Goal: Communication & Community: Answer question/provide support

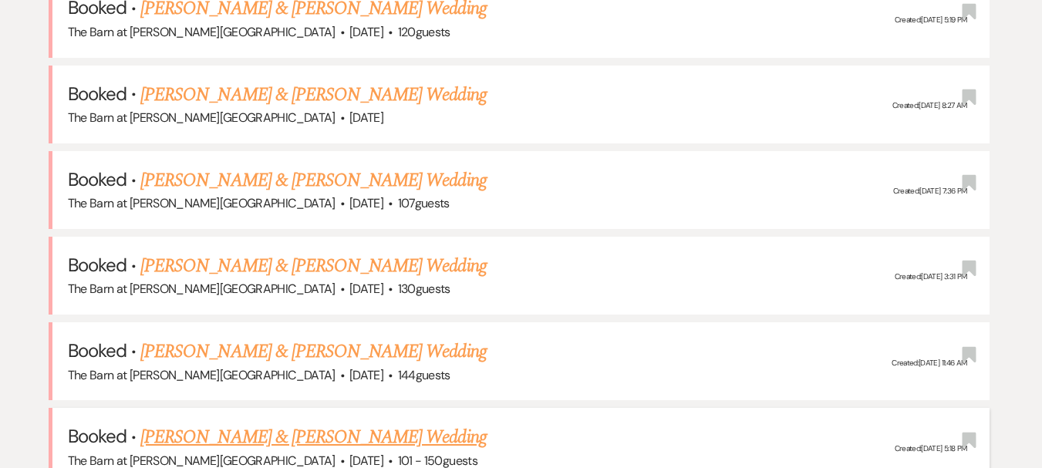
scroll to position [556, 0]
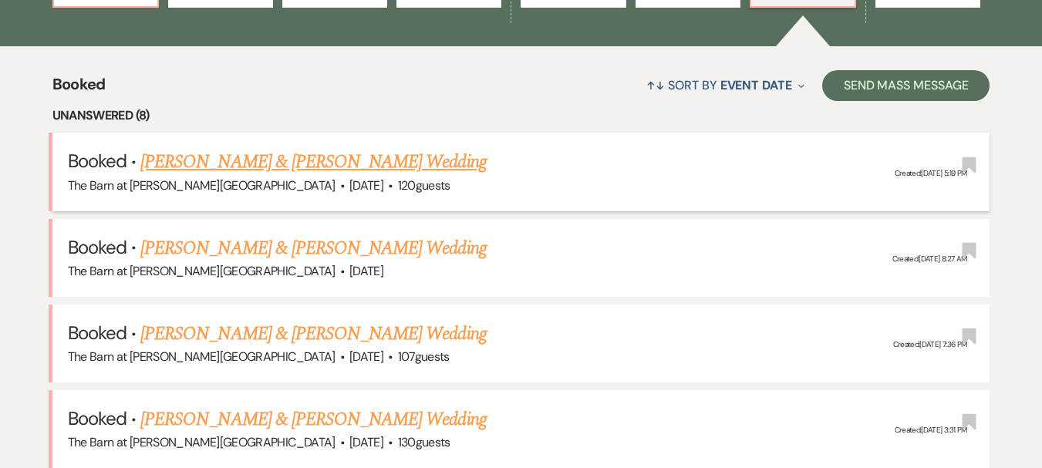
click at [383, 144] on li "Booked · [PERSON_NAME] & [PERSON_NAME] Wedding The Barn at [PERSON_NAME][GEOGRA…" at bounding box center [521, 172] width 938 height 78
click at [418, 156] on link "[PERSON_NAME] & [PERSON_NAME] Wedding" at bounding box center [313, 162] width 346 height 28
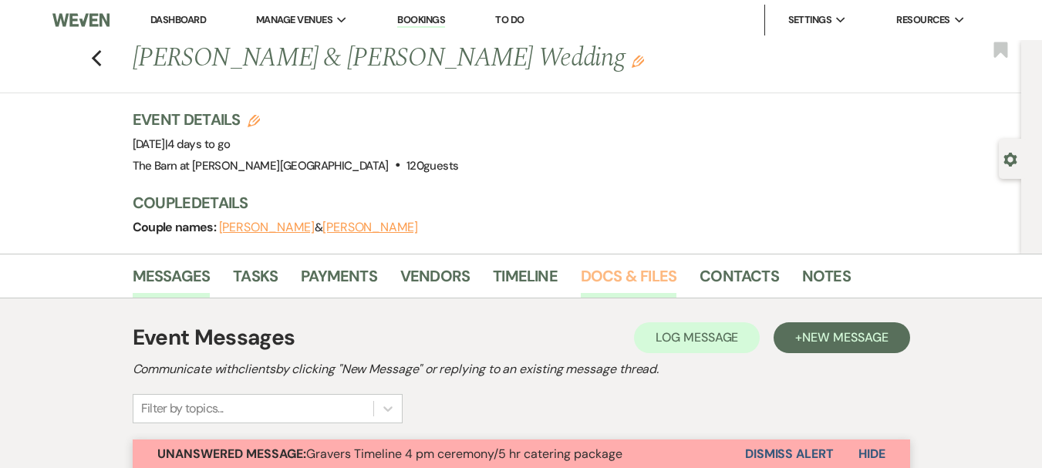
click at [604, 296] on link "Docs & Files" at bounding box center [629, 281] width 96 height 34
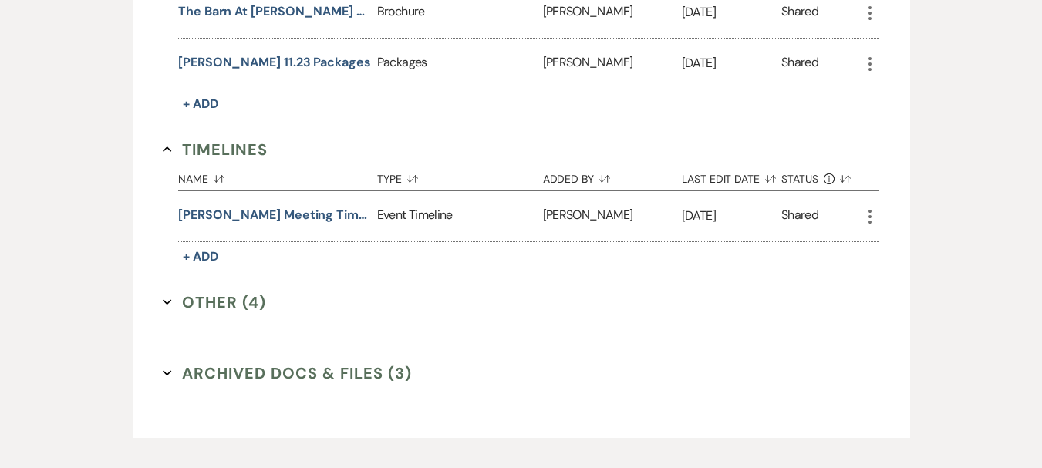
scroll to position [1721, 0]
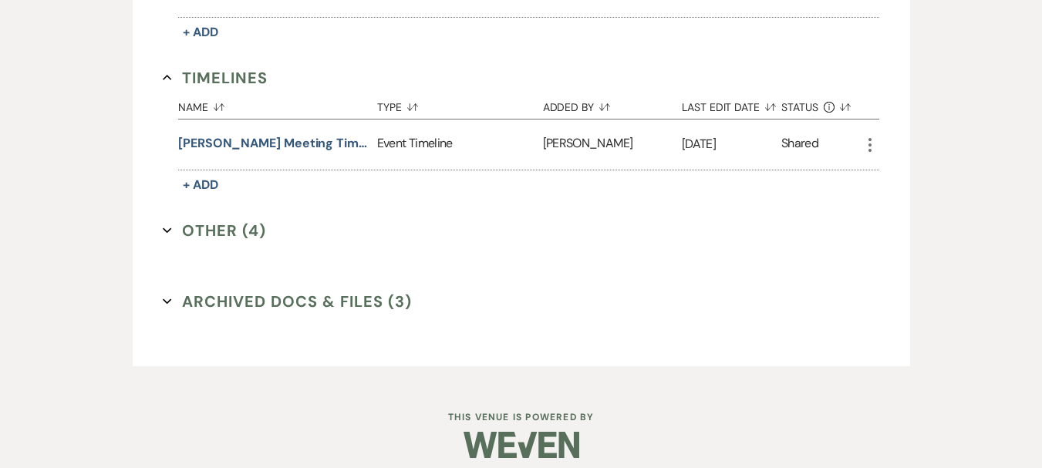
click at [225, 221] on button "Other (4) Expand" at bounding box center [214, 230] width 103 height 23
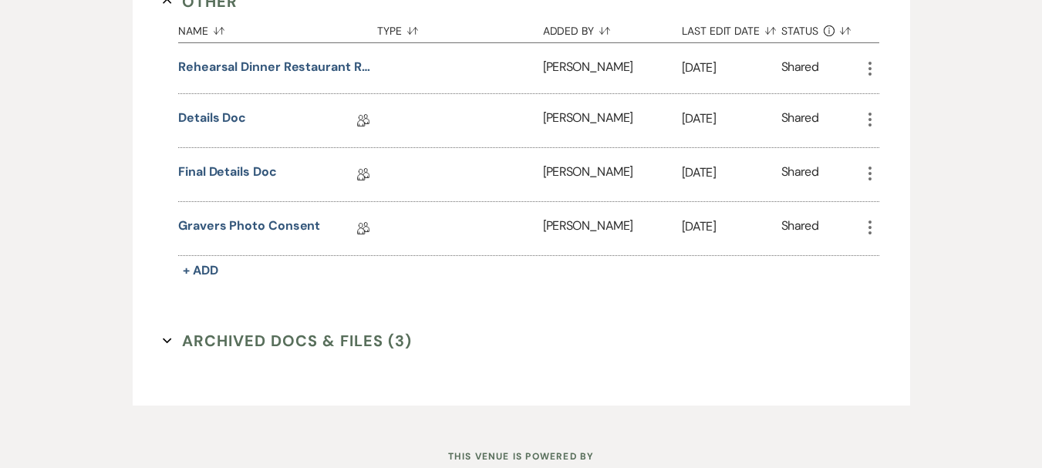
scroll to position [1952, 0]
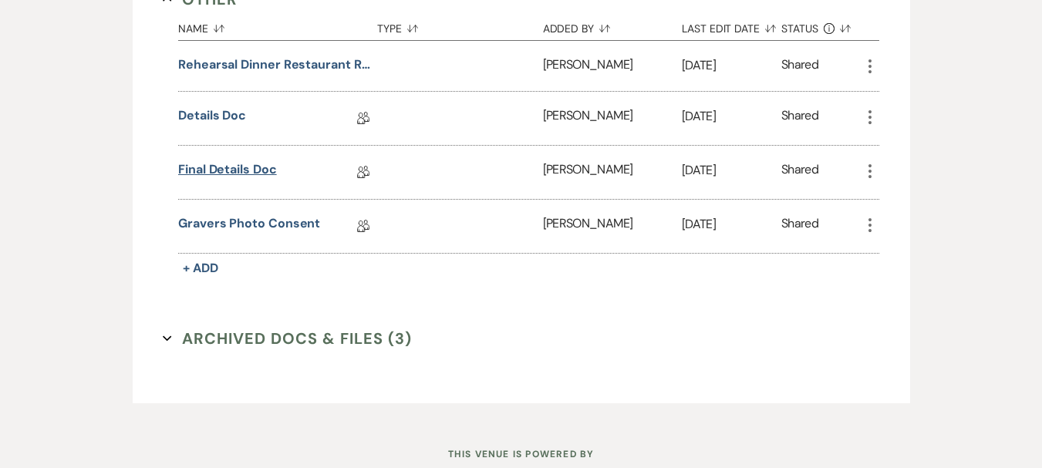
click at [230, 160] on link "Final Details Doc" at bounding box center [227, 172] width 99 height 24
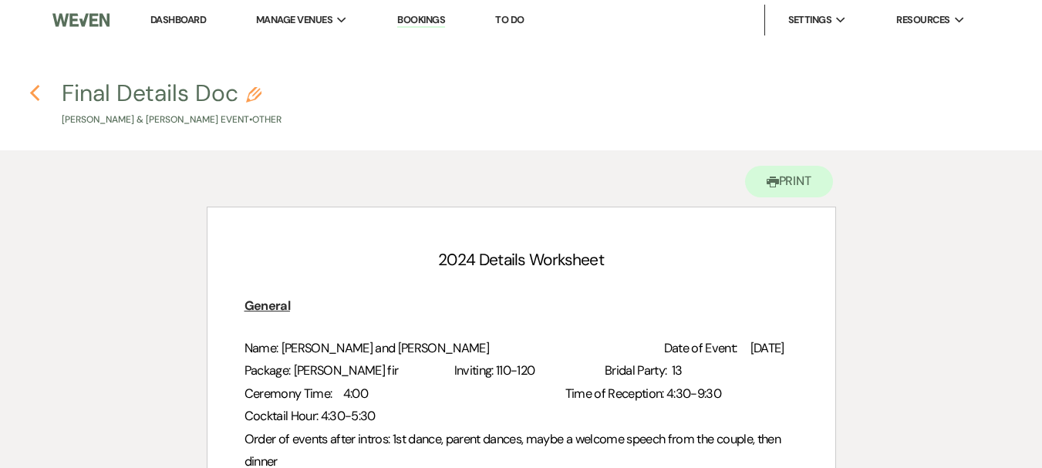
click at [39, 99] on icon "Previous" at bounding box center [35, 93] width 12 height 19
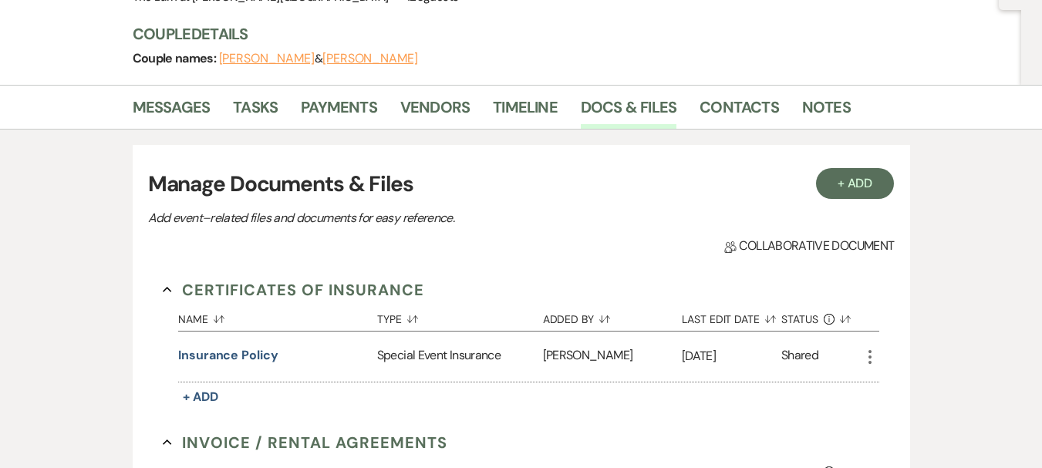
scroll to position [101, 0]
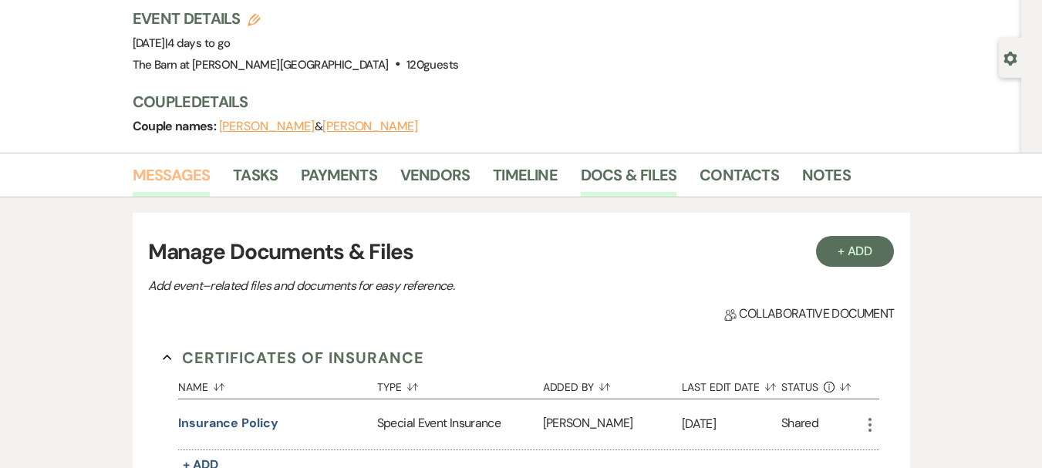
click at [178, 171] on link "Messages" at bounding box center [172, 180] width 78 height 34
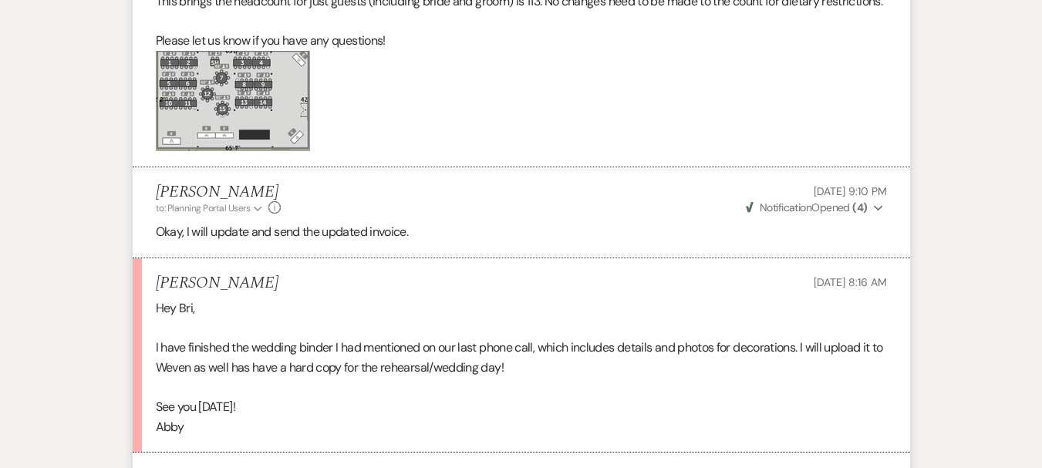
scroll to position [4112, 0]
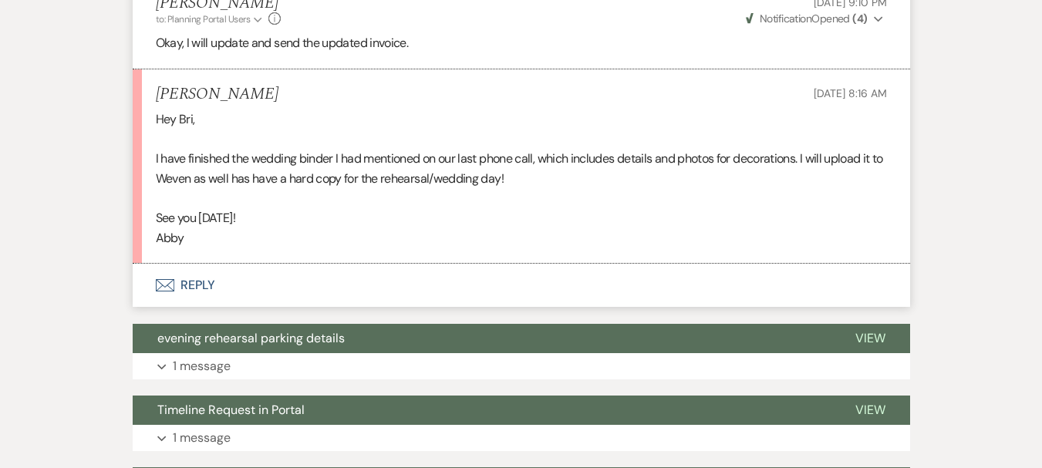
click at [187, 307] on button "Envelope Reply" at bounding box center [521, 285] width 777 height 43
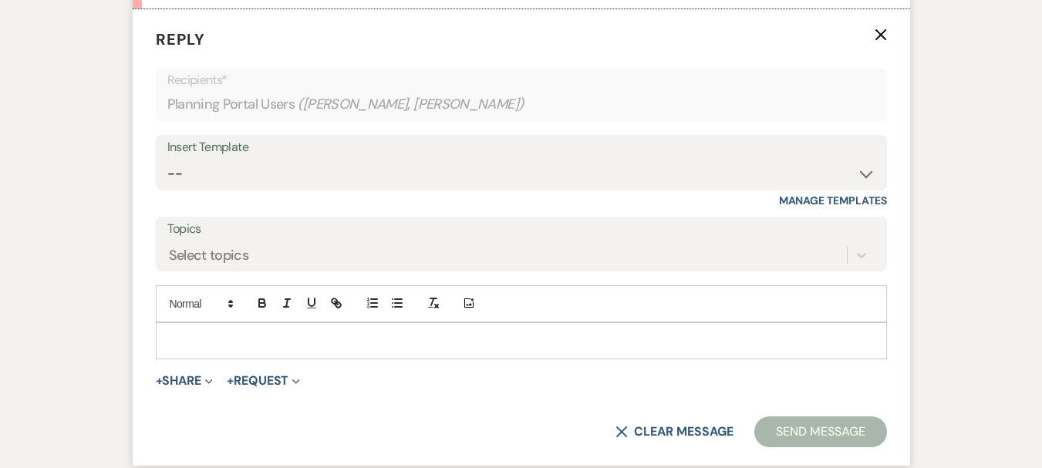
scroll to position [4369, 0]
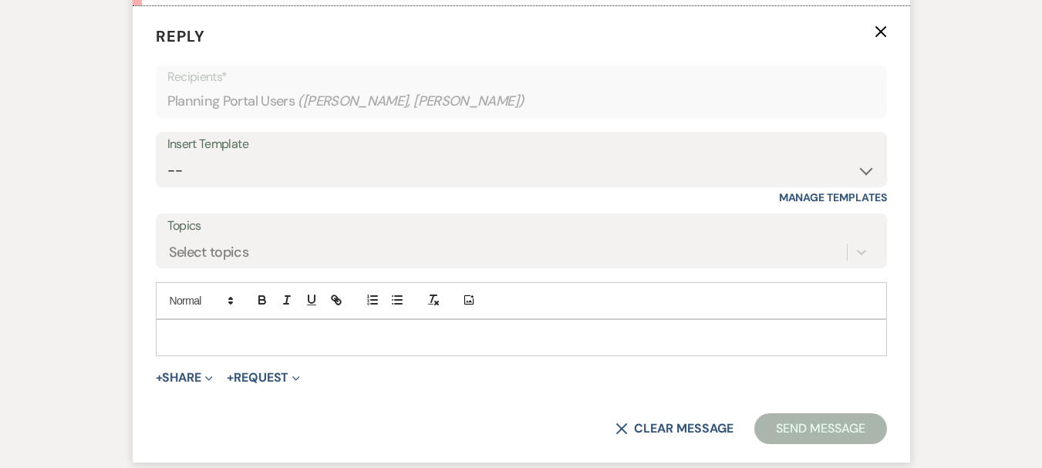
click at [297, 346] on p at bounding box center [521, 337] width 706 height 17
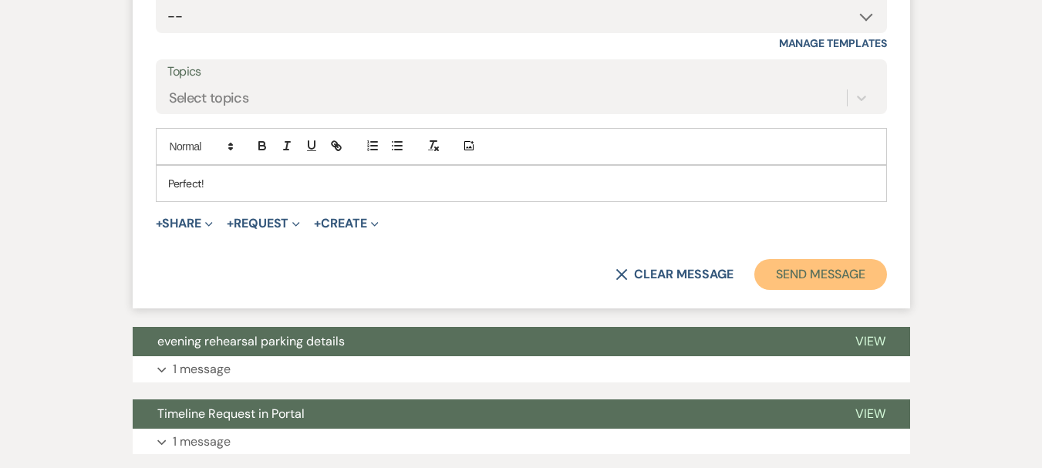
click at [796, 290] on button "Send Message" at bounding box center [820, 274] width 132 height 31
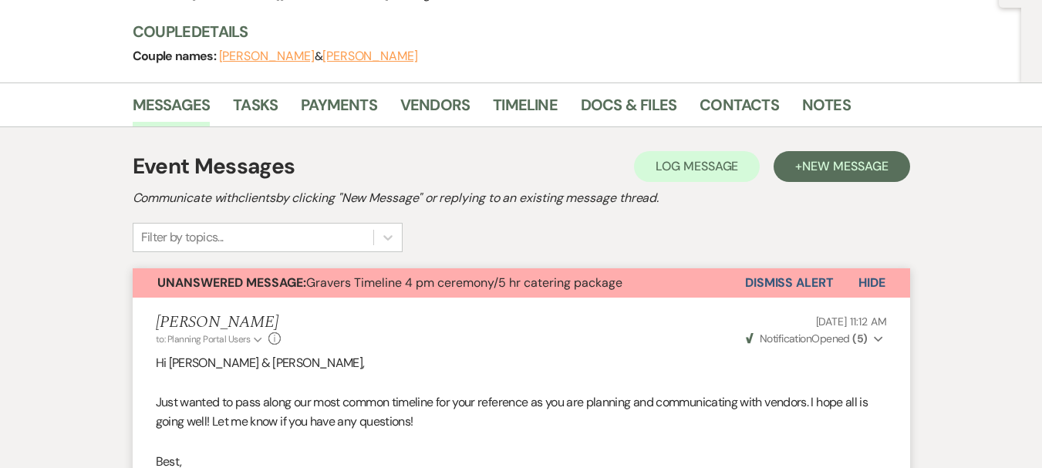
scroll to position [0, 0]
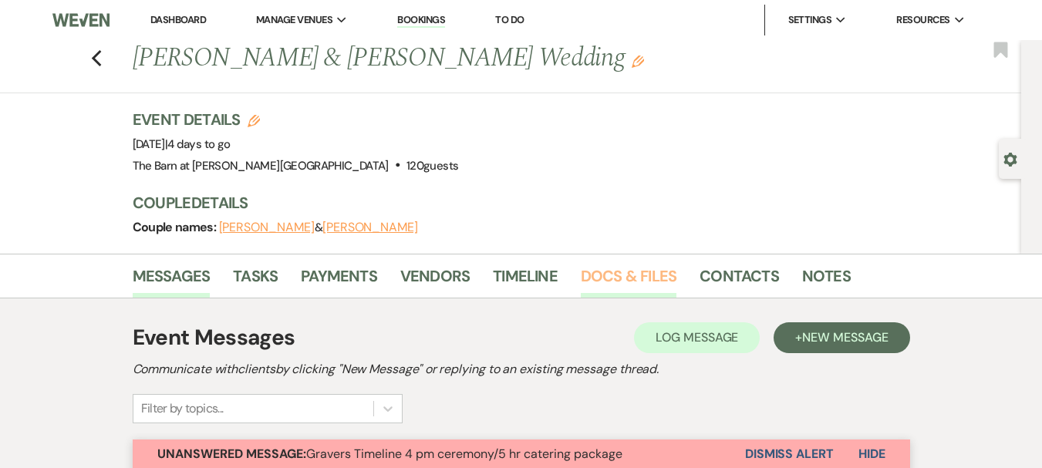
click at [641, 288] on link "Docs & Files" at bounding box center [629, 281] width 96 height 34
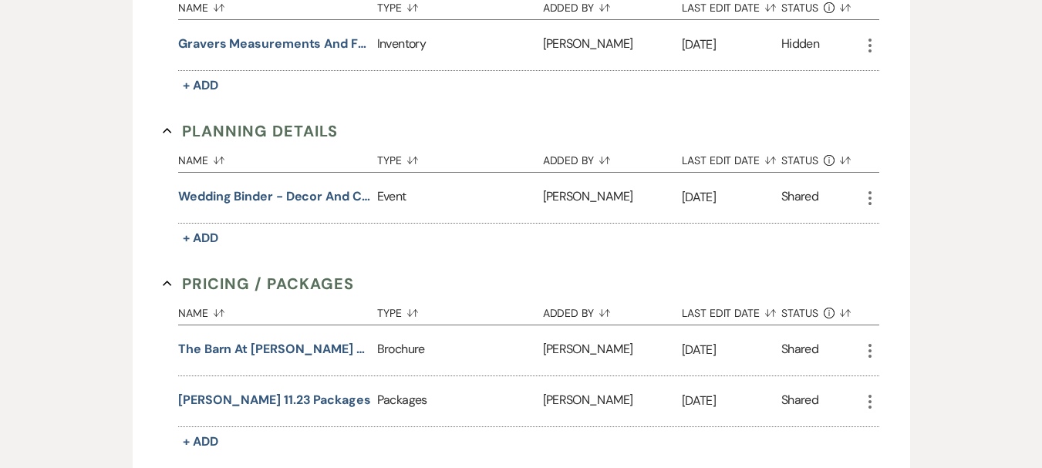
scroll to position [1721, 0]
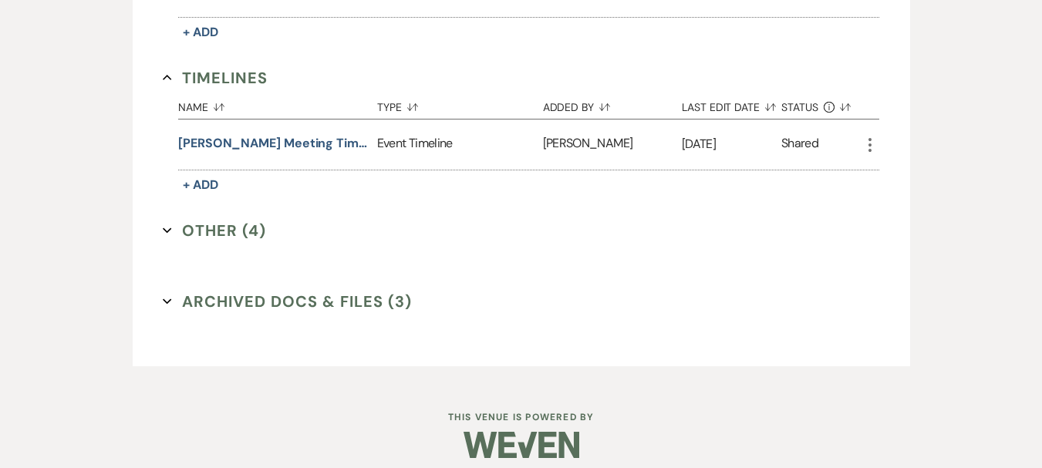
click at [206, 228] on button "Other (4) Expand" at bounding box center [214, 230] width 103 height 23
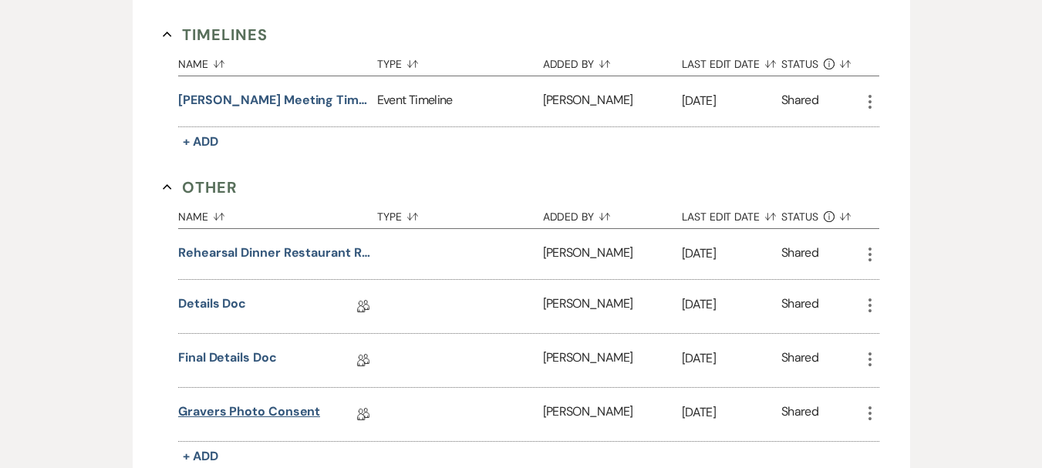
scroll to position [1798, 0]
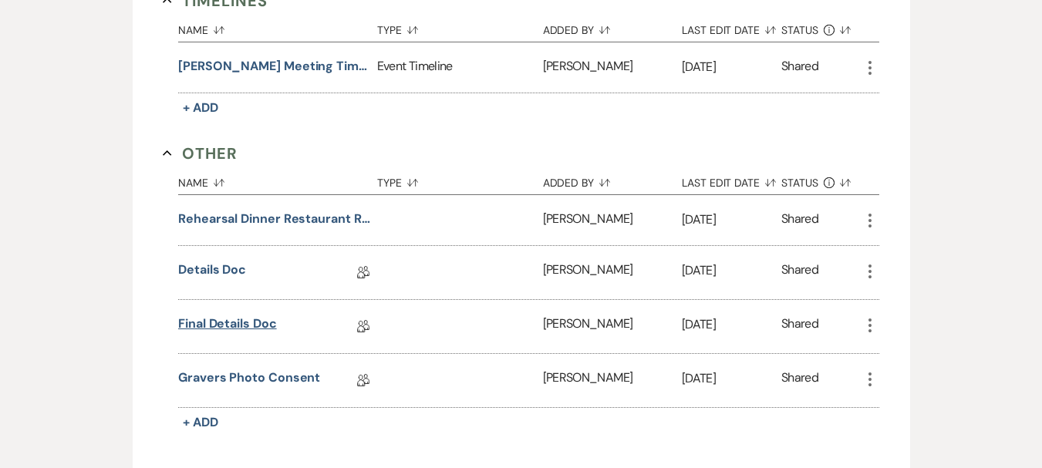
click at [241, 315] on link "Final Details Doc" at bounding box center [227, 327] width 99 height 24
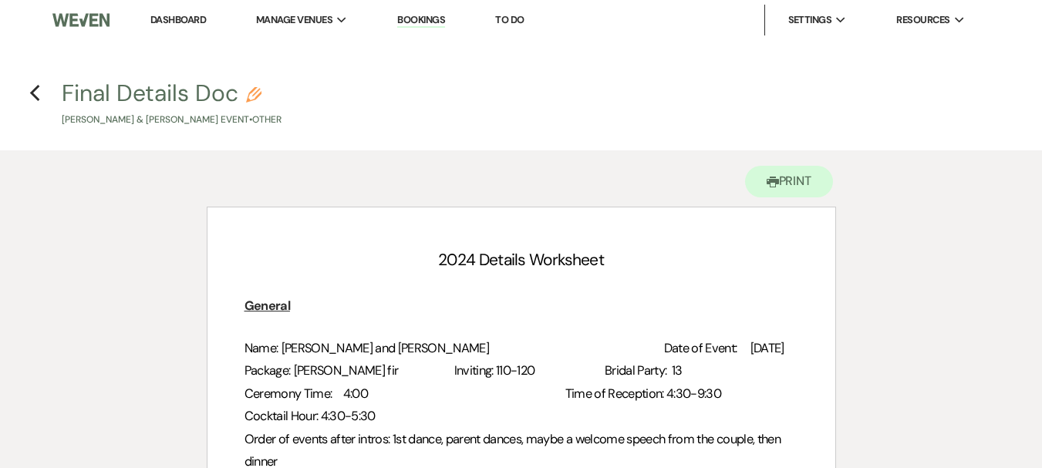
click at [794, 203] on div "Printer Print" at bounding box center [521, 178] width 629 height 56
click at [795, 193] on button "Printer Print" at bounding box center [789, 182] width 89 height 32
click at [35, 93] on icon "Previous" at bounding box center [35, 93] width 12 height 19
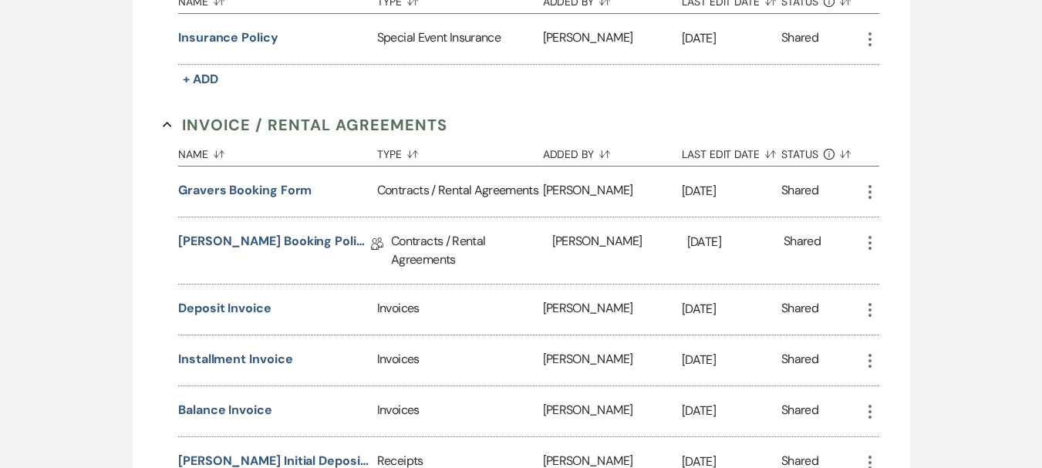
scroll to position [101, 0]
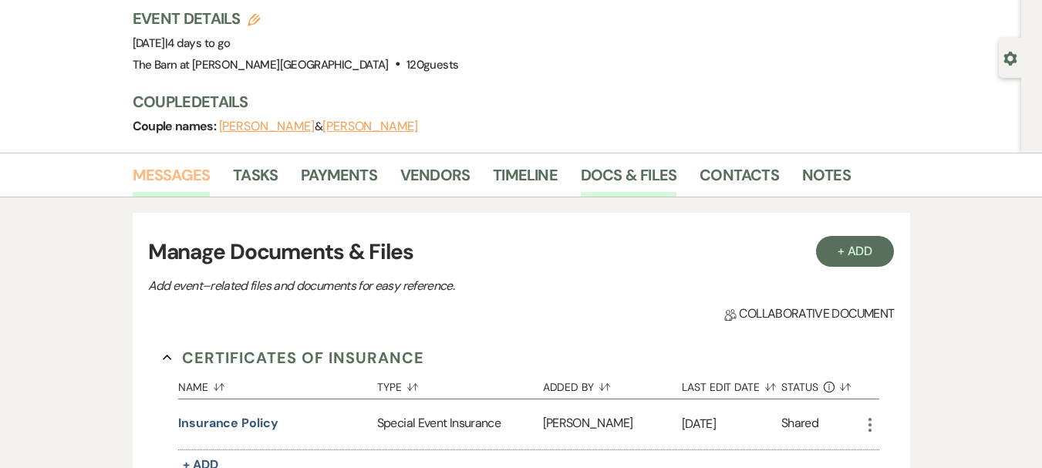
click at [179, 180] on link "Messages" at bounding box center [172, 180] width 78 height 34
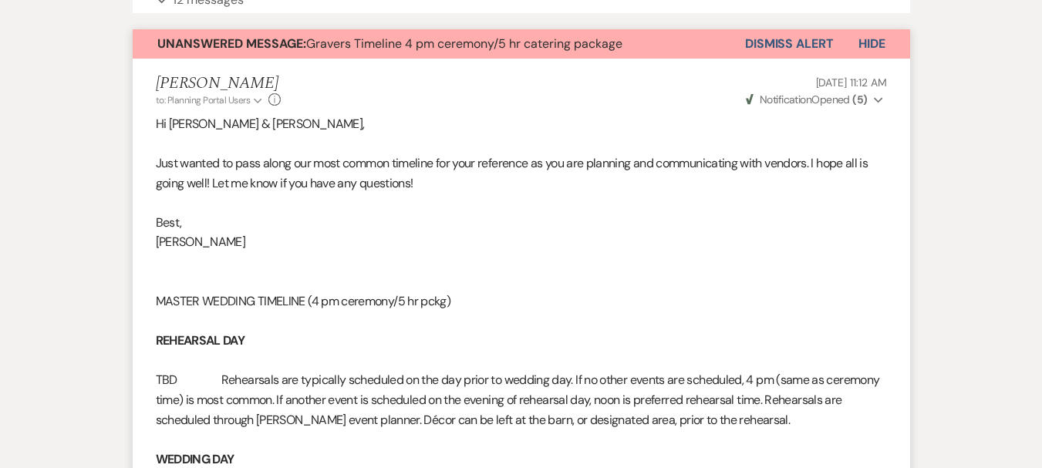
scroll to position [24, 0]
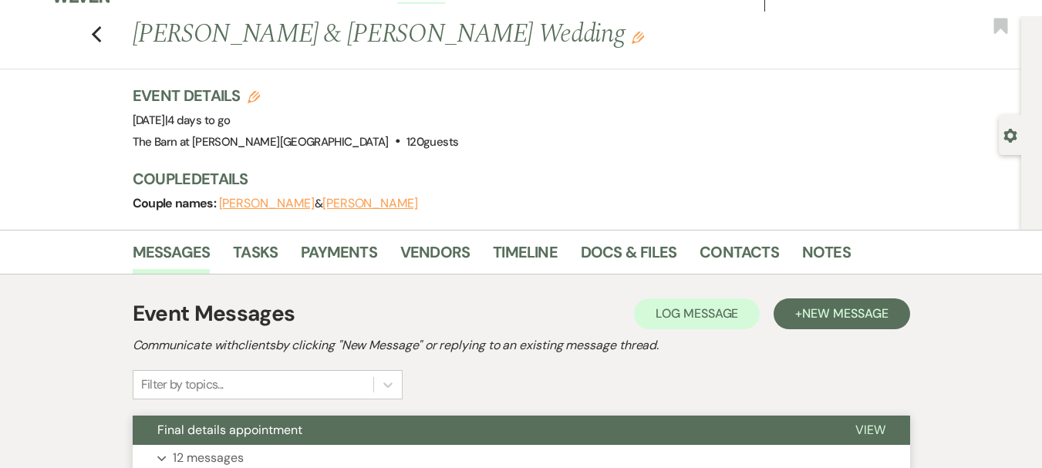
click at [207, 427] on span "Final details appointment" at bounding box center [229, 430] width 145 height 16
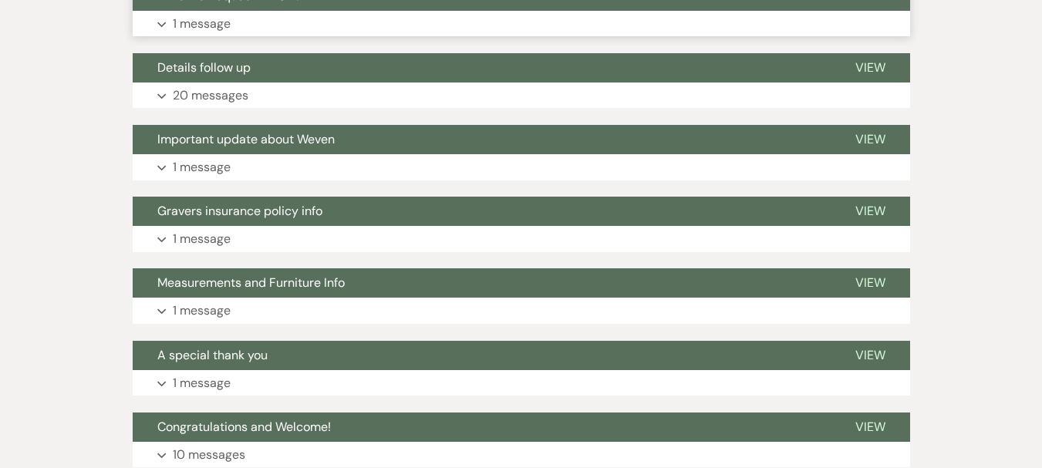
scroll to position [4420, 0]
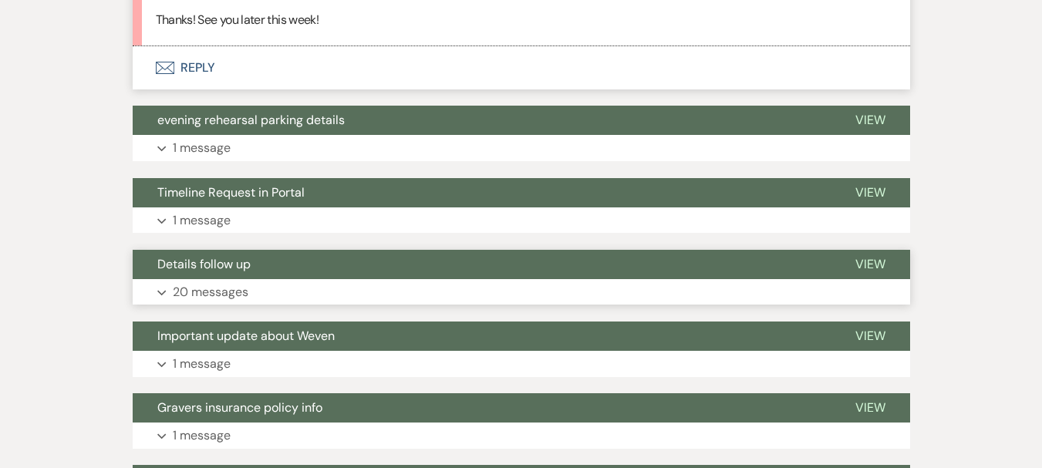
click at [255, 279] on button "Details follow up" at bounding box center [482, 264] width 698 height 29
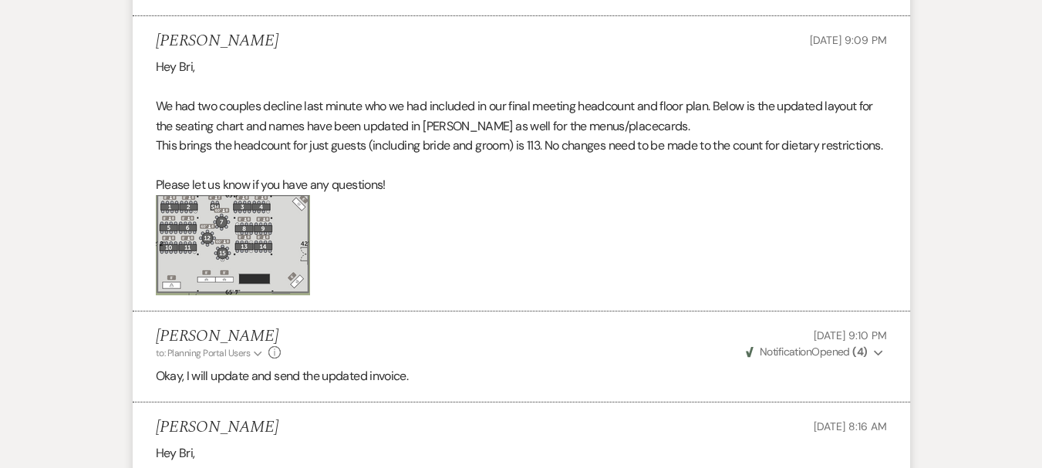
scroll to position [0, 0]
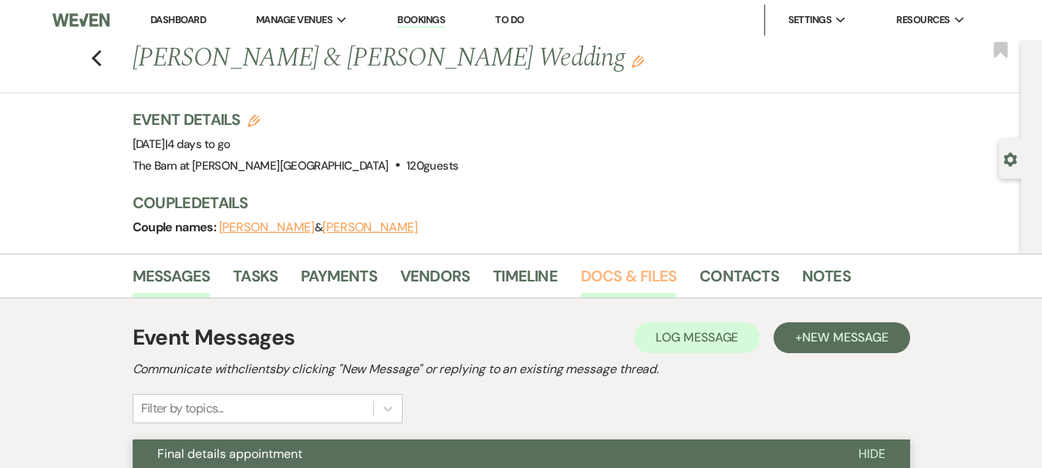
click at [620, 278] on link "Docs & Files" at bounding box center [629, 281] width 96 height 34
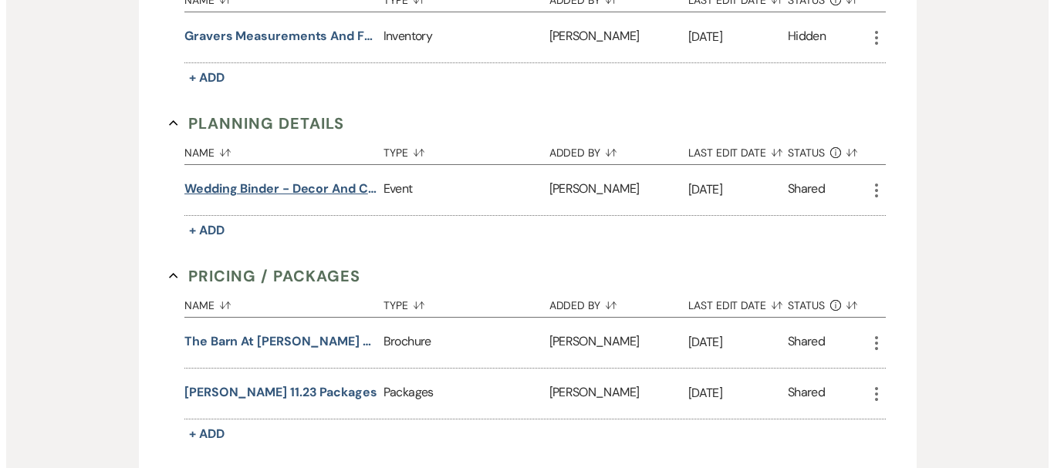
scroll to position [1311, 0]
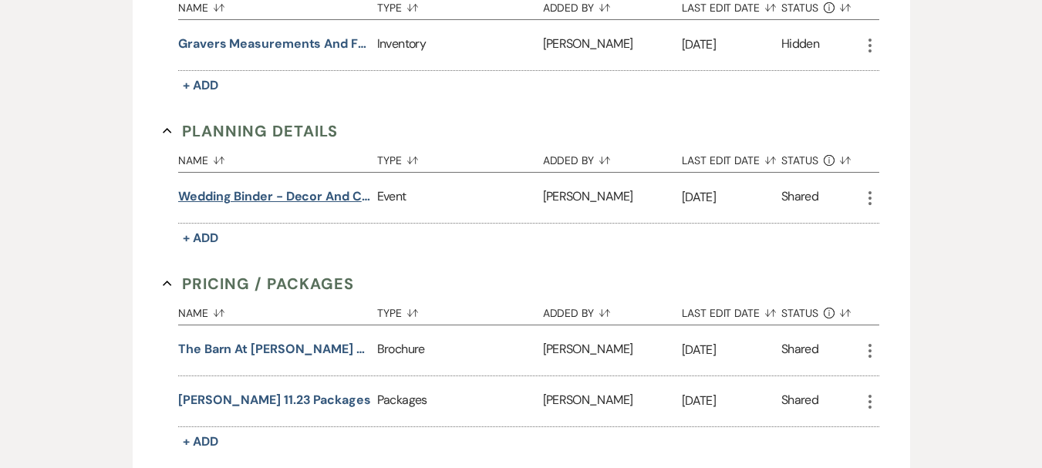
click at [238, 187] on button "Wedding Binder - Decor and Contacts" at bounding box center [274, 196] width 193 height 19
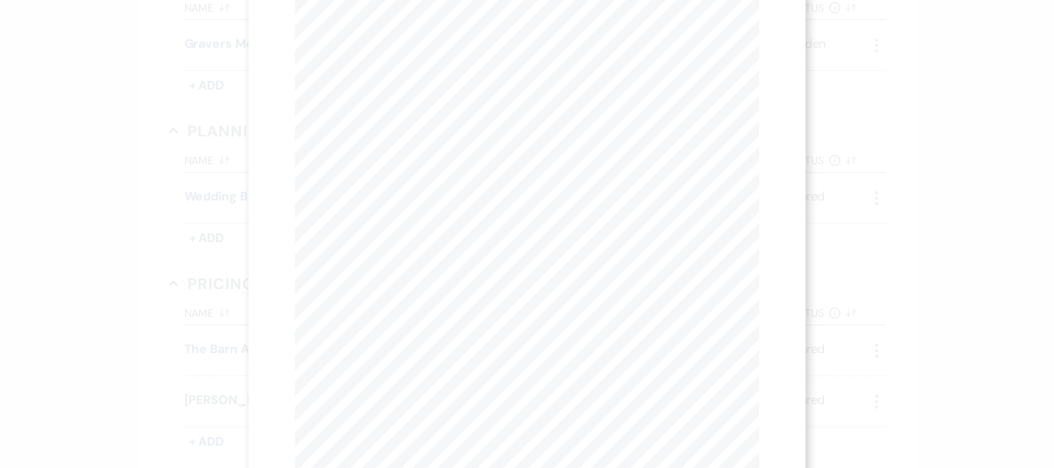
scroll to position [0, 0]
click at [694, 39] on div "X Previous Previous Next Next Page 1 of 22 - Zoom + Download W E D D I N G B I …" at bounding box center [526, 357] width 557 height 714
click at [693, 51] on link "Download" at bounding box center [683, 55] width 72 height 16
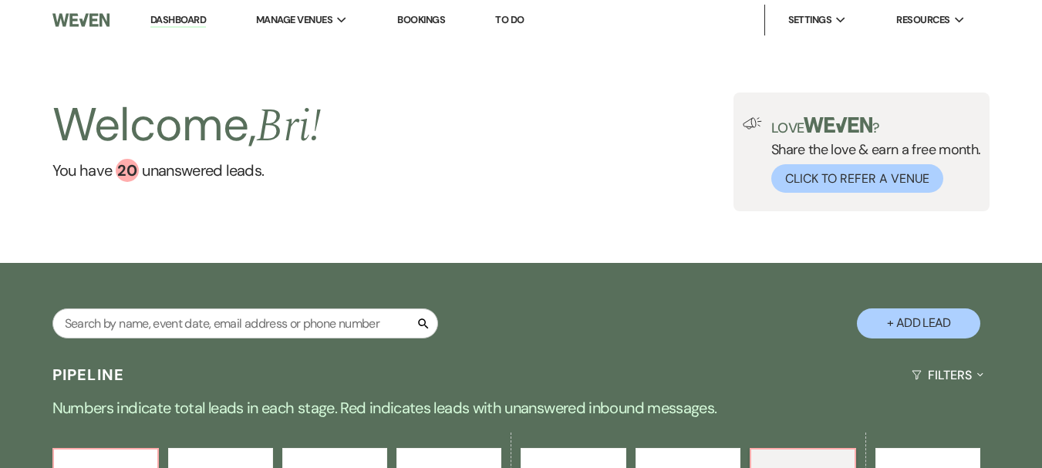
click at [119, 319] on input "text" at bounding box center [245, 324] width 386 height 30
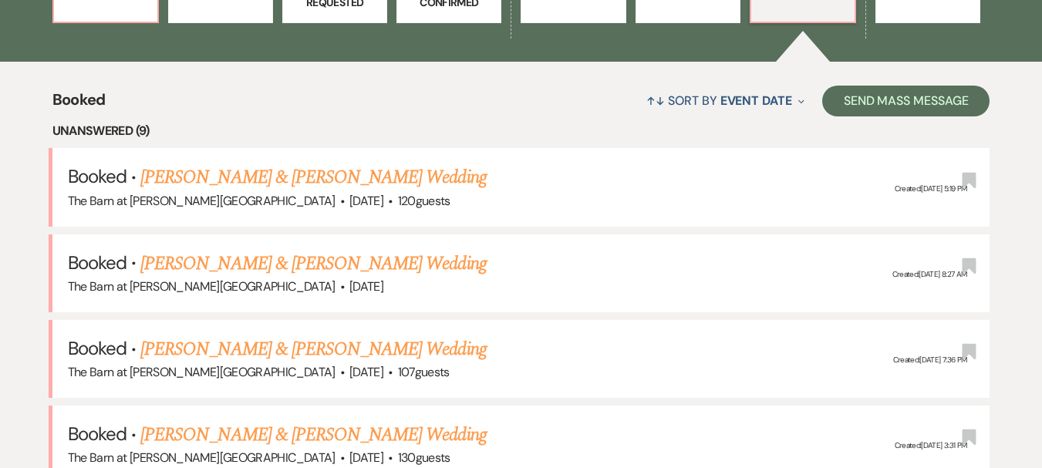
scroll to position [463, 0]
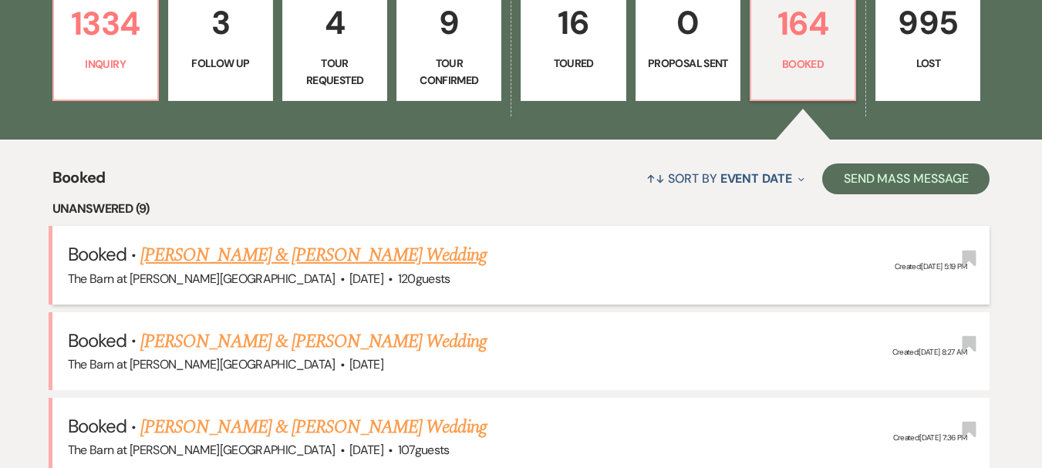
click at [263, 255] on link "[PERSON_NAME] & [PERSON_NAME] Wedding" at bounding box center [313, 255] width 346 height 28
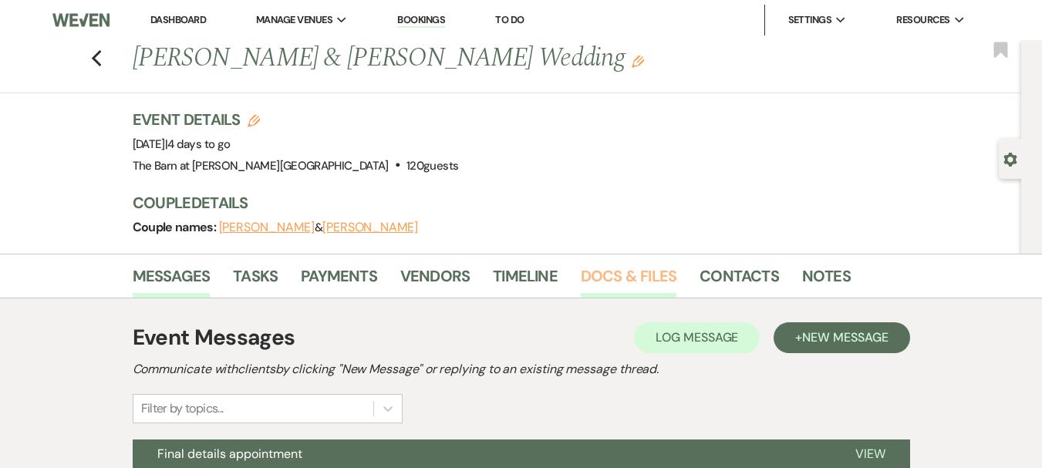
click at [604, 271] on link "Docs & Files" at bounding box center [629, 281] width 96 height 34
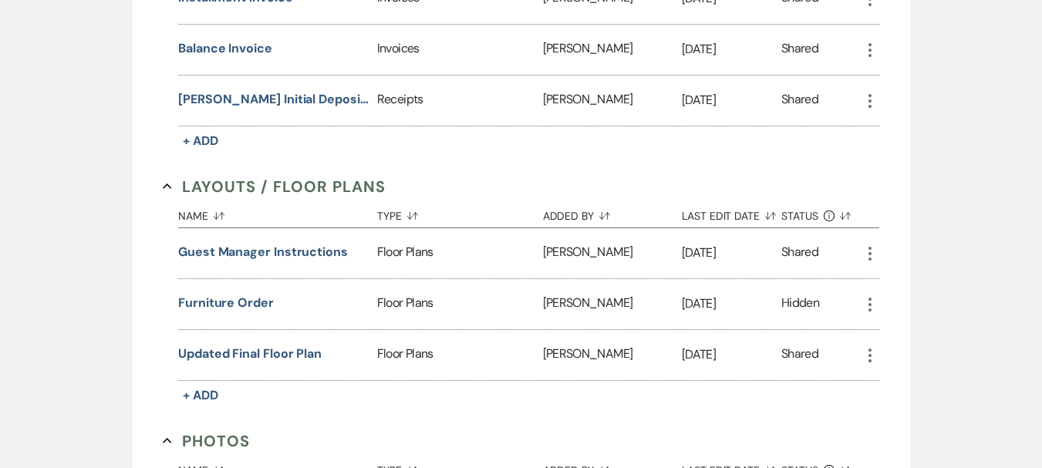
scroll to position [1157, 0]
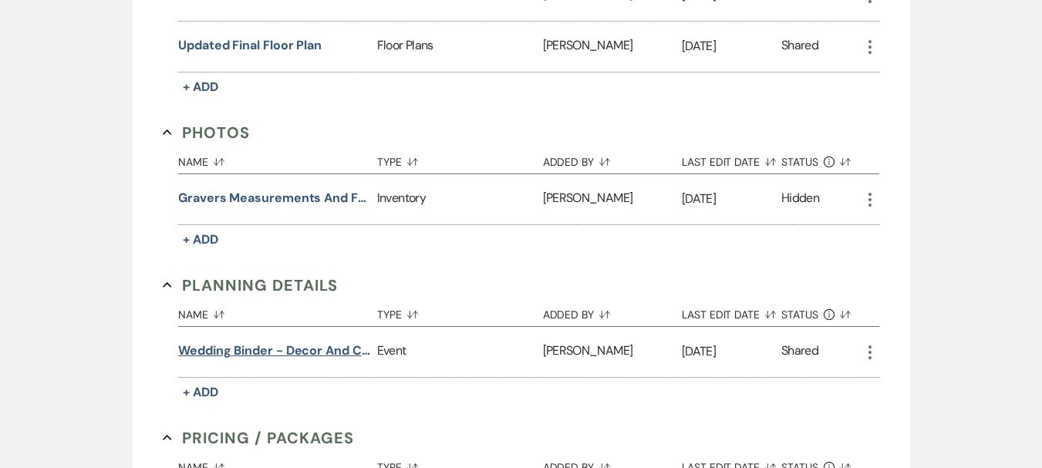
click at [260, 342] on button "Wedding Binder - Decor and Contacts" at bounding box center [274, 351] width 193 height 19
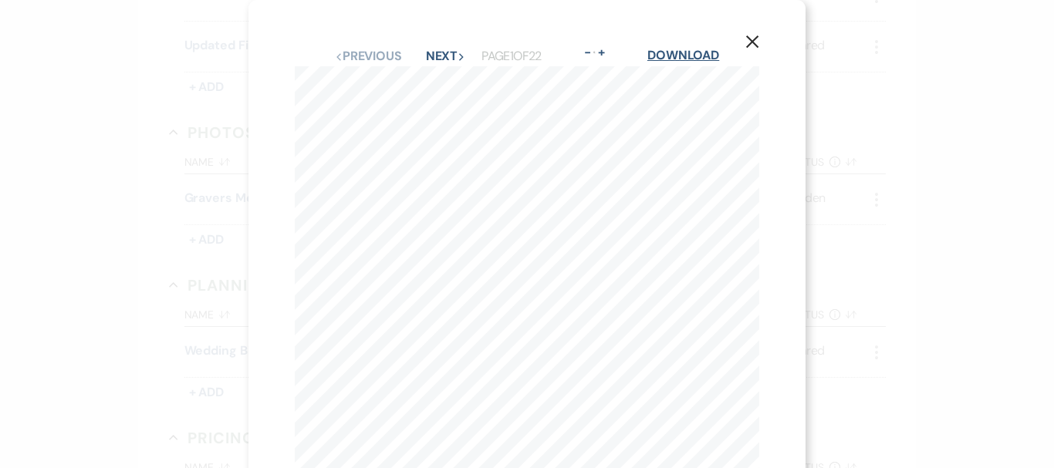
click at [693, 53] on link "Download" at bounding box center [683, 55] width 72 height 16
drag, startPoint x: 847, startPoint y: 120, endPoint x: 823, endPoint y: 126, distance: 24.7
click at [848, 120] on div "X Previous Previous Next Next Page 1 of 22 - Zoom + Download W E D D I N G B I …" at bounding box center [527, 234] width 1054 height 468
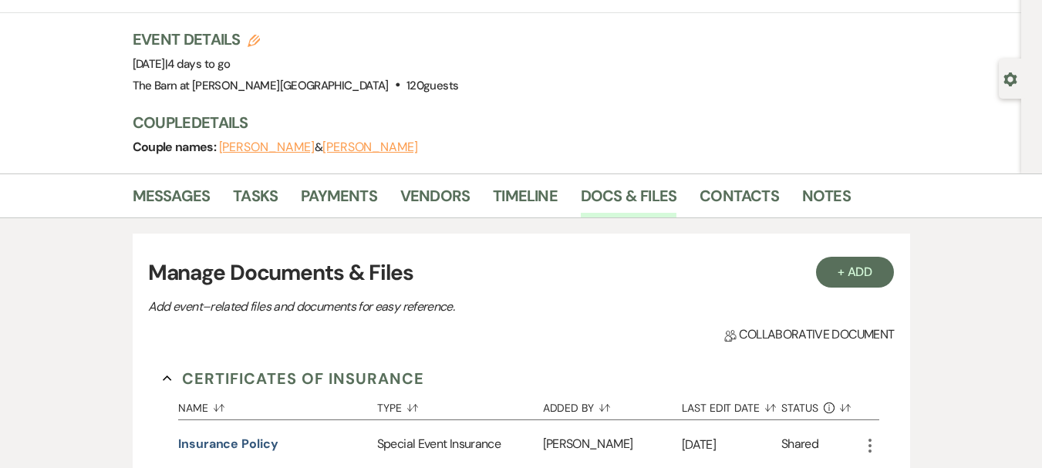
scroll to position [0, 0]
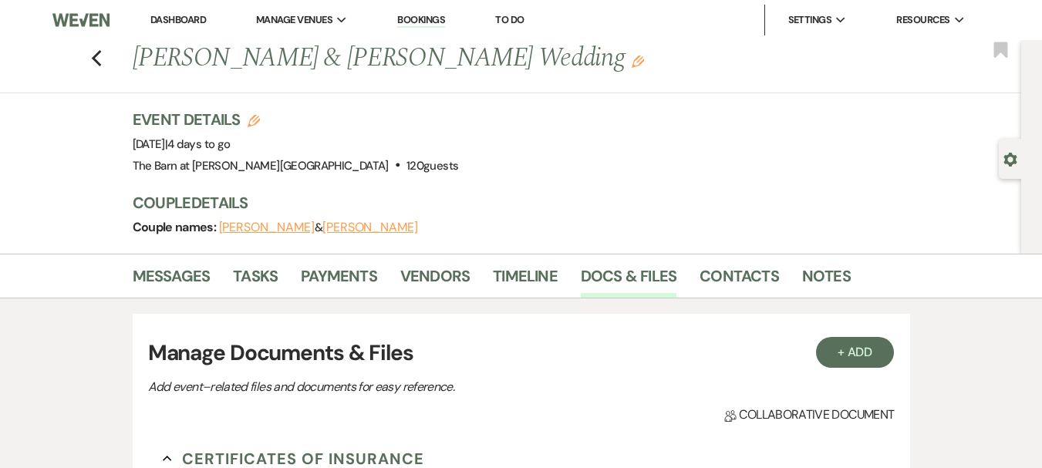
click at [168, 12] on li "Dashboard" at bounding box center [178, 20] width 71 height 31
click at [191, 22] on link "Dashboard" at bounding box center [178, 19] width 56 height 13
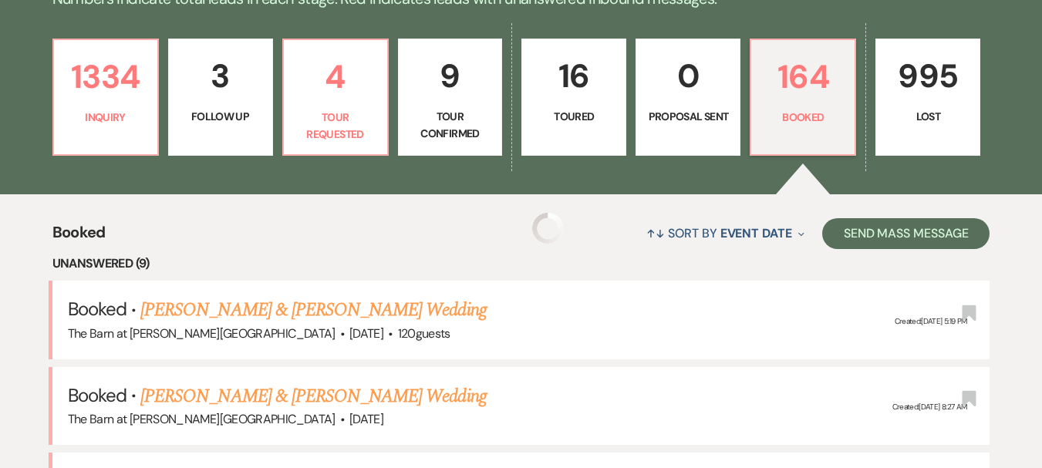
scroll to position [463, 0]
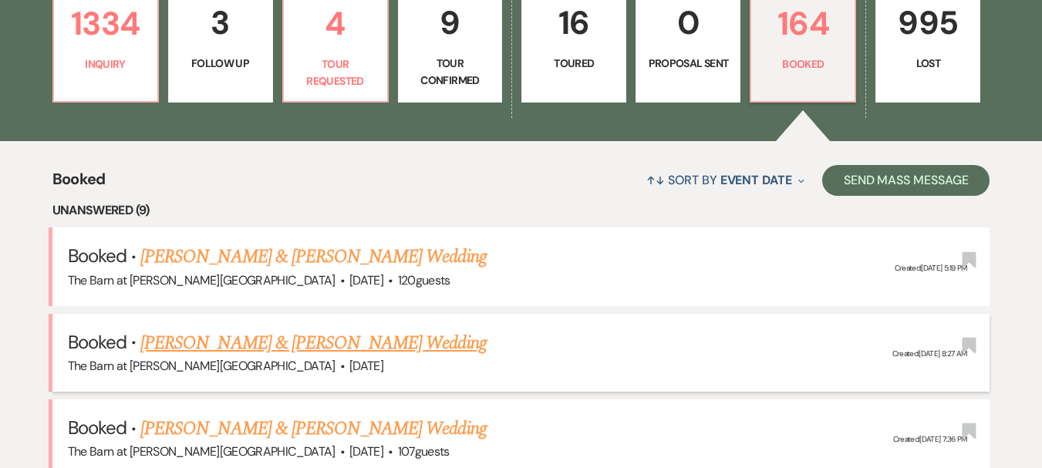
click at [321, 351] on link "[PERSON_NAME] & [PERSON_NAME] Wedding" at bounding box center [313, 343] width 346 height 28
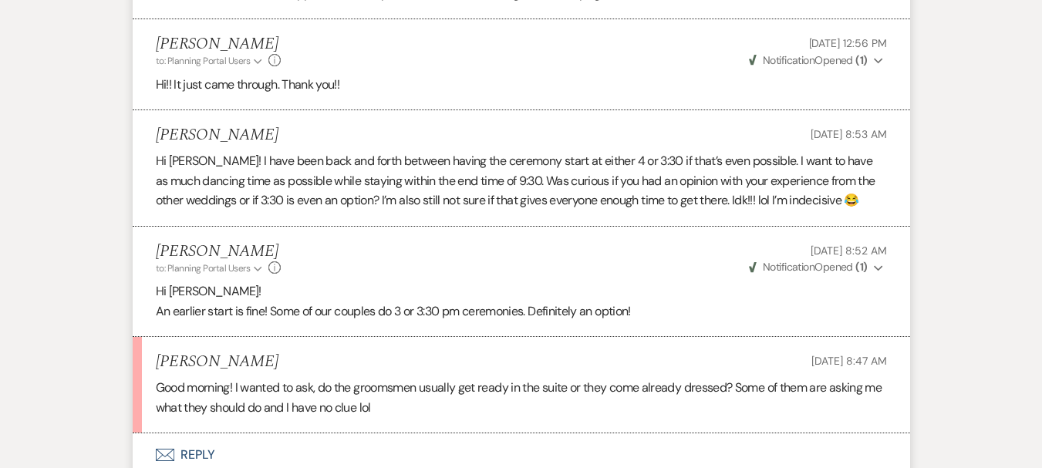
scroll to position [4705, 0]
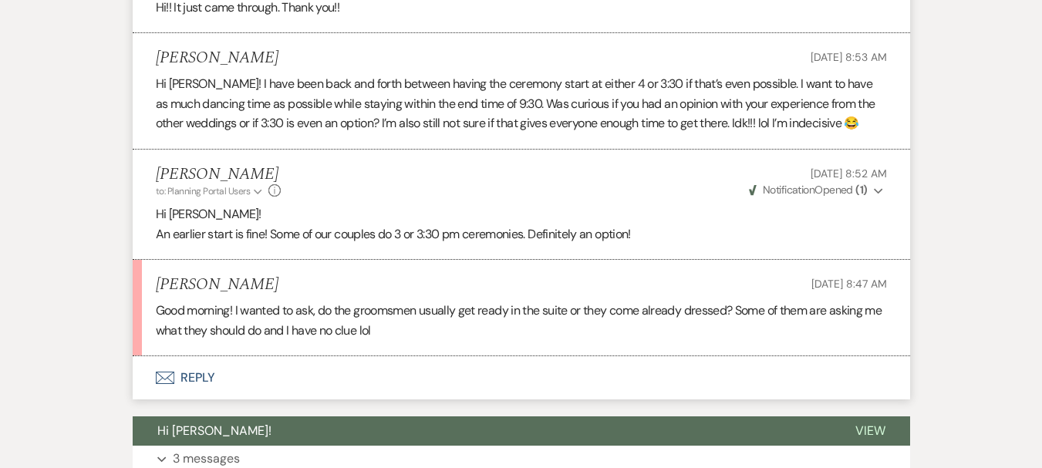
click at [201, 366] on button "Envelope Reply" at bounding box center [521, 377] width 777 height 43
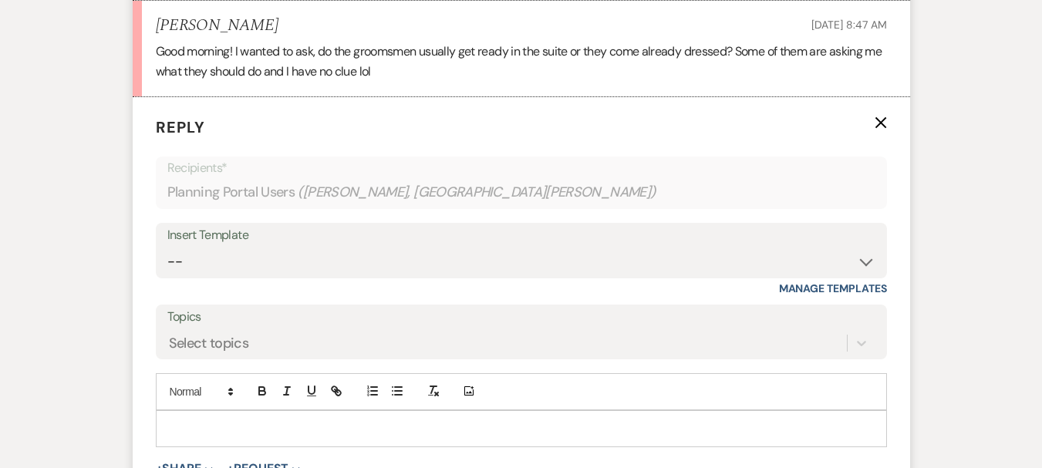
scroll to position [4968, 0]
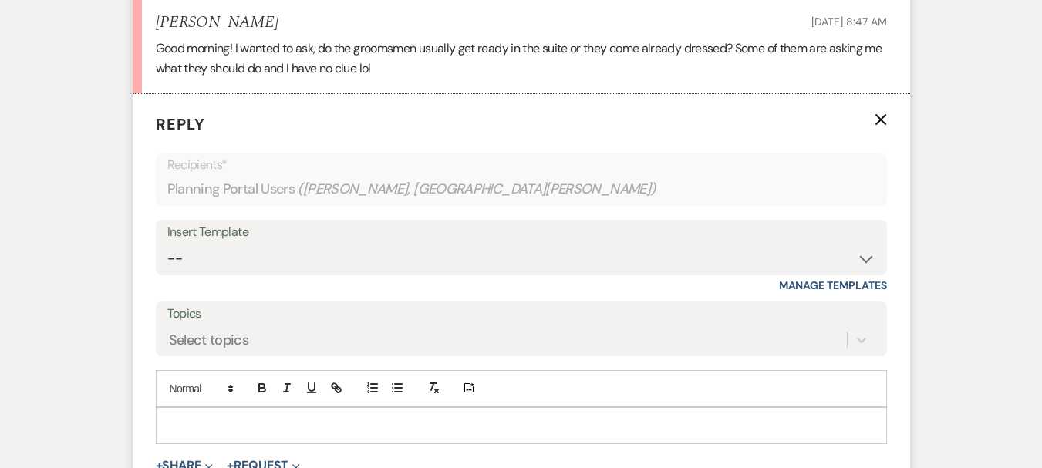
click at [203, 417] on p at bounding box center [521, 425] width 706 height 17
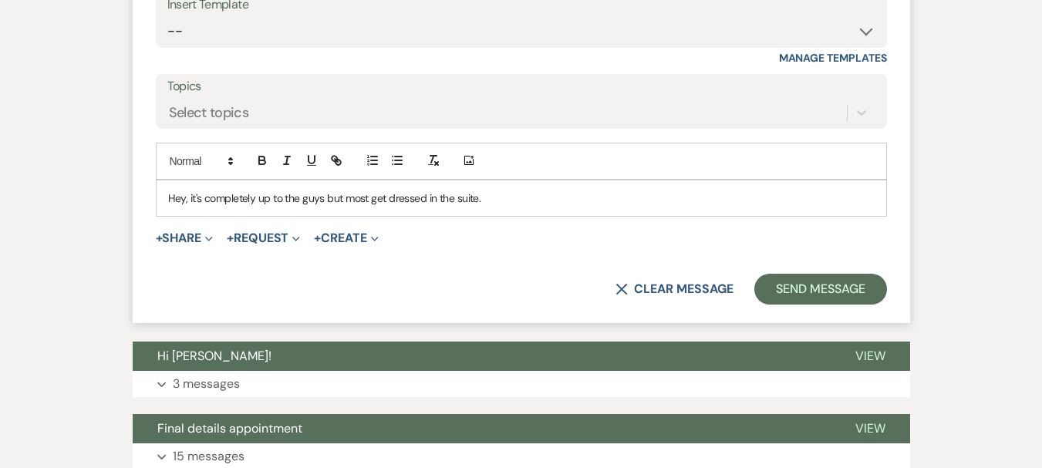
scroll to position [5199, 0]
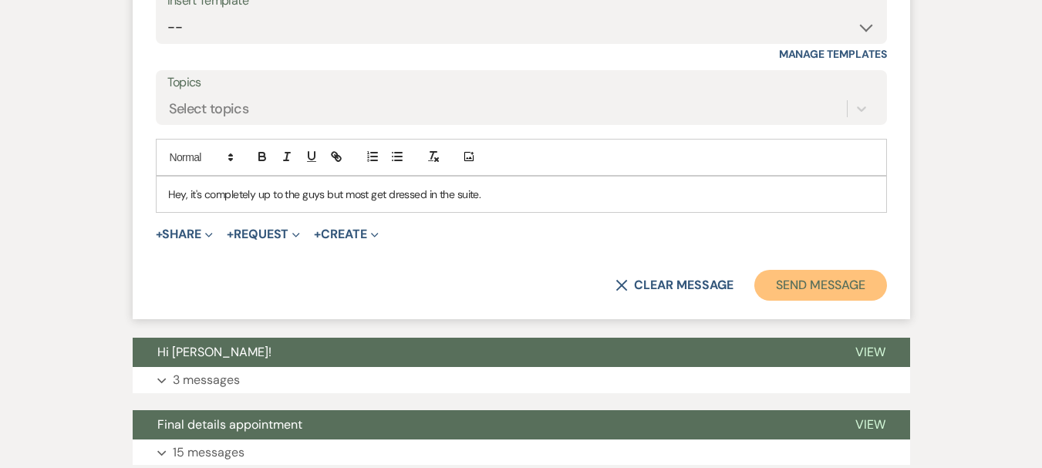
click at [804, 270] on button "Send Message" at bounding box center [820, 285] width 132 height 31
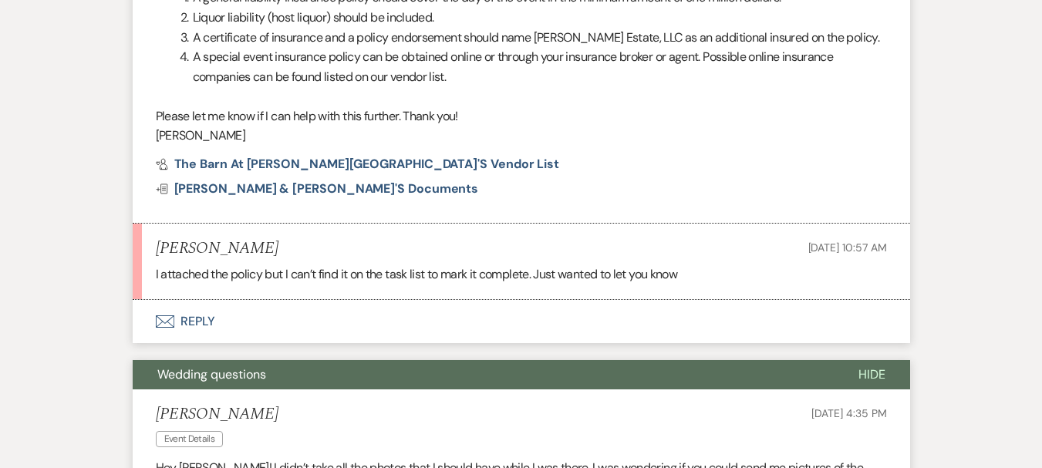
scroll to position [0, 0]
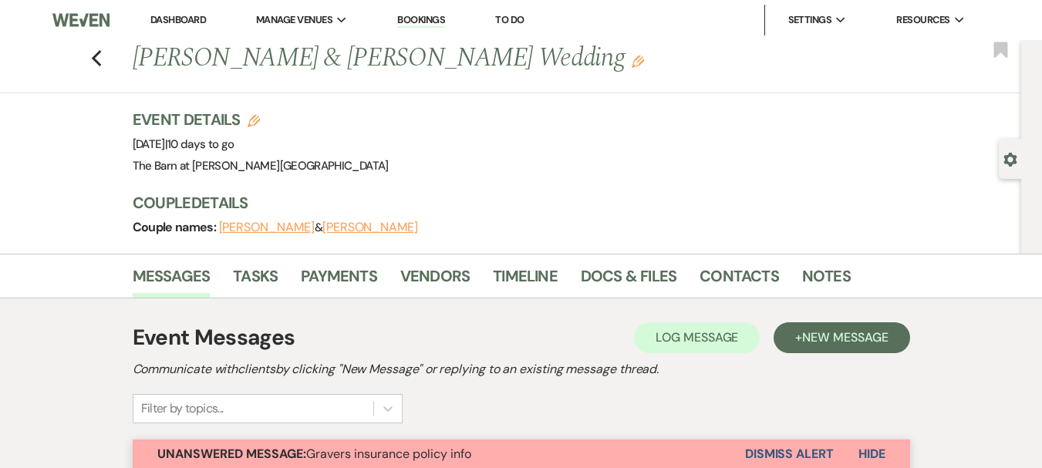
click at [175, 14] on link "Dashboard" at bounding box center [178, 19] width 56 height 13
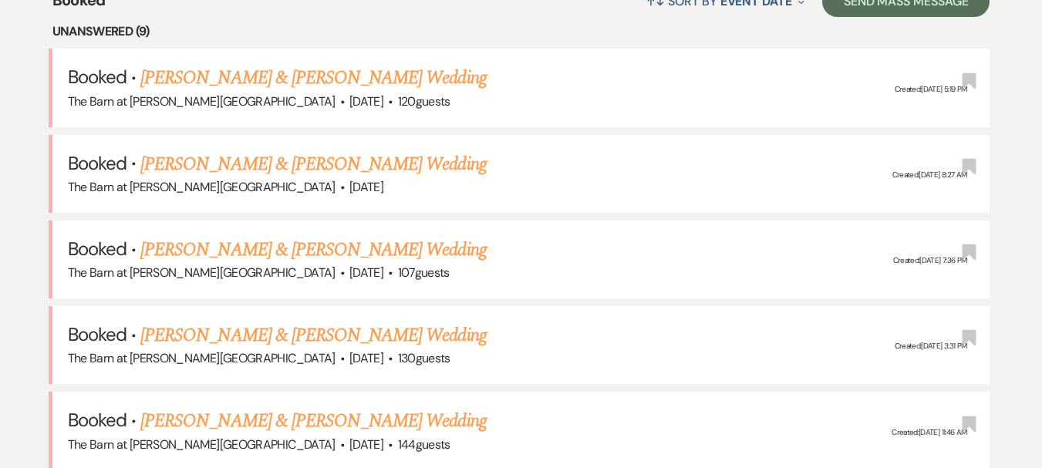
scroll to position [694, 0]
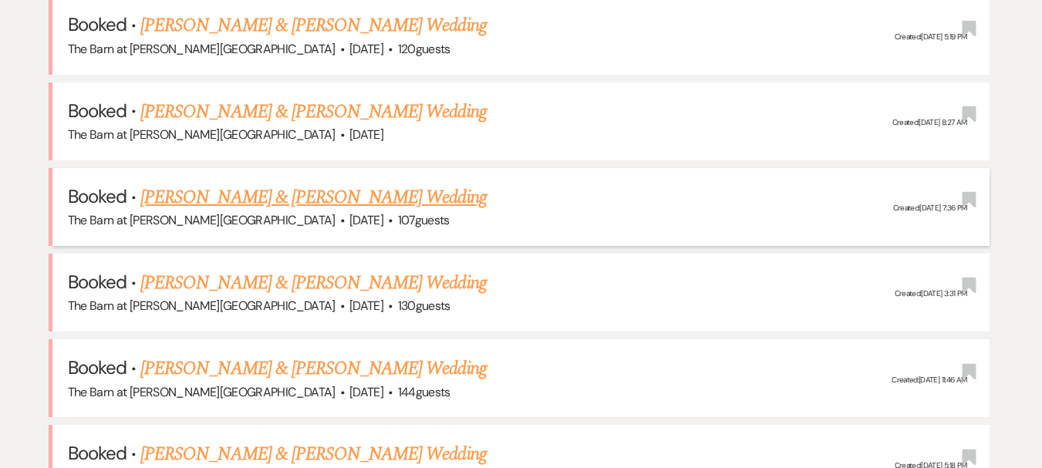
click at [284, 194] on link "[PERSON_NAME] & [PERSON_NAME] Wedding" at bounding box center [313, 198] width 346 height 28
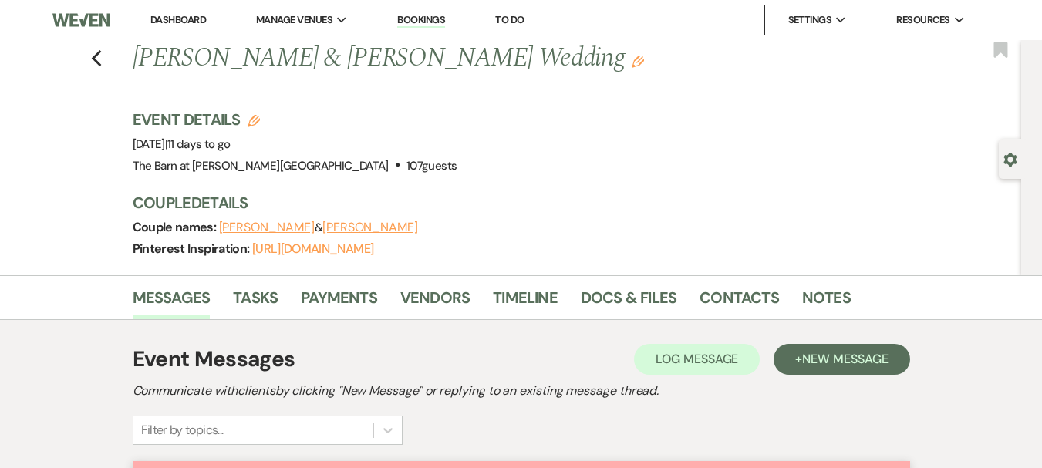
click at [192, 28] on li "Dashboard" at bounding box center [178, 20] width 71 height 31
click at [195, 19] on link "Dashboard" at bounding box center [178, 19] width 56 height 13
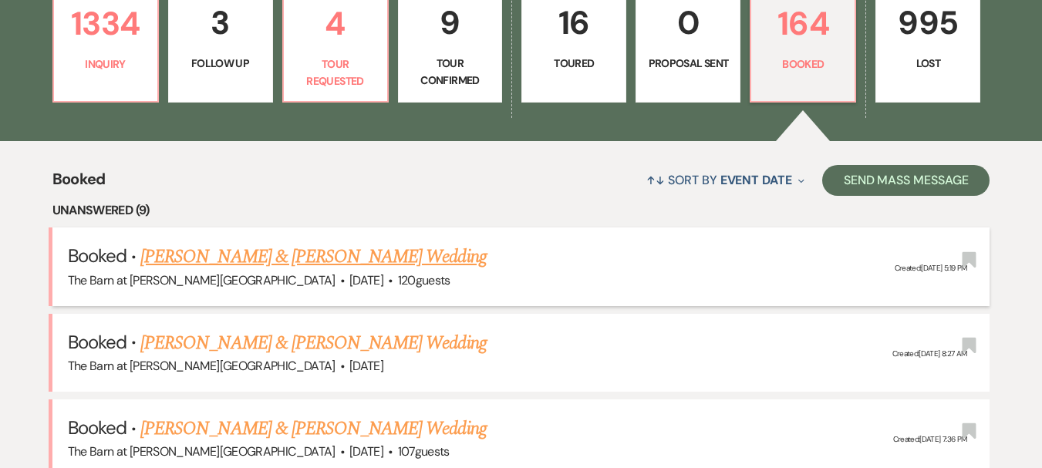
scroll to position [694, 0]
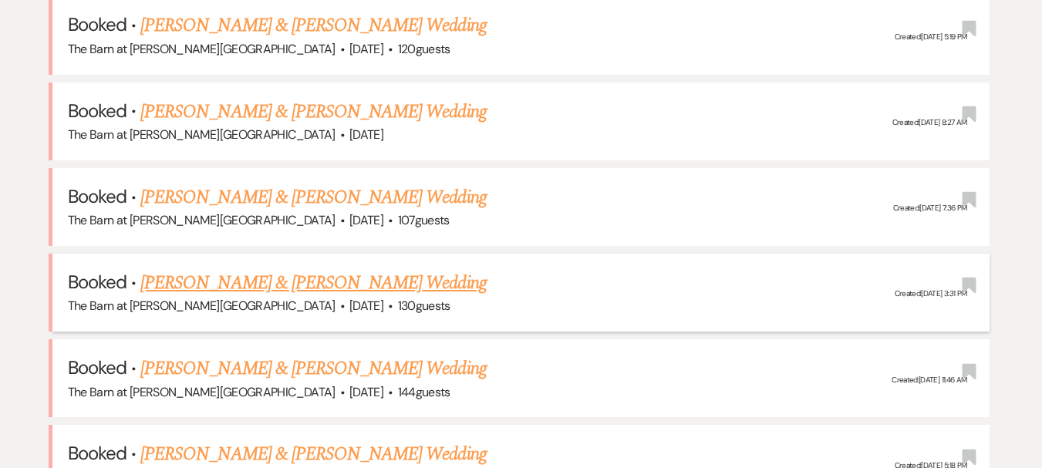
click at [340, 277] on link "[PERSON_NAME] & [PERSON_NAME] Wedding" at bounding box center [313, 283] width 346 height 28
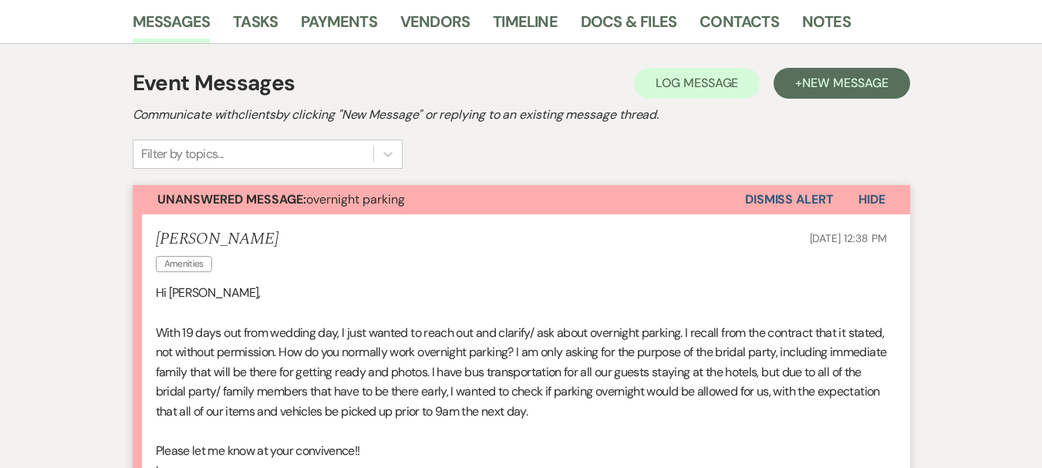
scroll to position [386, 0]
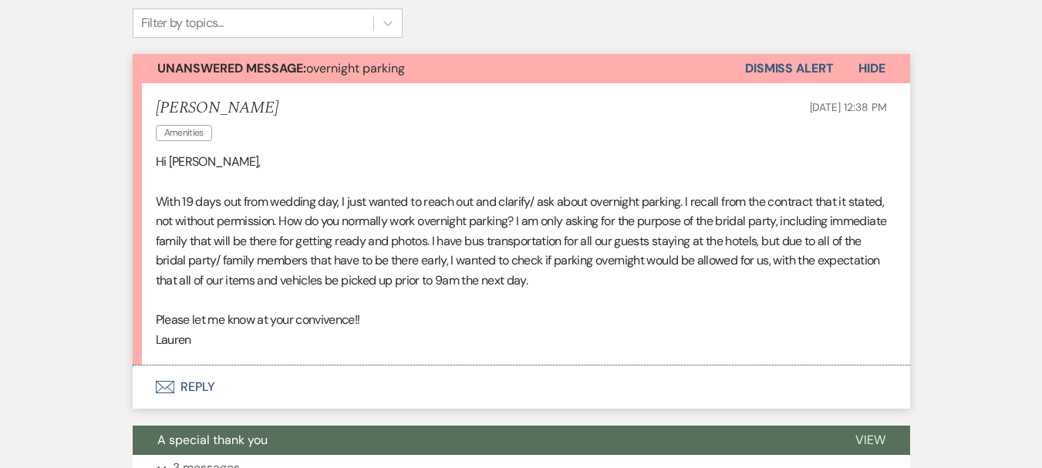
click at [190, 391] on button "Envelope Reply" at bounding box center [521, 387] width 777 height 43
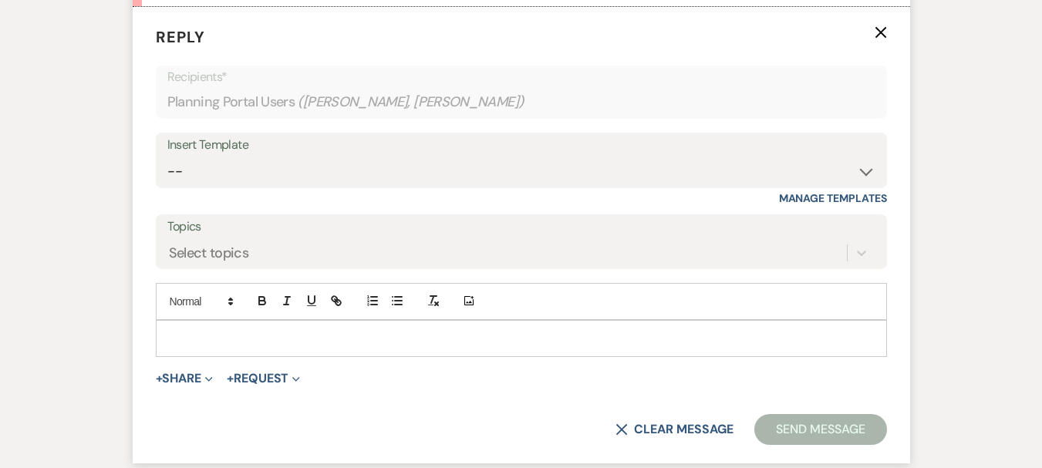
scroll to position [746, 0]
click at [223, 330] on p at bounding box center [521, 337] width 706 height 17
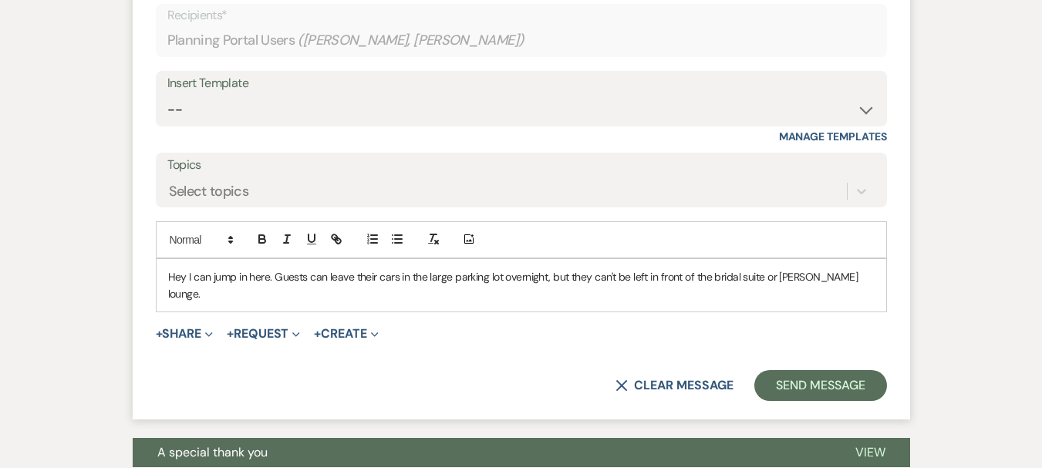
scroll to position [900, 0]
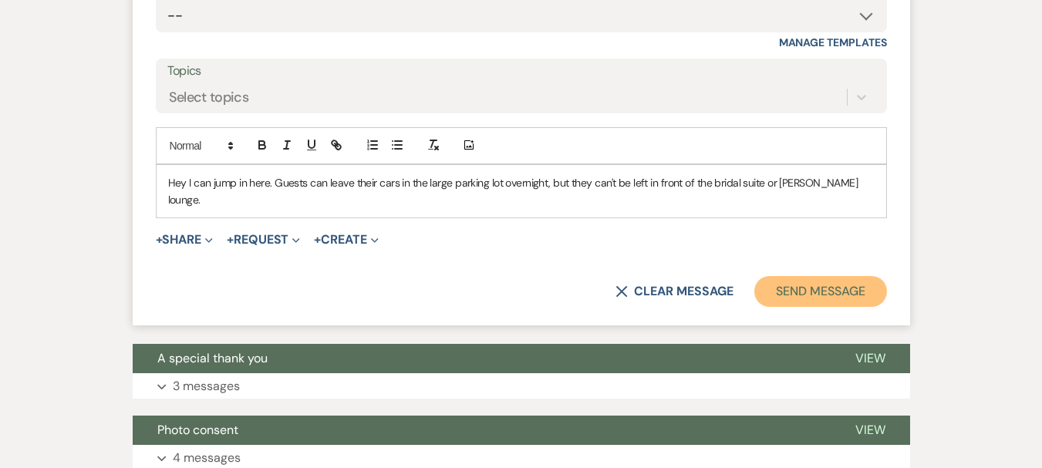
click at [795, 289] on button "Send Message" at bounding box center [820, 291] width 132 height 31
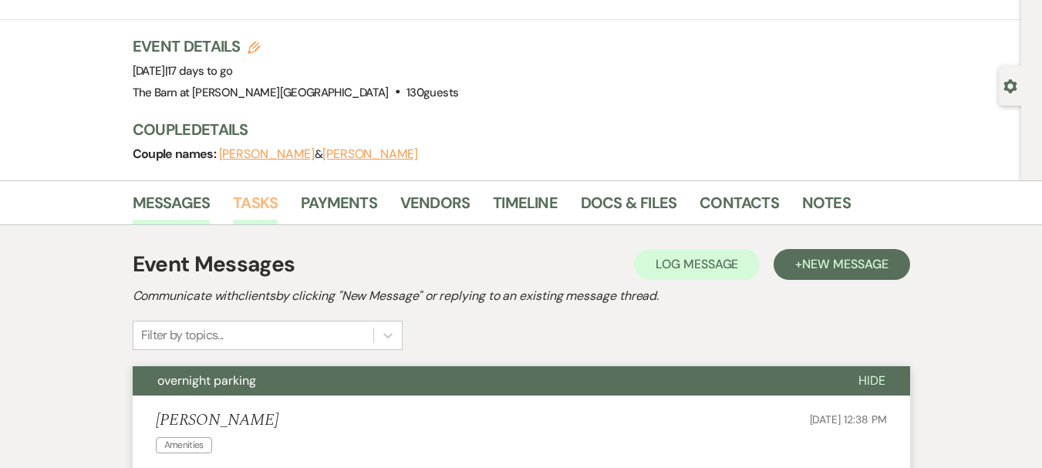
scroll to position [0, 0]
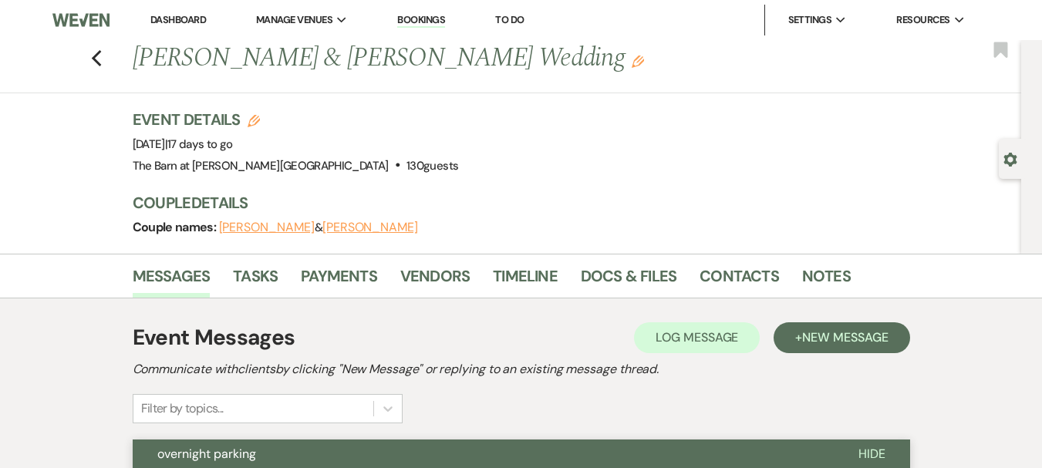
click at [184, 22] on link "Dashboard" at bounding box center [178, 19] width 56 height 13
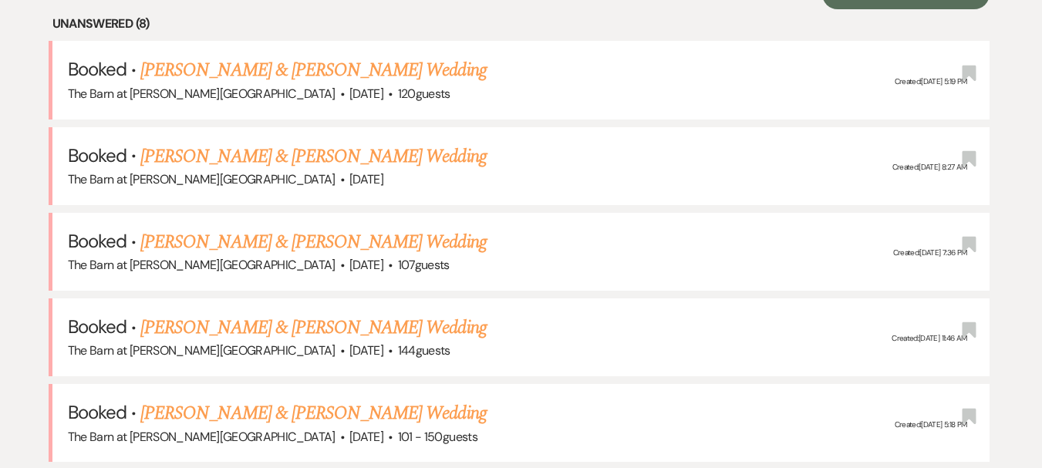
scroll to position [771, 0]
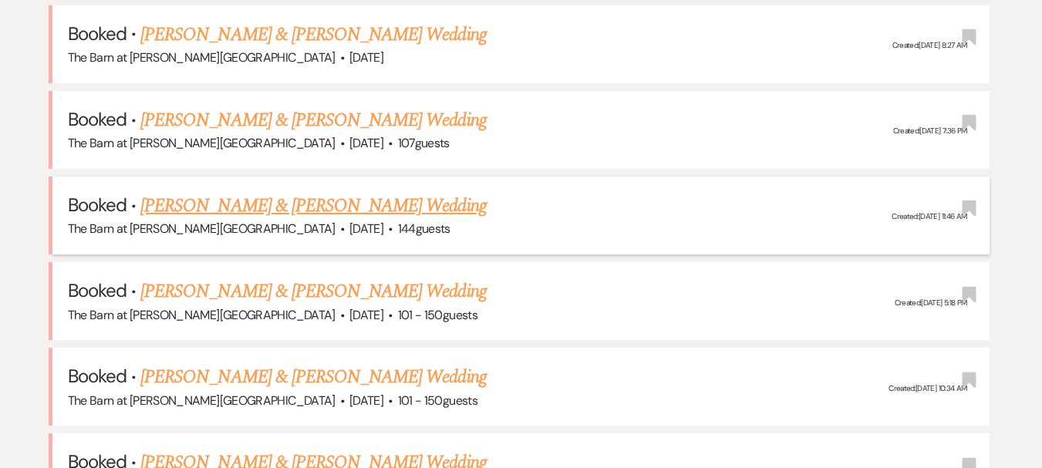
click at [331, 207] on link "[PERSON_NAME] & [PERSON_NAME] Wedding" at bounding box center [313, 206] width 346 height 28
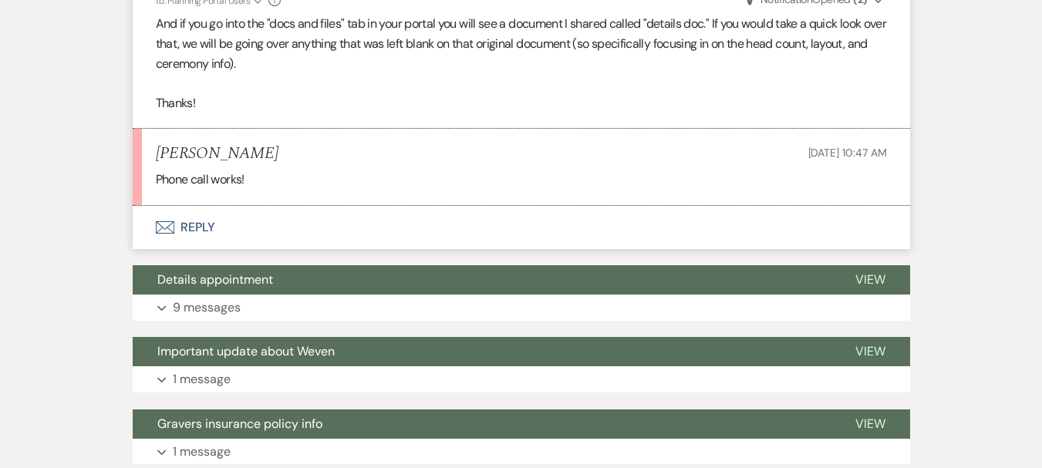
scroll to position [1157, 0]
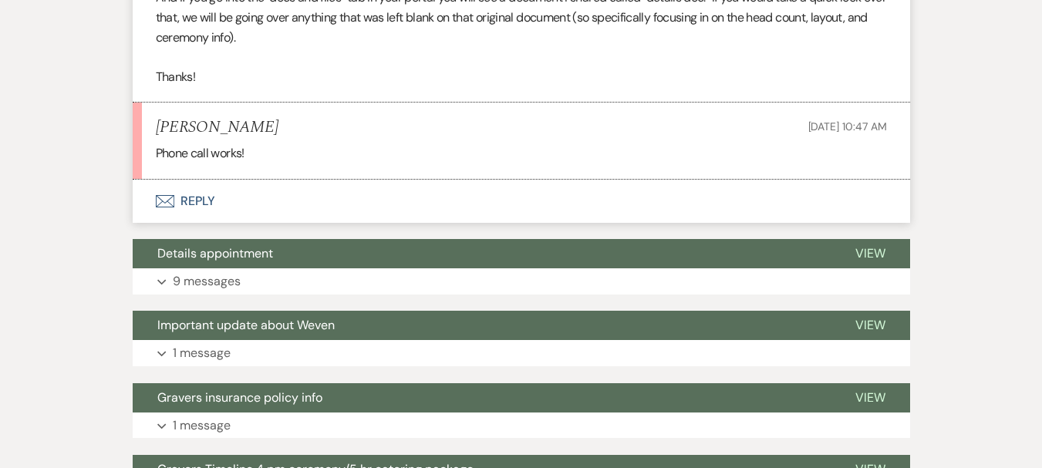
click at [203, 201] on button "Envelope Reply" at bounding box center [521, 201] width 777 height 43
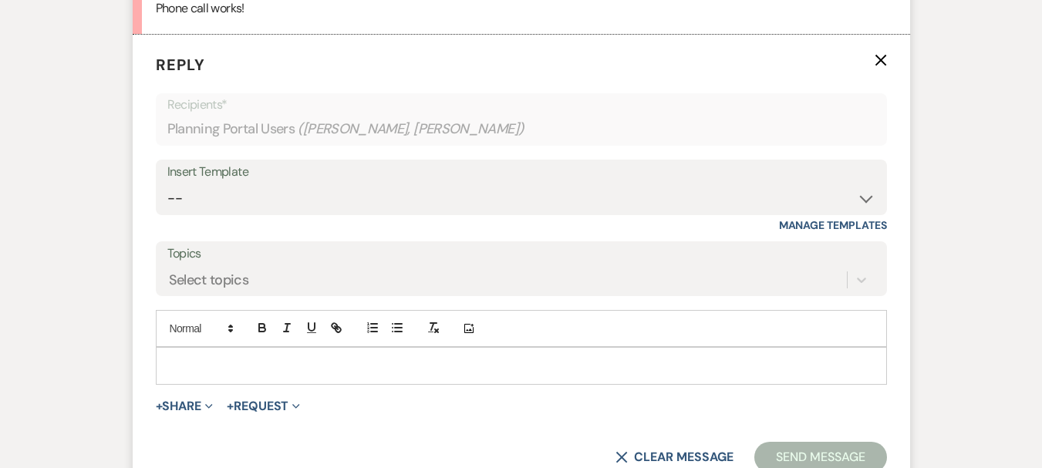
scroll to position [1331, 0]
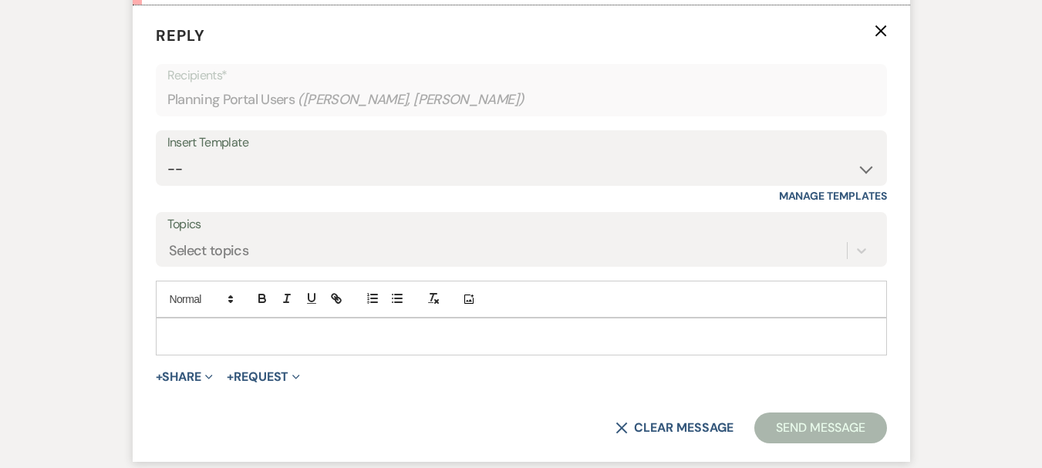
click at [285, 359] on form "Reply X Recipients* Planning Portal Users ( Joseph Bradley, Laura Bisco ) Inser…" at bounding box center [521, 233] width 777 height 457
click at [287, 324] on div at bounding box center [522, 336] width 730 height 35
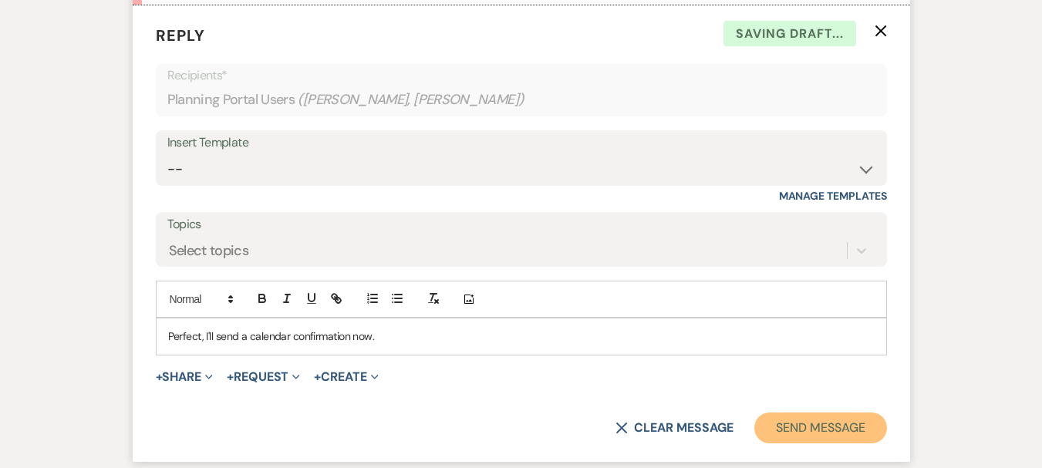
click at [792, 420] on button "Send Message" at bounding box center [820, 428] width 132 height 31
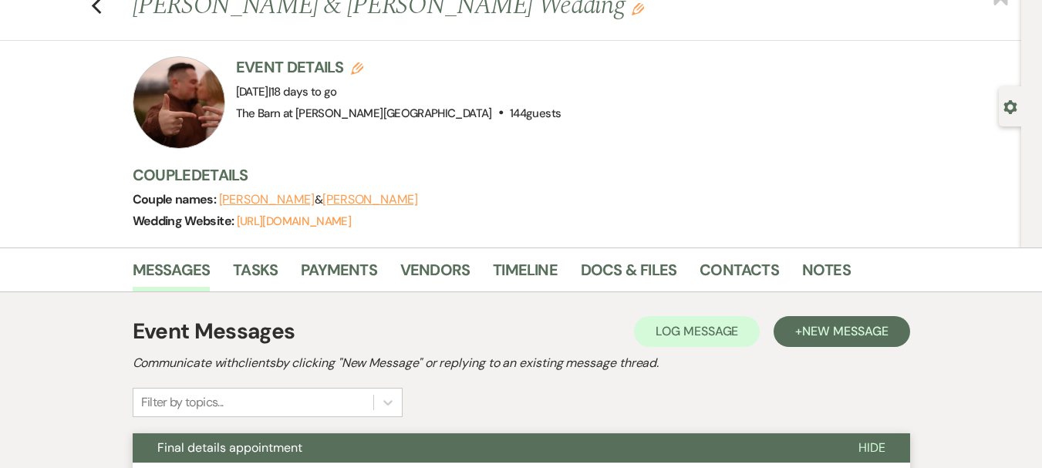
scroll to position [0, 0]
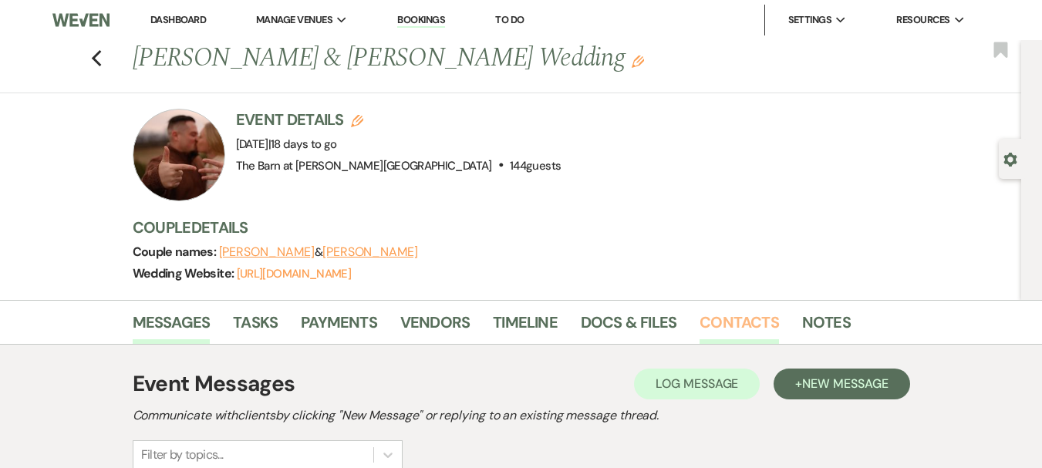
click at [770, 322] on link "Contacts" at bounding box center [739, 327] width 79 height 34
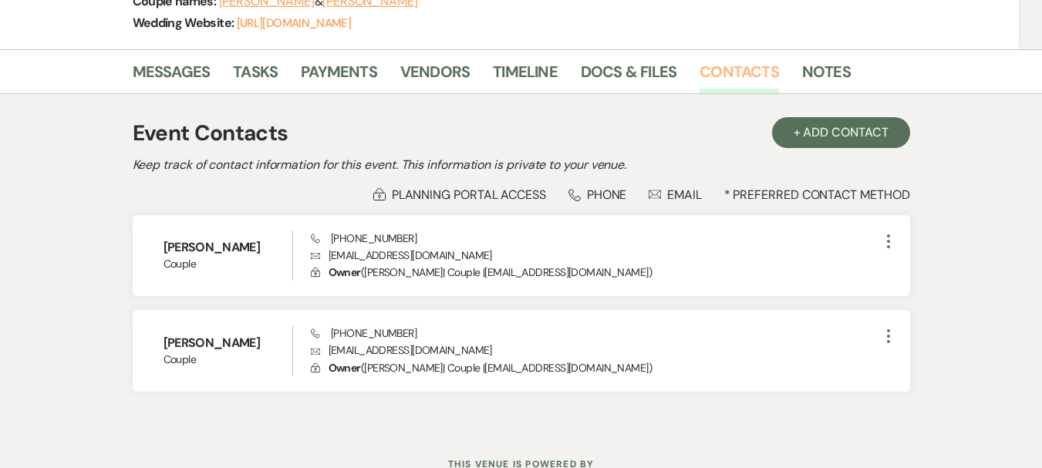
scroll to position [311, 0]
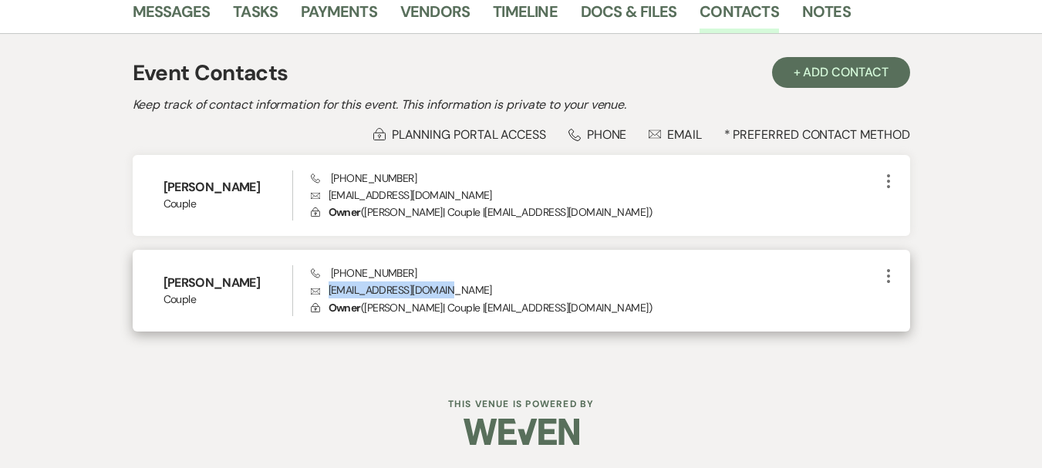
drag, startPoint x: 455, startPoint y: 288, endPoint x: 329, endPoint y: 292, distance: 126.5
click at [329, 292] on p "Envelope laurabisco97@gmail.com" at bounding box center [595, 290] width 568 height 17
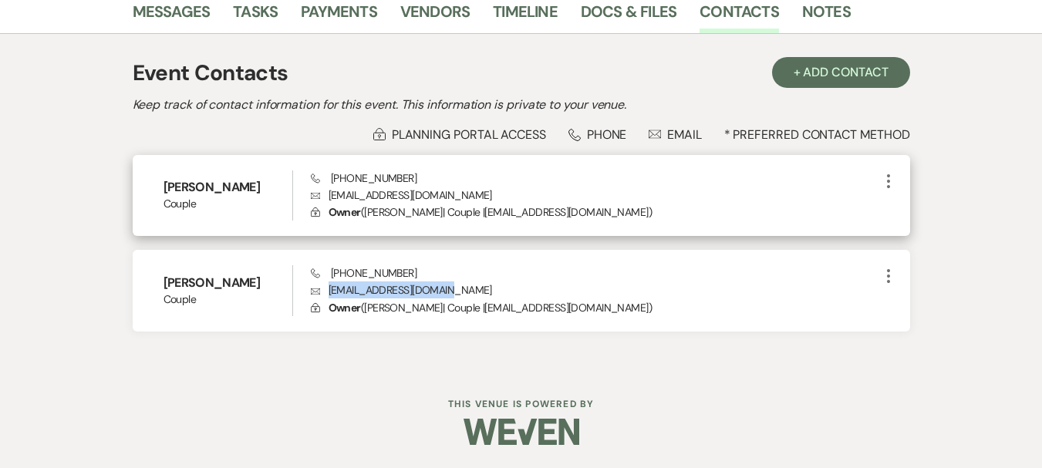
copy p "laurabisco97@gmail.com"
drag, startPoint x: 449, startPoint y: 190, endPoint x: 327, endPoint y: 198, distance: 122.2
click at [327, 198] on p "Envelope joebradley21@gmail.com" at bounding box center [595, 195] width 568 height 17
copy p "joebradley21@gmail.com"
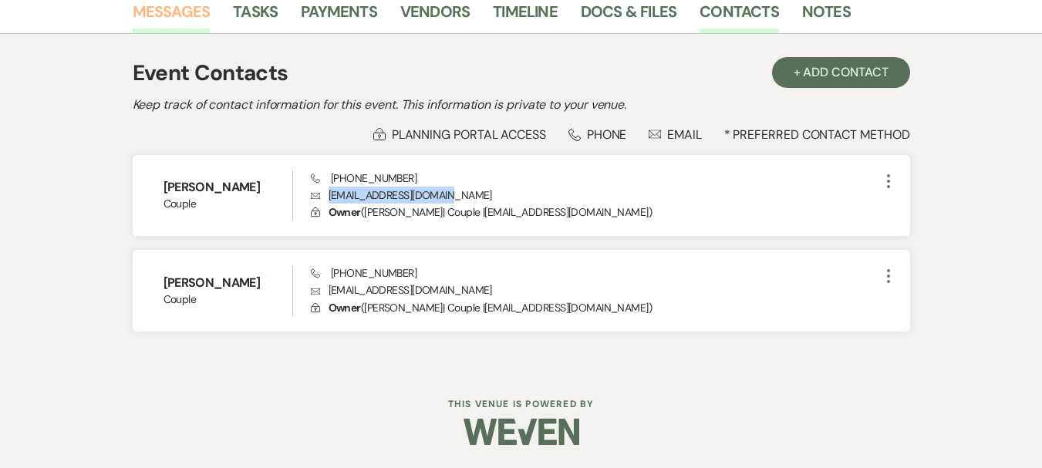
click at [164, 10] on link "Messages" at bounding box center [172, 16] width 78 height 34
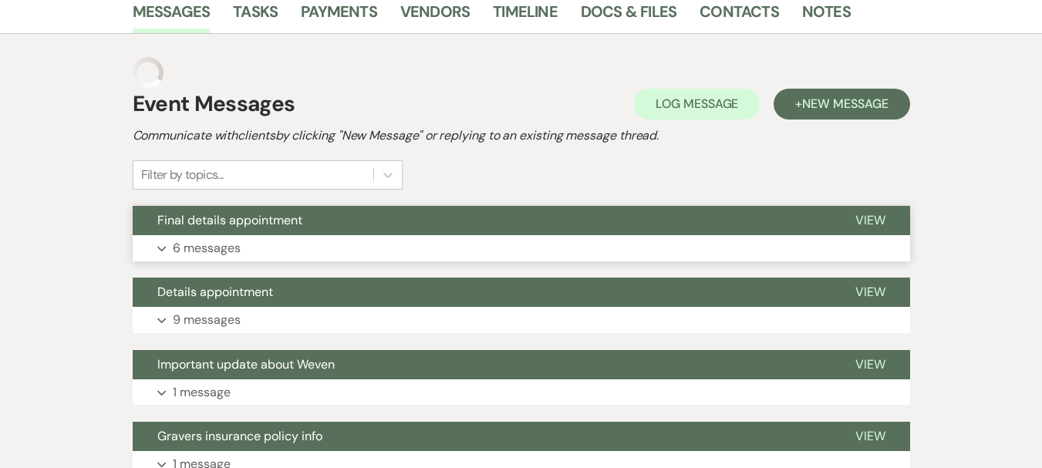
click at [406, 255] on button "Expand 6 messages" at bounding box center [521, 248] width 777 height 26
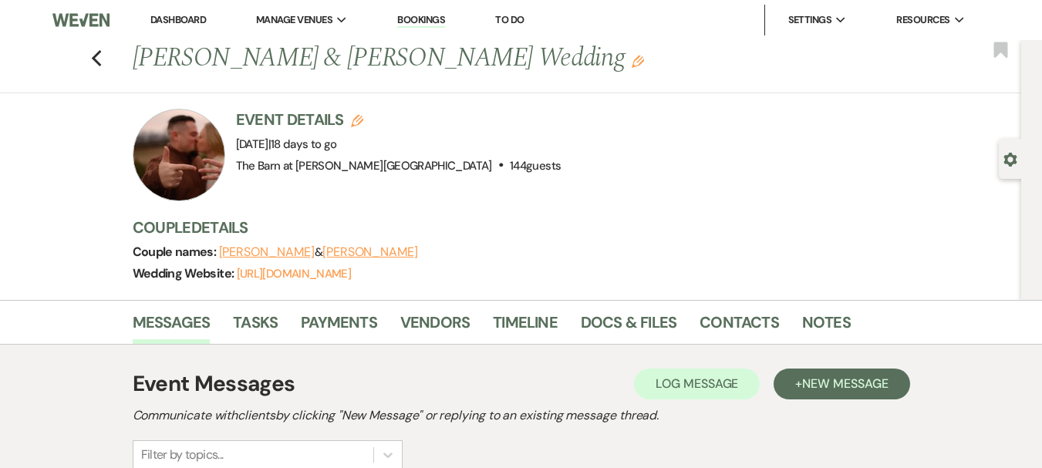
click at [171, 15] on link "Dashboard" at bounding box center [178, 19] width 56 height 13
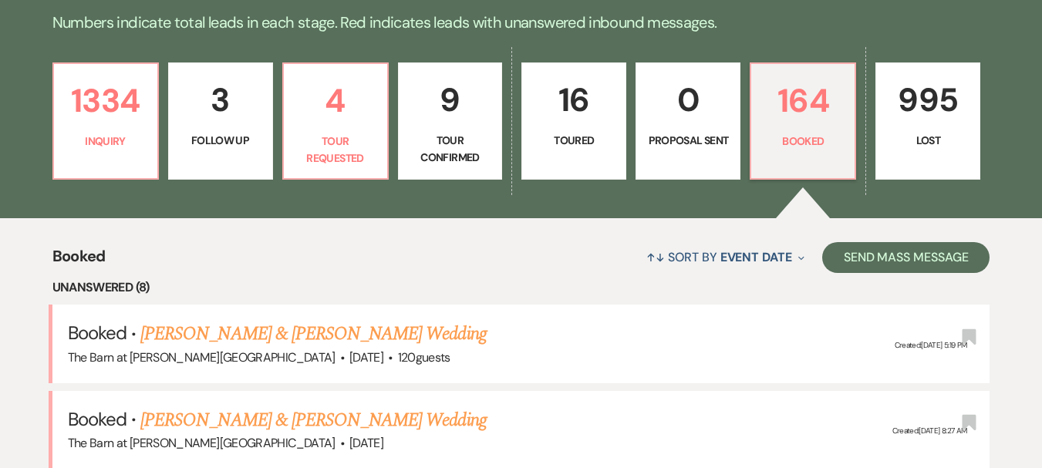
scroll to position [617, 0]
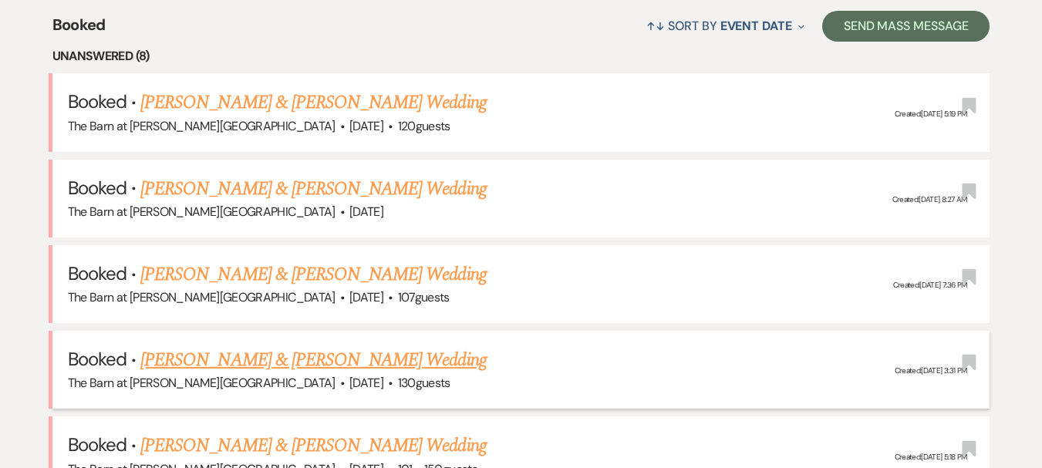
click at [285, 366] on link "[PERSON_NAME] & [PERSON_NAME] Wedding" at bounding box center [313, 360] width 346 height 28
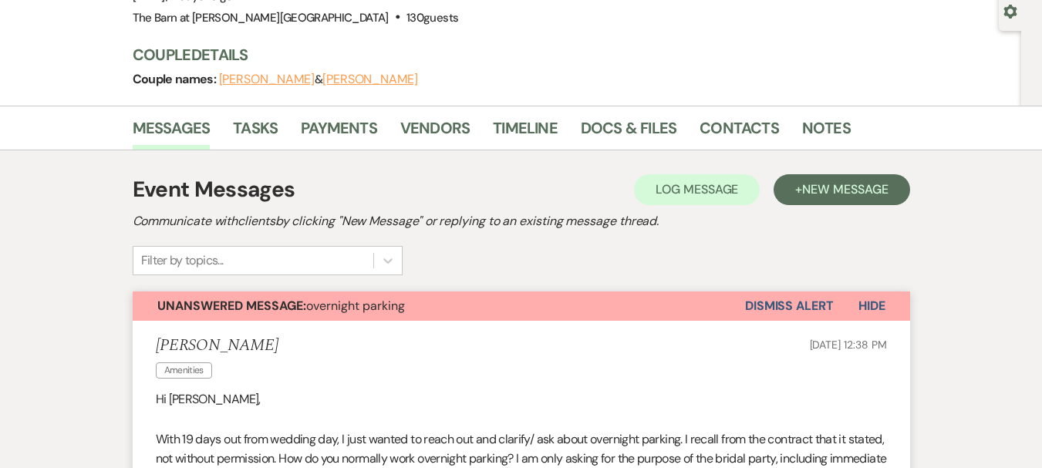
scroll to position [231, 0]
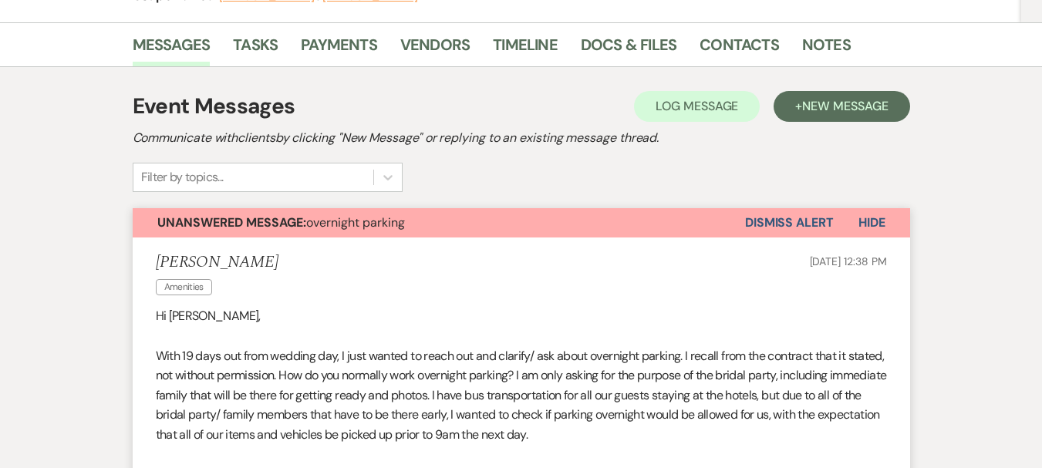
click at [797, 227] on button "Dismiss Alert" at bounding box center [789, 222] width 89 height 29
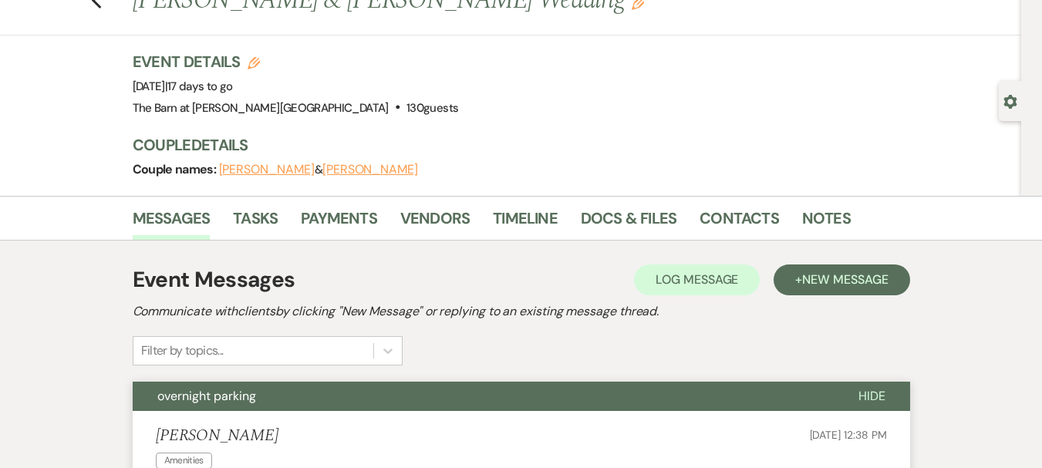
scroll to position [0, 0]
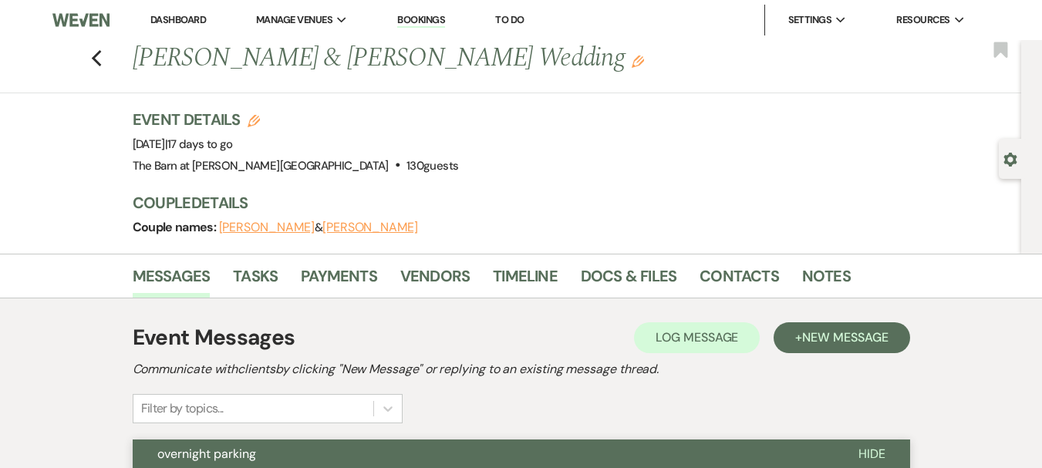
click at [193, 19] on link "Dashboard" at bounding box center [178, 19] width 56 height 13
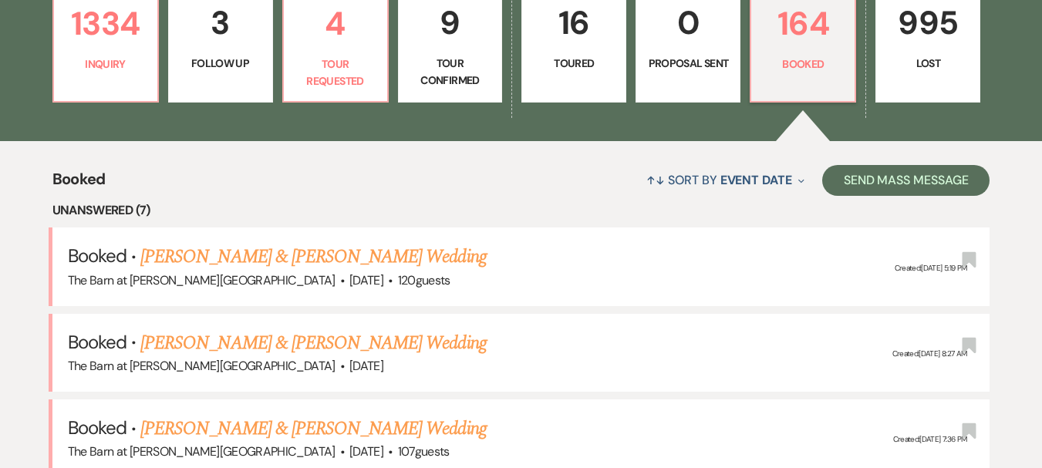
scroll to position [771, 0]
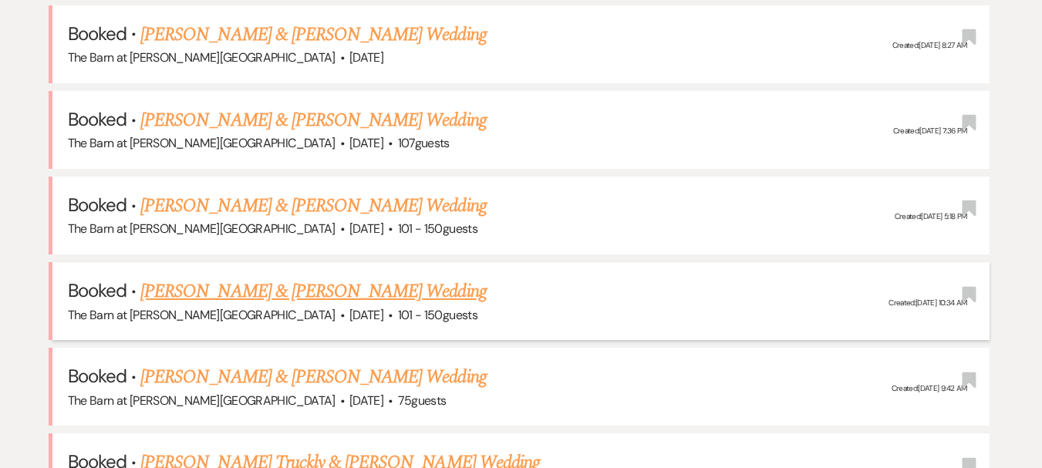
click at [404, 285] on link "[PERSON_NAME] & [PERSON_NAME] Wedding" at bounding box center [313, 292] width 346 height 28
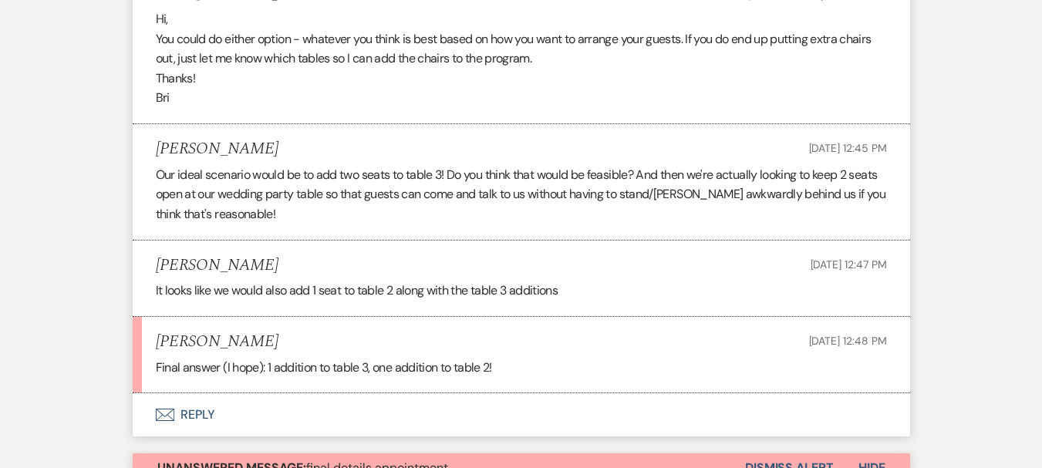
scroll to position [2082, 0]
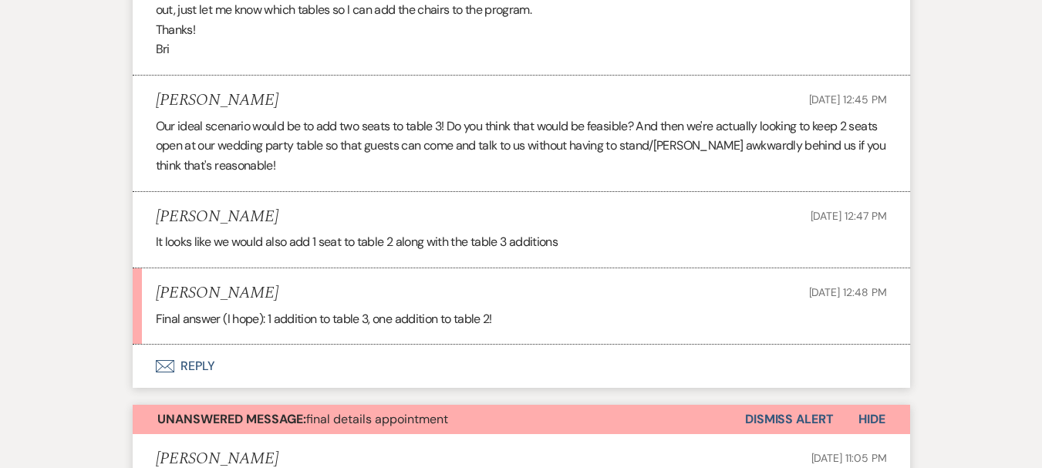
click at [193, 384] on button "Envelope Reply" at bounding box center [521, 366] width 777 height 43
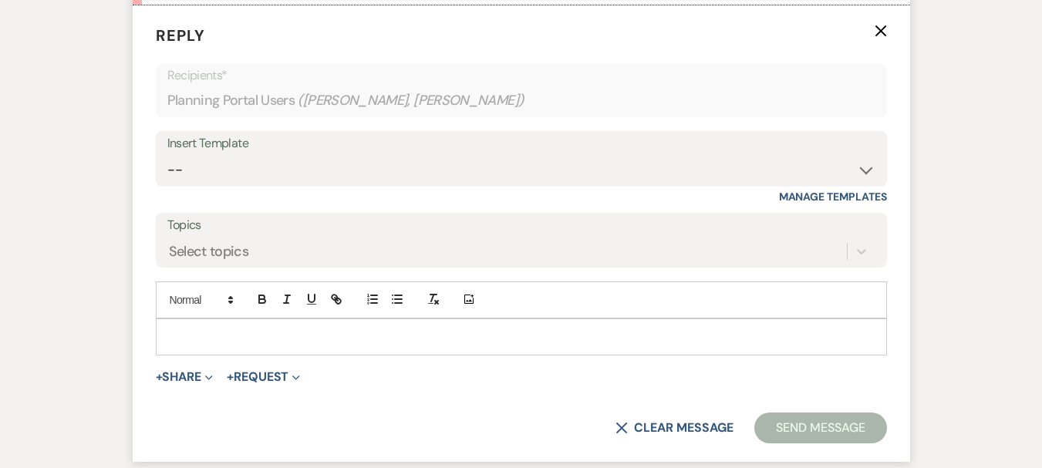
scroll to position [2442, 0]
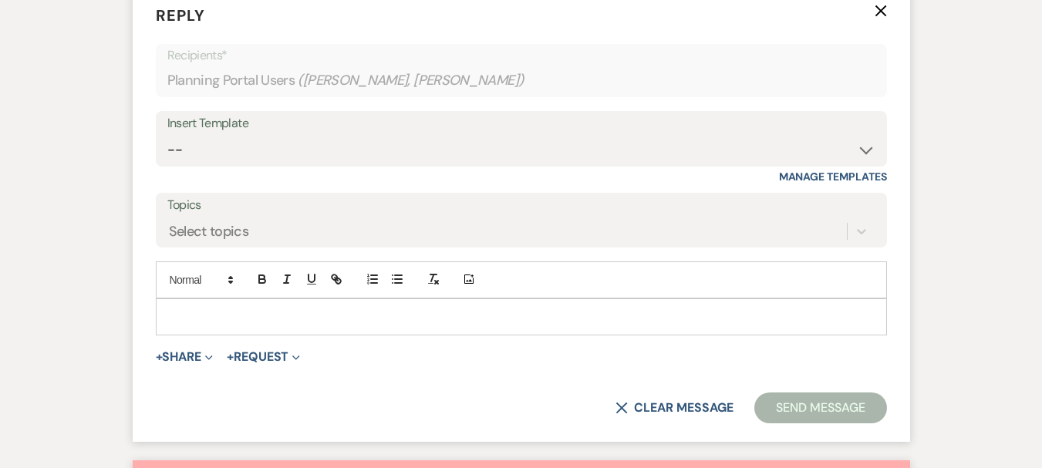
click at [287, 326] on div at bounding box center [522, 316] width 730 height 35
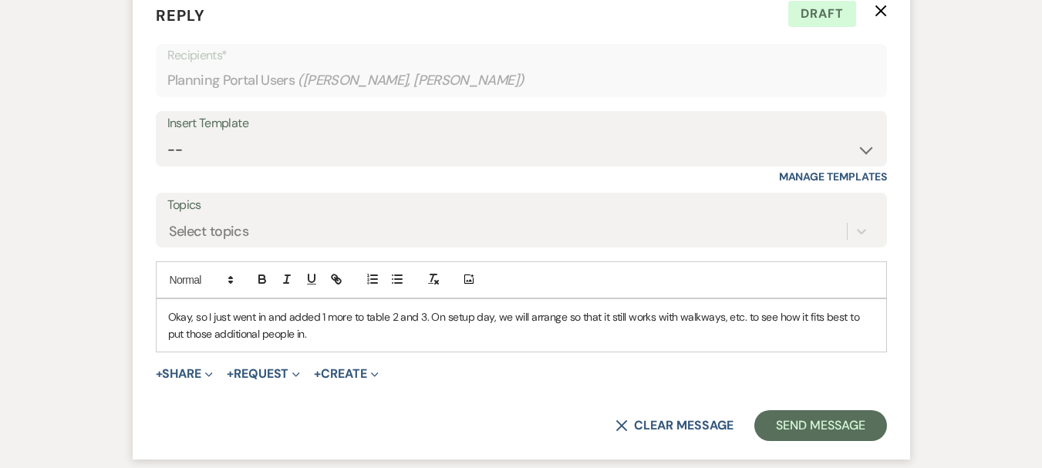
click at [388, 343] on p "Okay, so I just went in and added 1 more to table 2 and 3. On setup day, we wil…" at bounding box center [521, 326] width 706 height 35
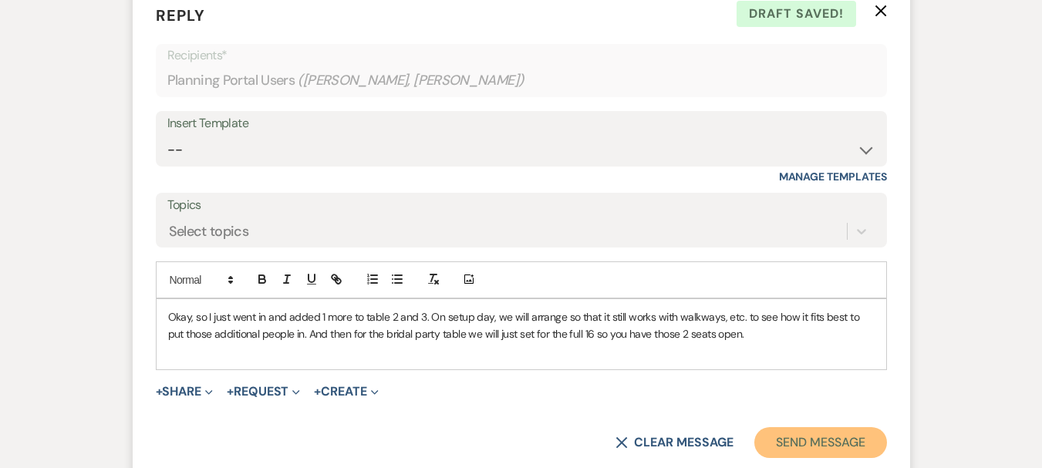
click at [811, 458] on button "Send Message" at bounding box center [820, 442] width 132 height 31
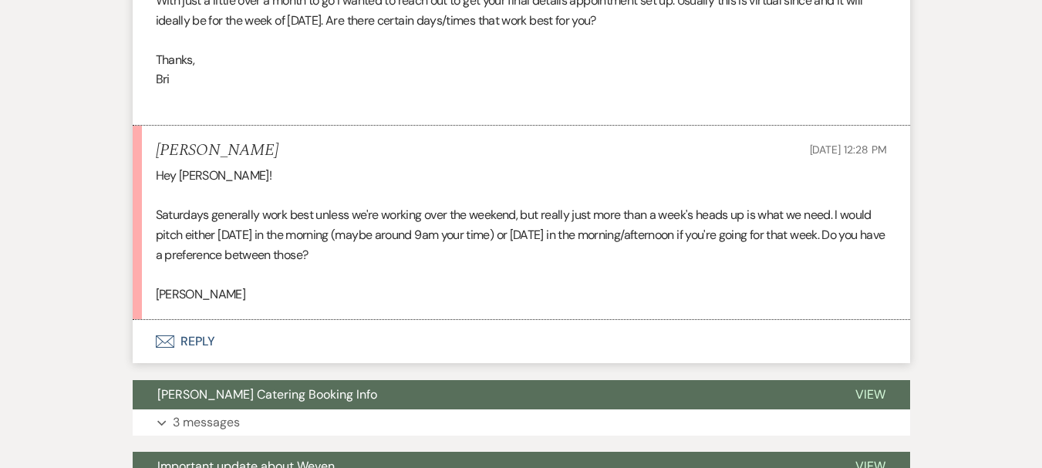
scroll to position [2718, 0]
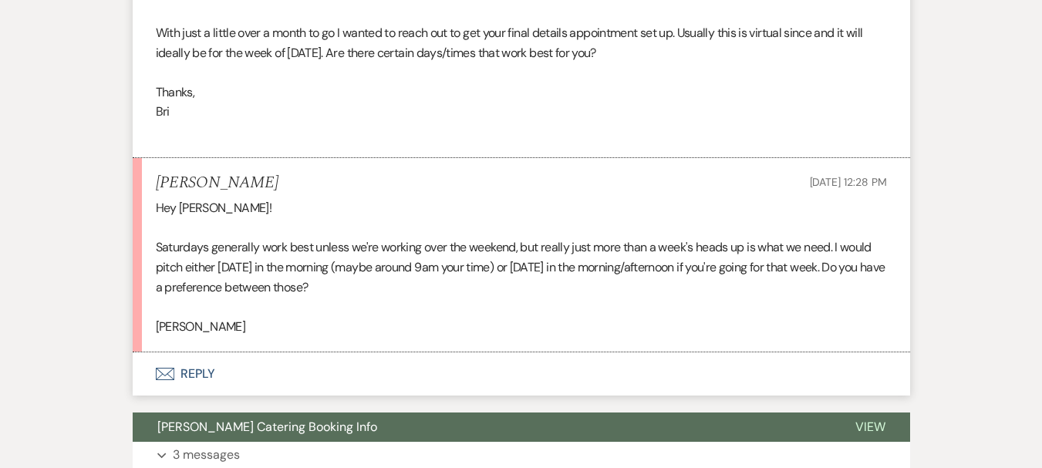
click at [204, 396] on button "Envelope Reply" at bounding box center [521, 373] width 777 height 43
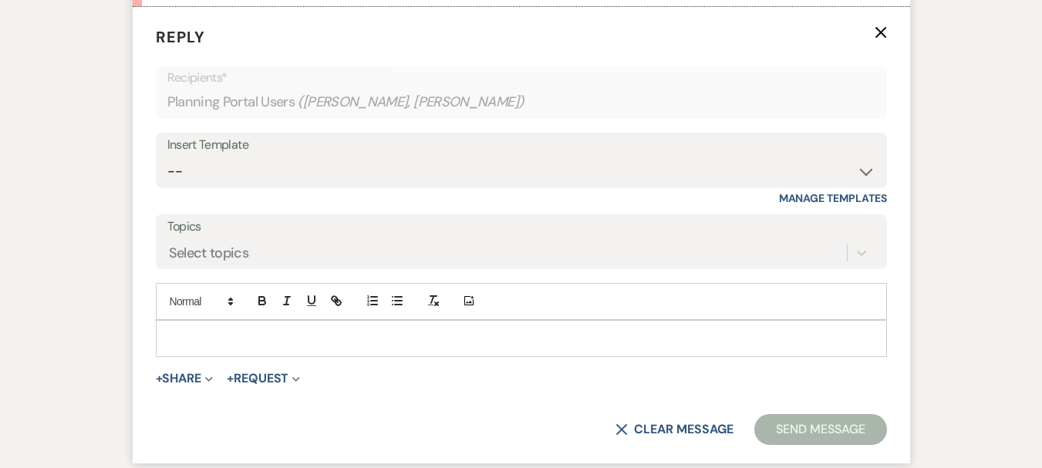
scroll to position [3085, 0]
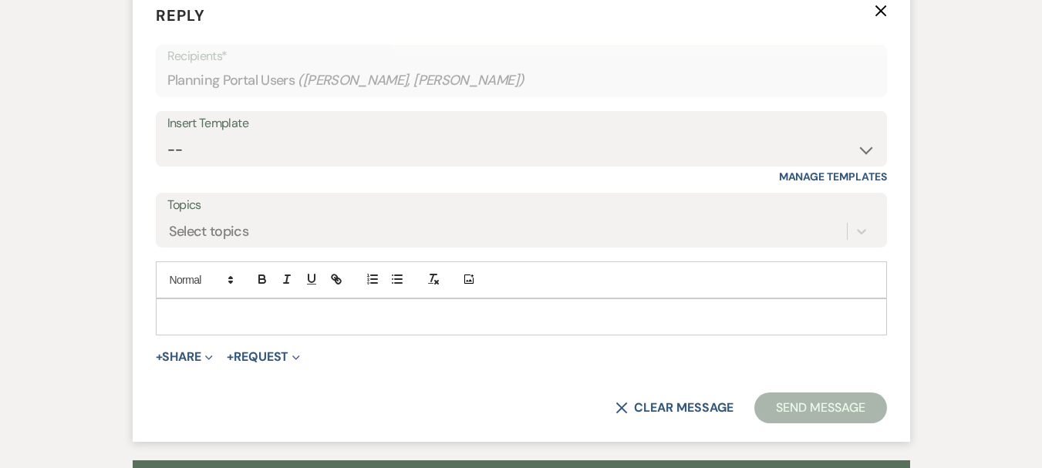
click at [214, 335] on div at bounding box center [522, 316] width 730 height 35
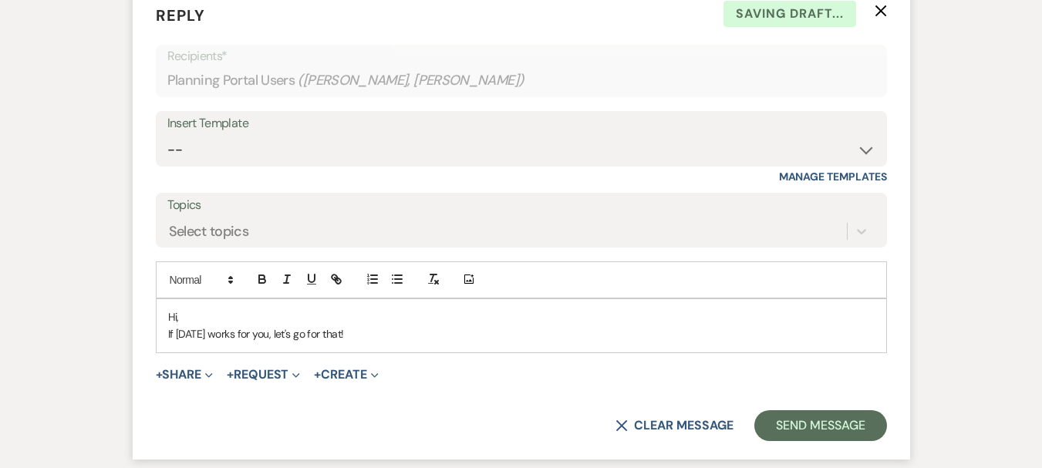
click at [211, 325] on p "Hi," at bounding box center [521, 317] width 706 height 17
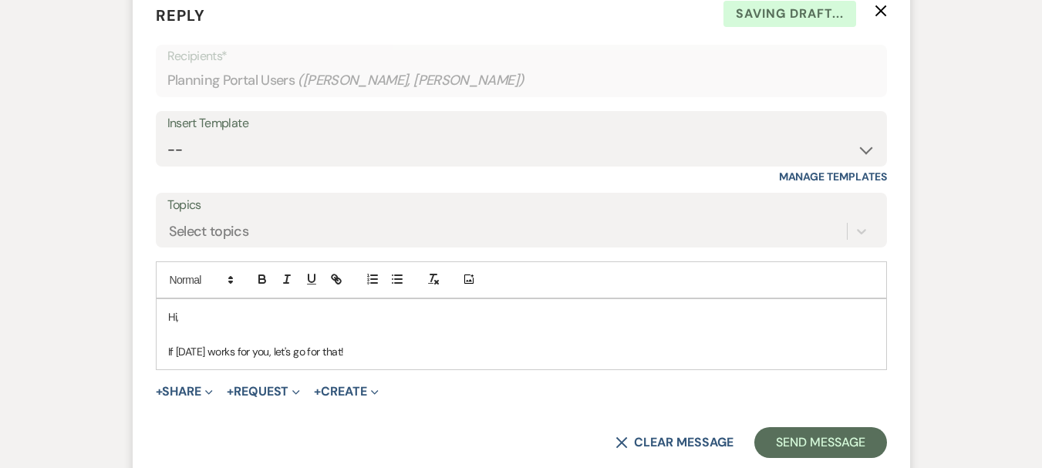
click at [416, 360] on p "If Thursday the 2nd works for you, let's go for that!" at bounding box center [521, 351] width 706 height 17
drag, startPoint x: 416, startPoint y: 373, endPoint x: 602, endPoint y: 383, distance: 186.1
click at [602, 369] on div "Hi, If Thursday the 2nd works for you, let's go for that! I'll send you a calen…" at bounding box center [522, 334] width 730 height 70
click at [602, 360] on p "If Thursday the 2nd works for you, let's go for that! I'll send you a calendar …" at bounding box center [521, 351] width 706 height 17
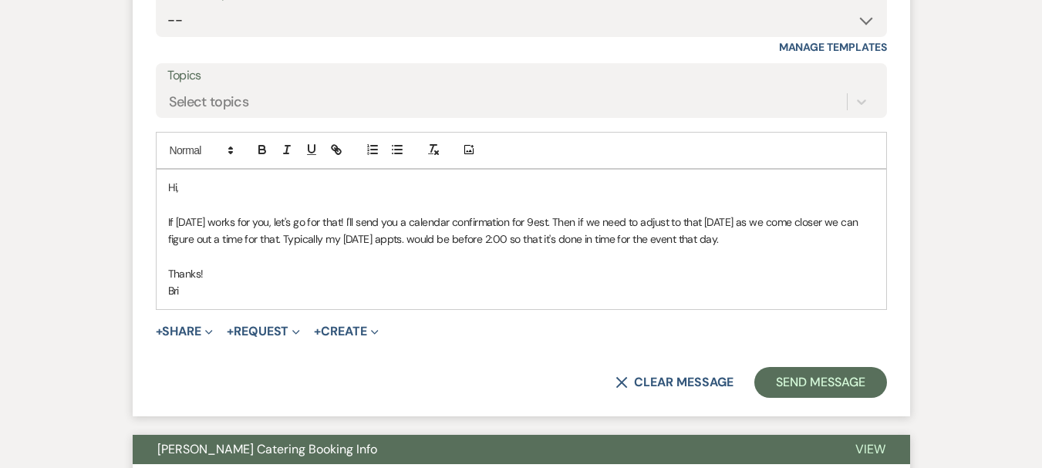
scroll to position [3316, 0]
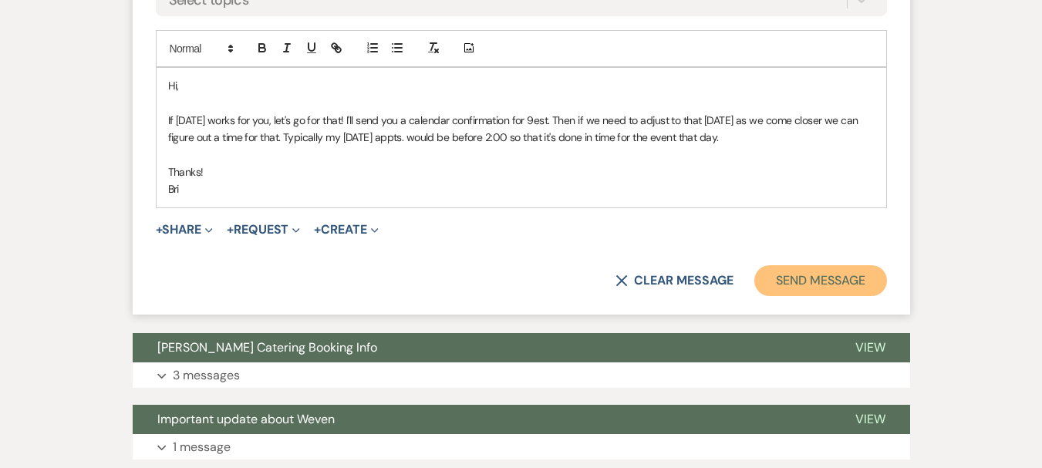
click at [839, 296] on button "Send Message" at bounding box center [820, 280] width 132 height 31
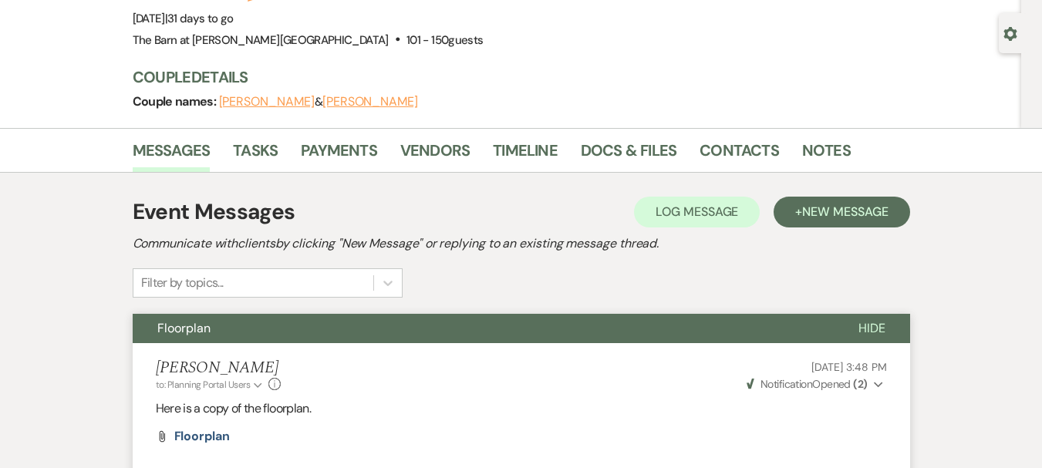
scroll to position [0, 0]
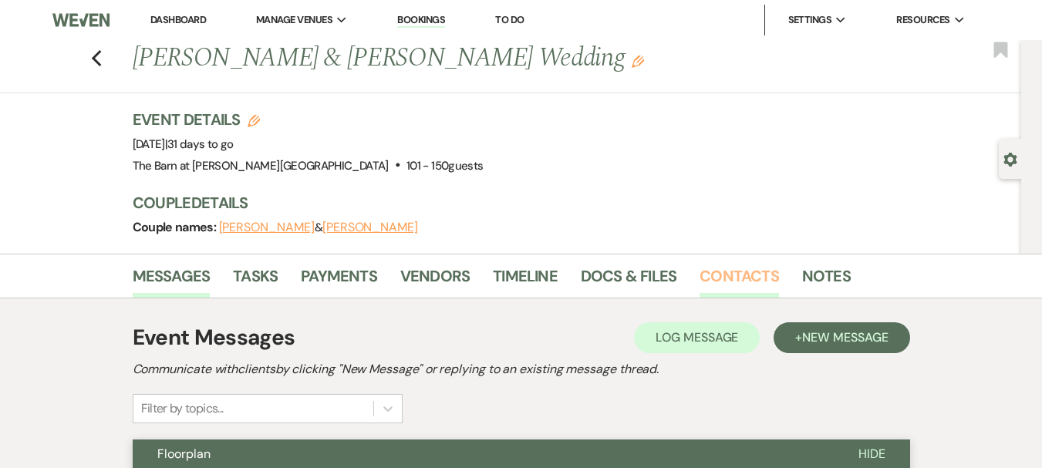
click at [734, 291] on link "Contacts" at bounding box center [739, 281] width 79 height 34
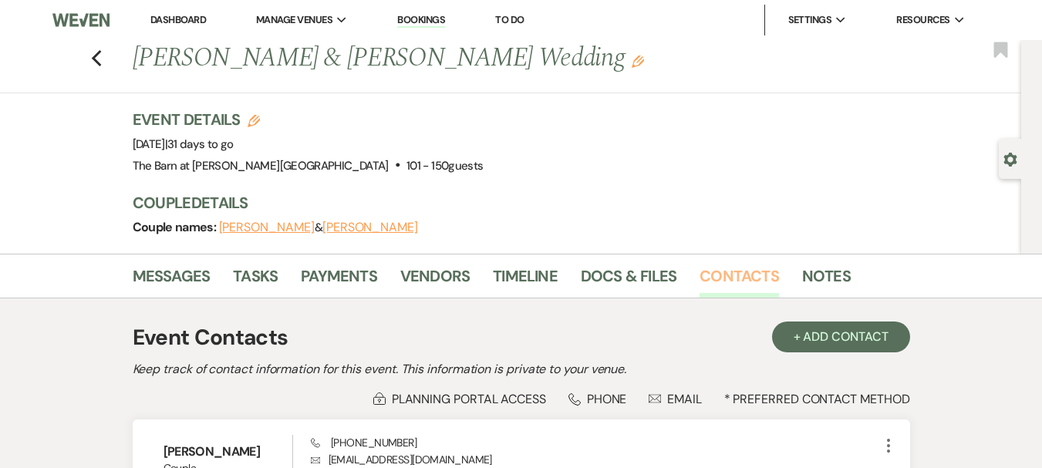
scroll to position [265, 0]
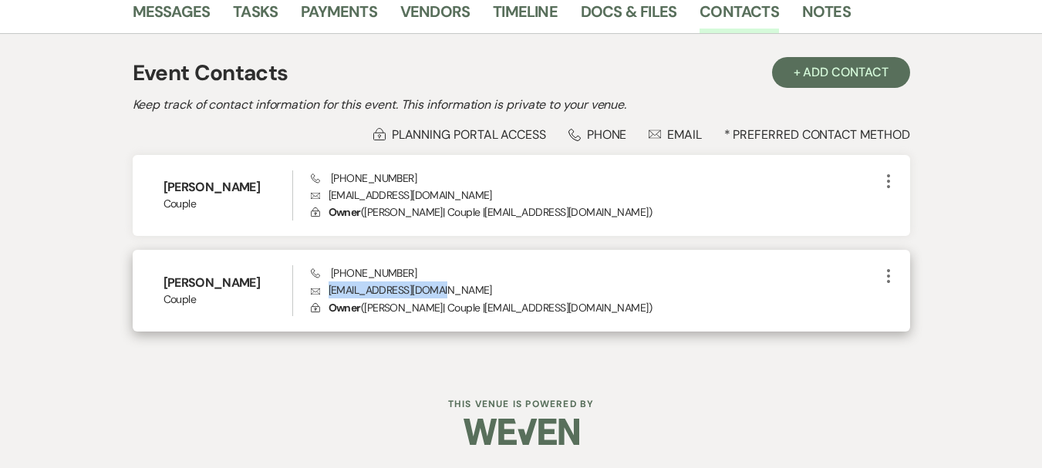
drag, startPoint x: 444, startPoint y: 291, endPoint x: 326, endPoint y: 294, distance: 118.0
click at [326, 294] on p "Envelope helenhomola@gmail.com" at bounding box center [595, 290] width 568 height 17
copy p "helenhomola@gmail.com"
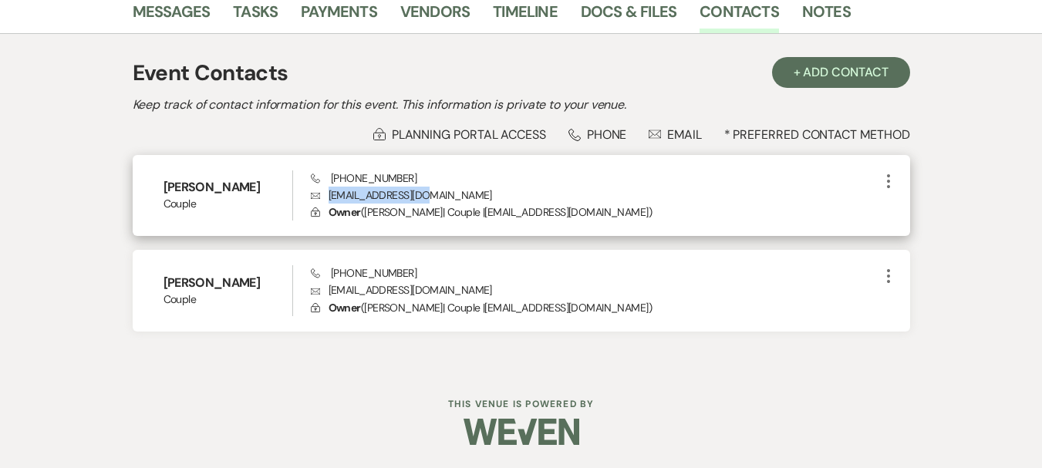
drag, startPoint x: 435, startPoint y: 195, endPoint x: 329, endPoint y: 200, distance: 105.8
click at [329, 200] on p "Envelope ajekel98@gmail.com" at bounding box center [595, 195] width 568 height 17
copy p "ajekel98@gmail.com"
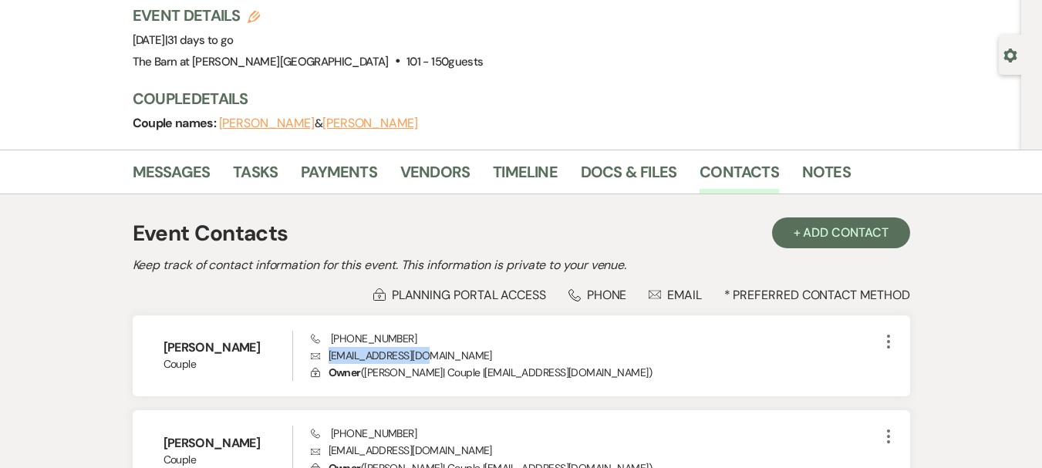
scroll to position [0, 0]
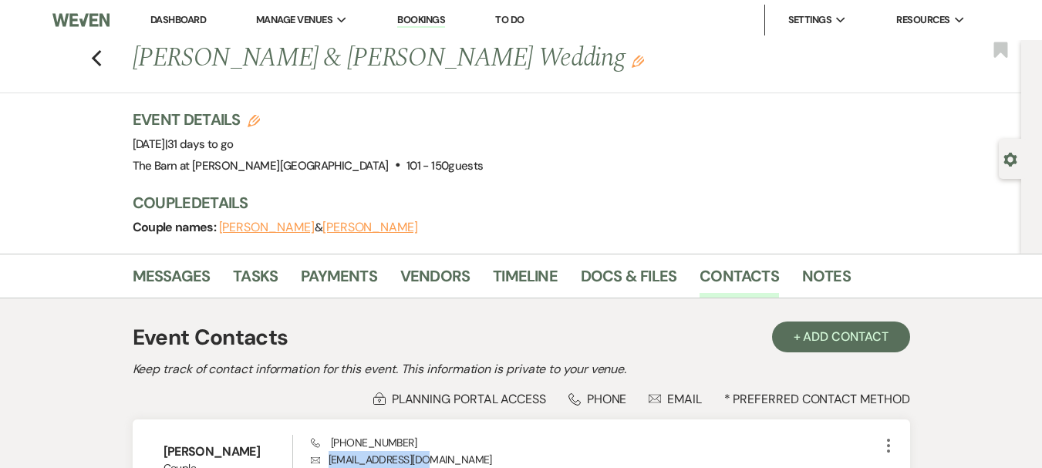
click at [161, 20] on link "Dashboard" at bounding box center [178, 19] width 56 height 13
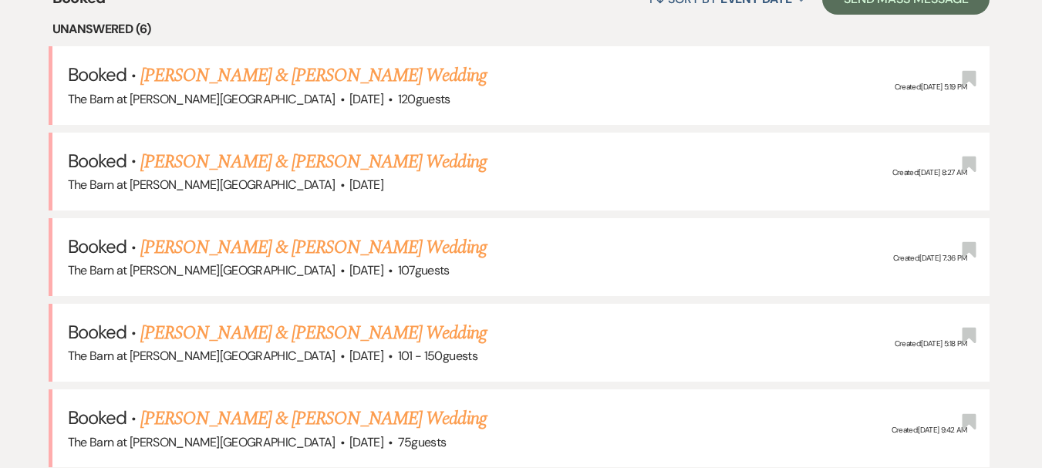
scroll to position [771, 0]
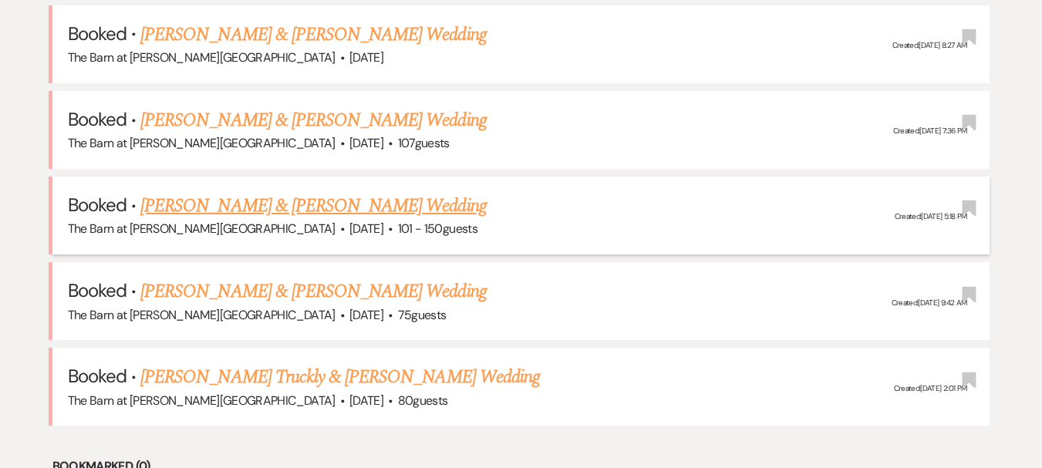
click at [336, 212] on link "[PERSON_NAME] & [PERSON_NAME] Wedding" at bounding box center [313, 206] width 346 height 28
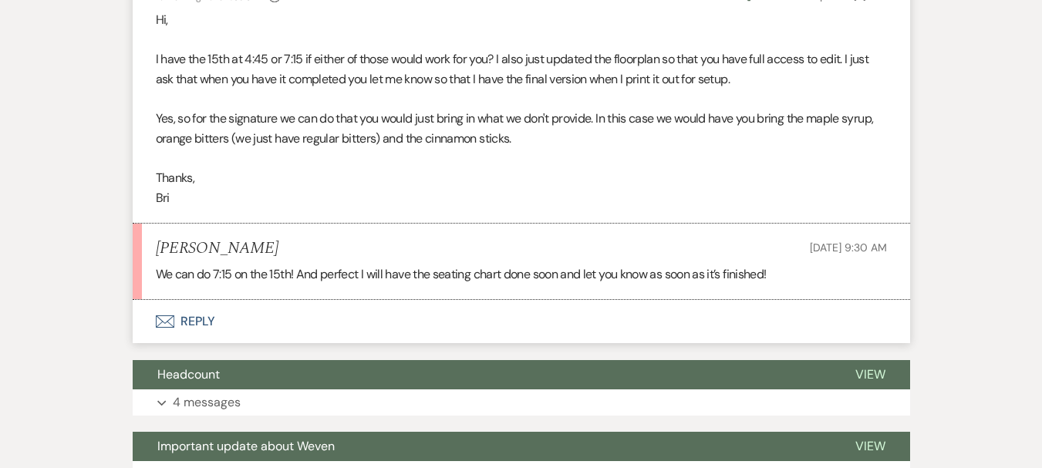
scroll to position [1311, 0]
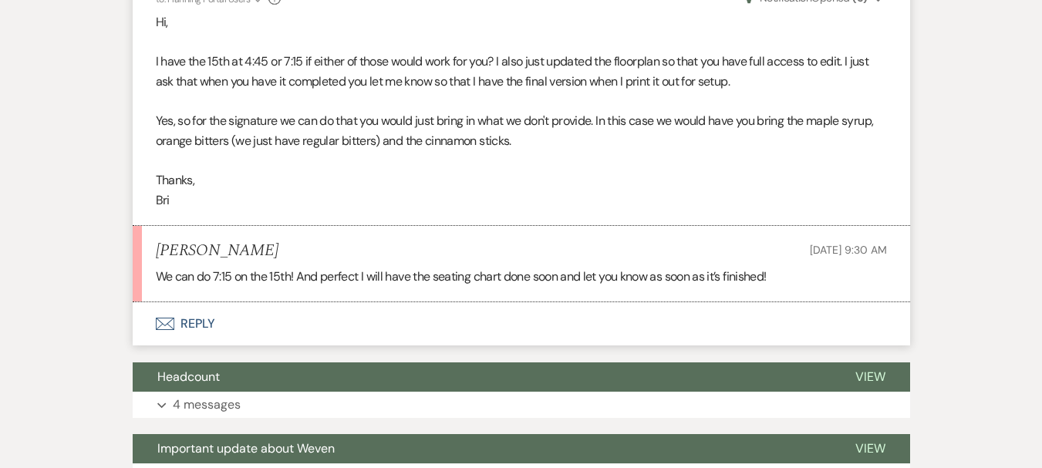
click at [207, 320] on button "Envelope Reply" at bounding box center [521, 323] width 777 height 43
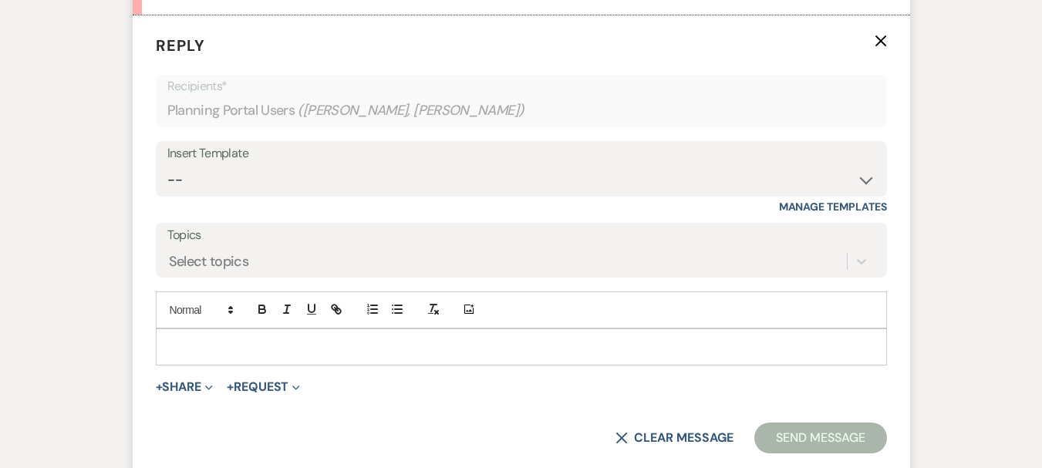
scroll to position [1608, 0]
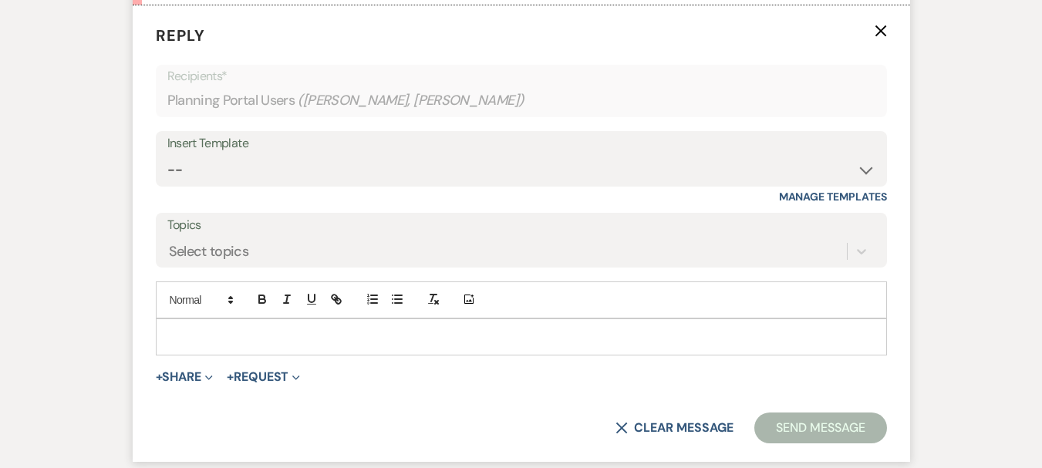
click at [229, 325] on div at bounding box center [522, 336] width 730 height 35
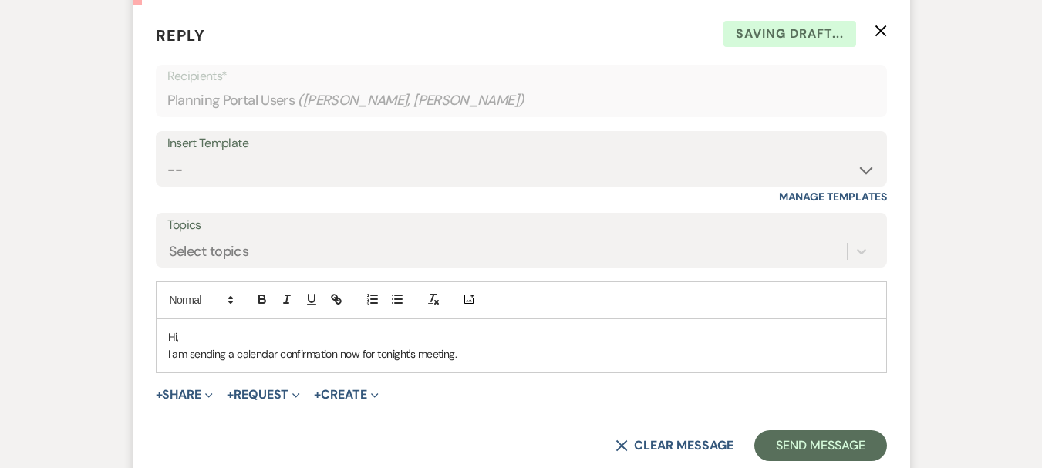
click at [229, 325] on div "Hi, I am sending a calendar confirmation now for tonight's meeting." at bounding box center [522, 345] width 730 height 53
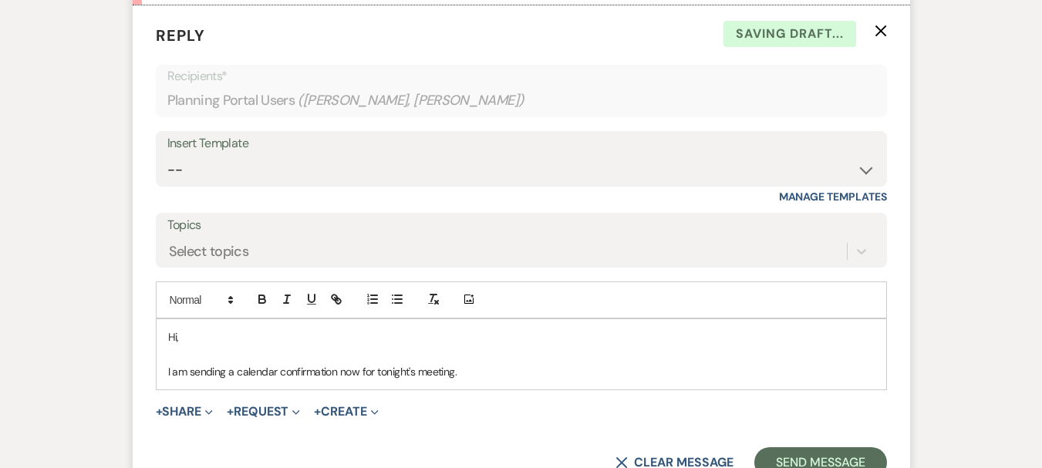
click at [477, 373] on p "I am sending a calendar confirmation now for tonight's meeting." at bounding box center [521, 371] width 706 height 17
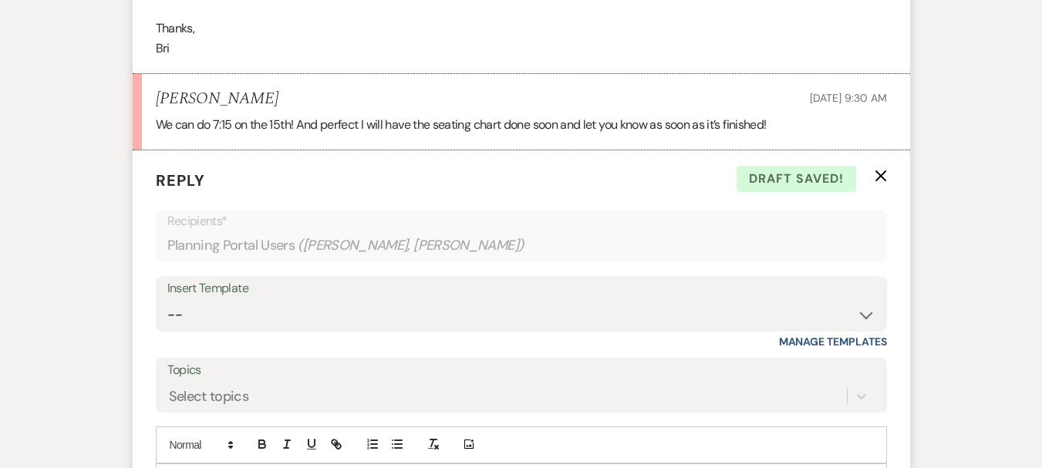
scroll to position [1685, 0]
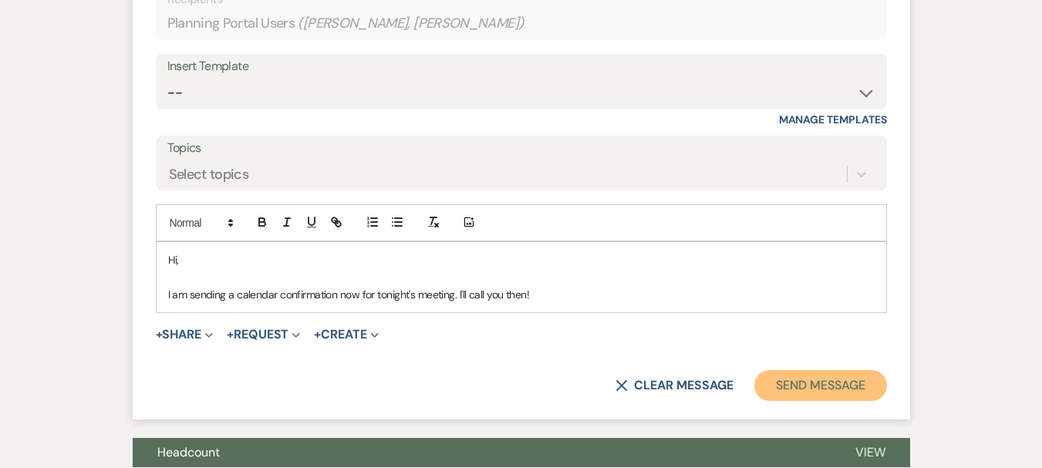
click at [807, 391] on button "Send Message" at bounding box center [820, 385] width 132 height 31
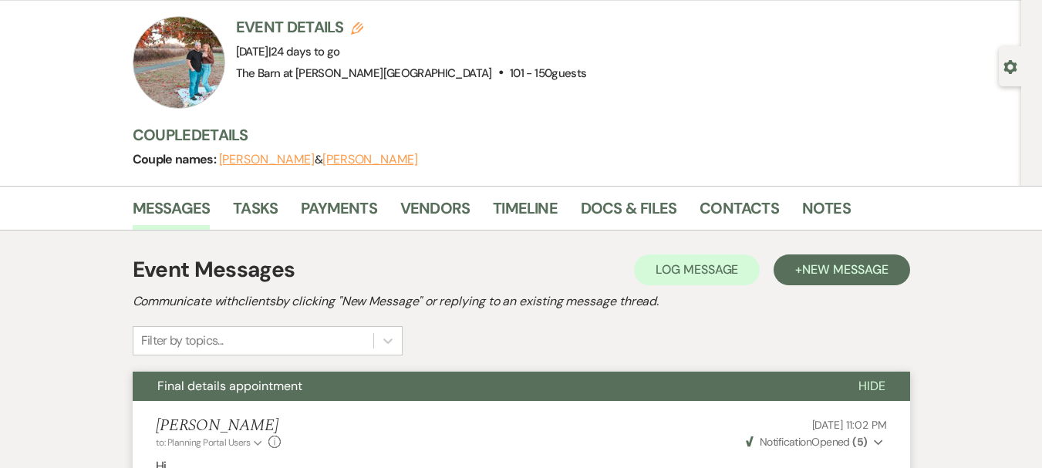
scroll to position [0, 0]
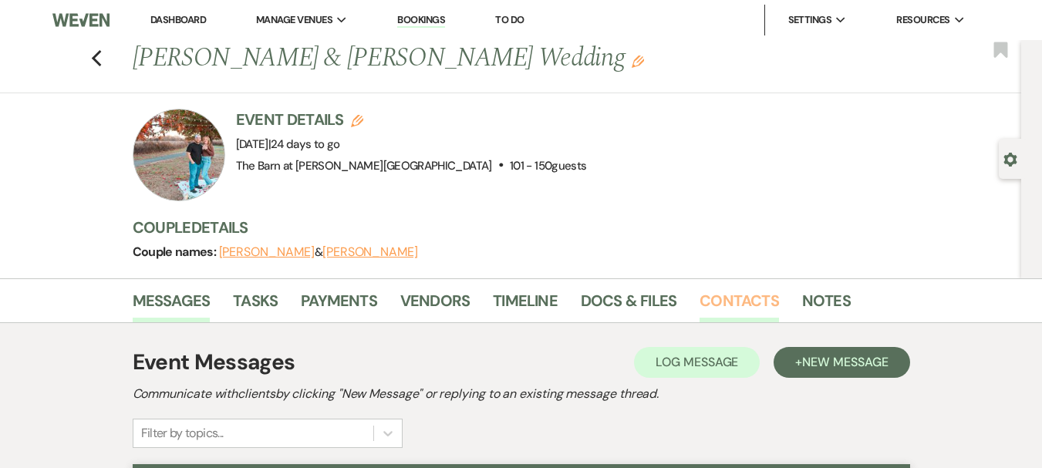
click at [742, 310] on link "Contacts" at bounding box center [739, 305] width 79 height 34
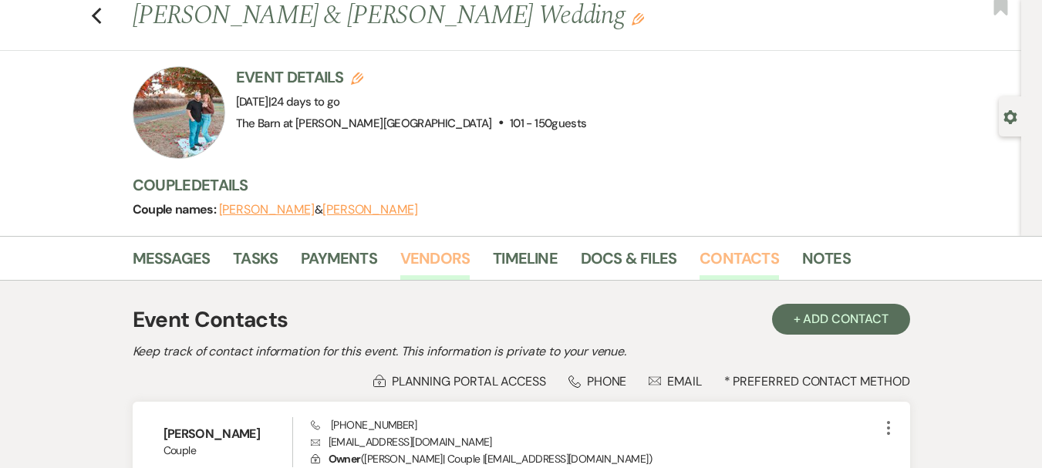
scroll to position [289, 0]
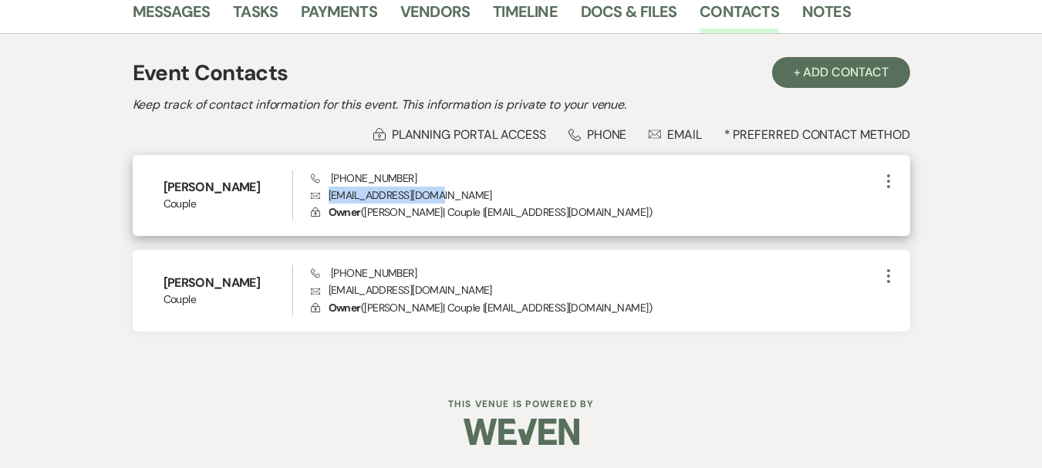
drag, startPoint x: 459, startPoint y: 194, endPoint x: 330, endPoint y: 197, distance: 128.9
click at [330, 197] on p "Envelope caynewmann@gmail.com" at bounding box center [595, 195] width 568 height 17
copy p "caynewmann@gmail.com"
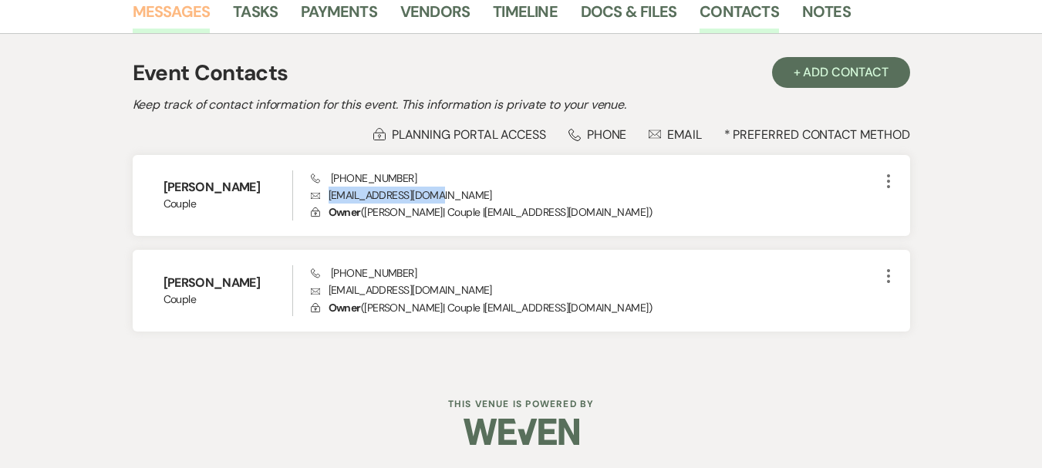
click at [179, 21] on link "Messages" at bounding box center [172, 16] width 78 height 34
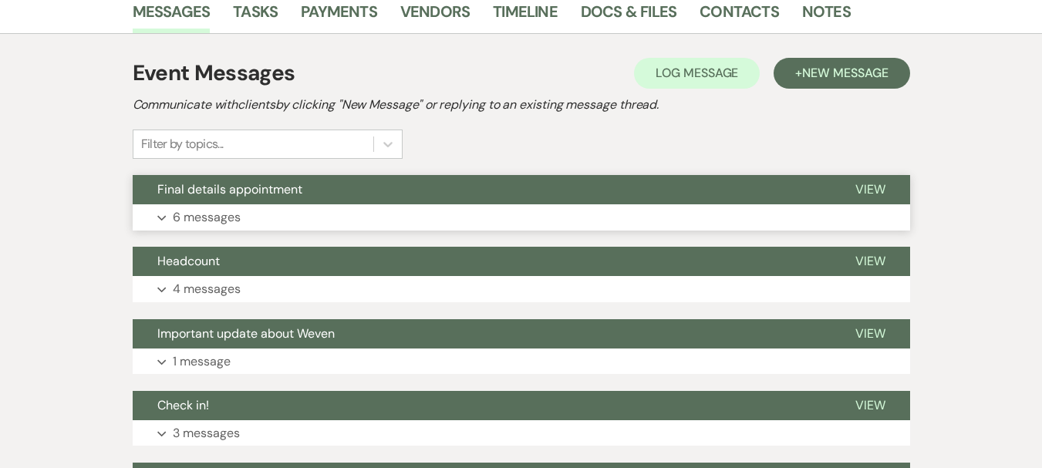
click at [245, 197] on button "Final details appointment" at bounding box center [482, 189] width 698 height 29
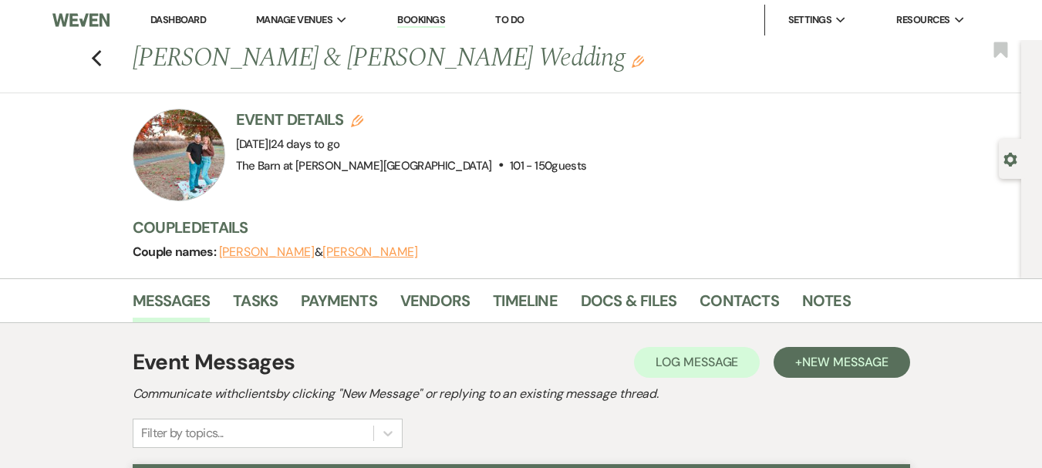
click at [180, 25] on link "Dashboard" at bounding box center [178, 19] width 56 height 13
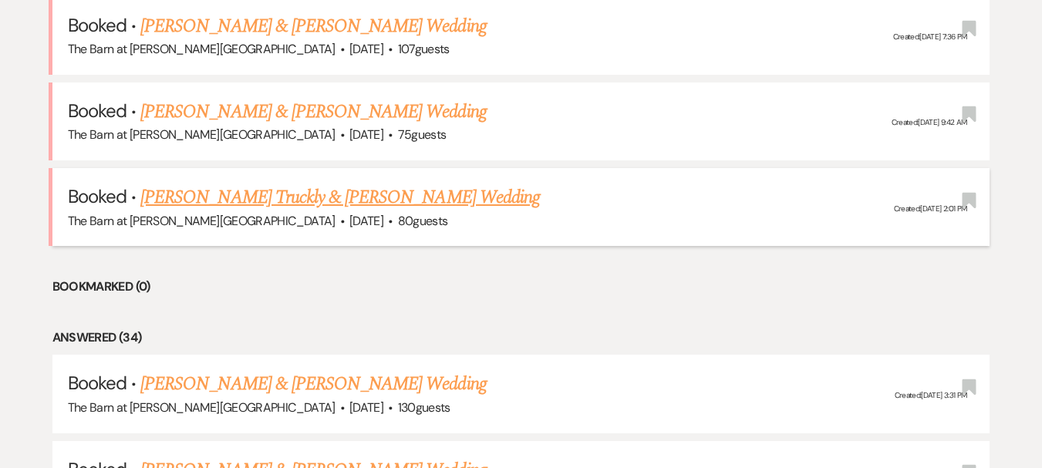
scroll to position [848, 0]
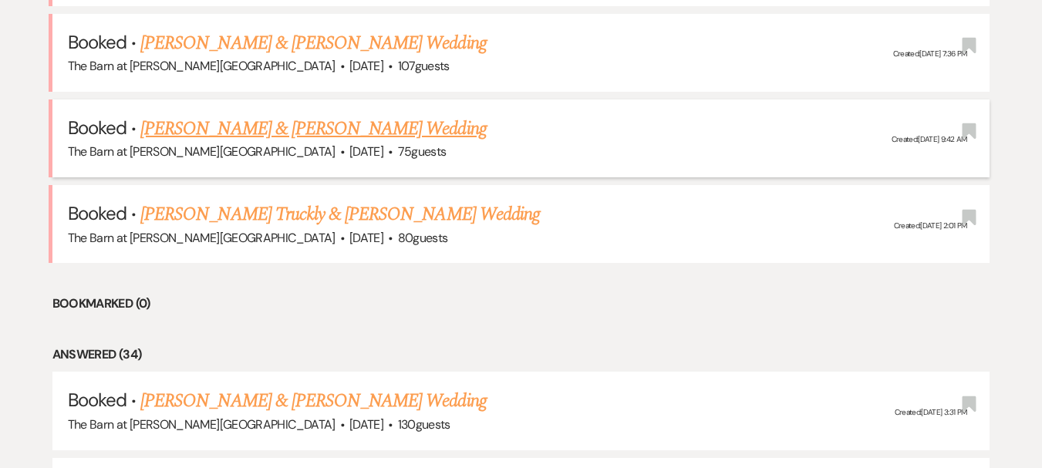
click at [295, 116] on link "[PERSON_NAME] & [PERSON_NAME] Wedding" at bounding box center [313, 129] width 346 height 28
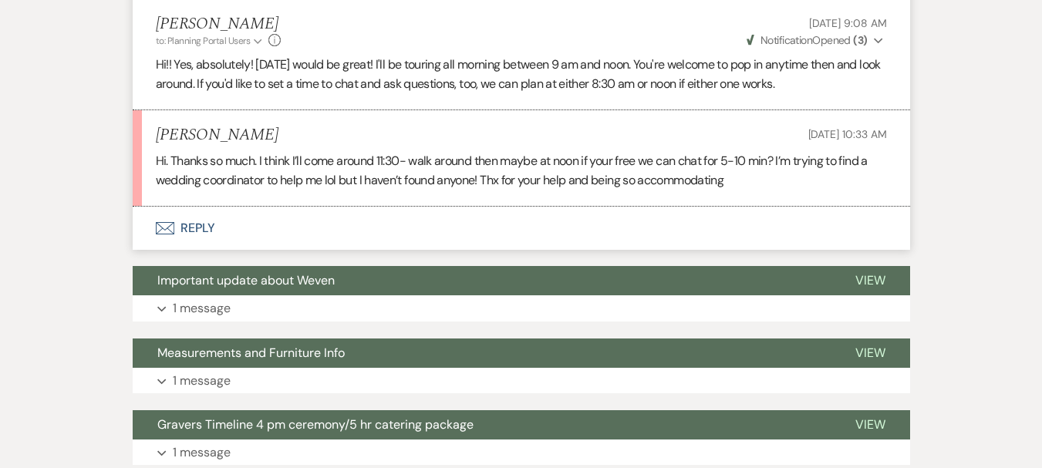
scroll to position [848, 0]
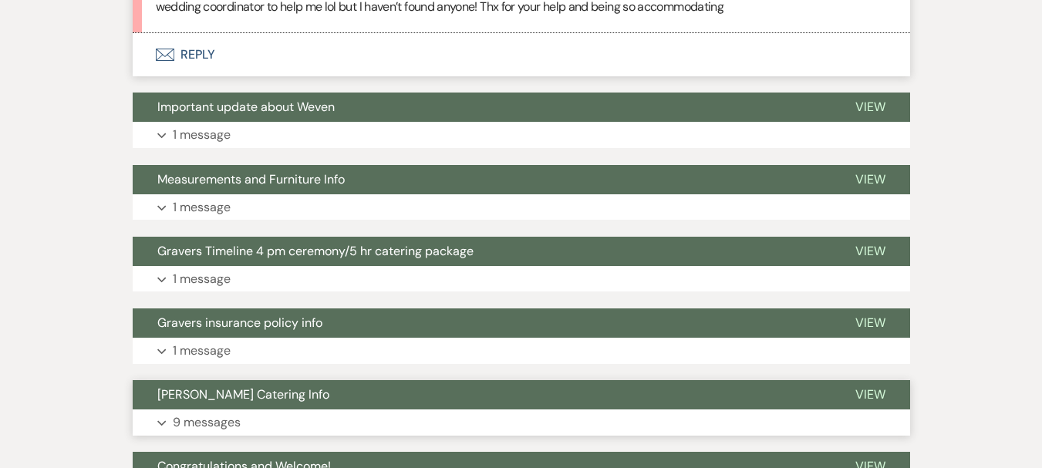
click at [201, 408] on button "Capriotti's Catering Info" at bounding box center [482, 394] width 698 height 29
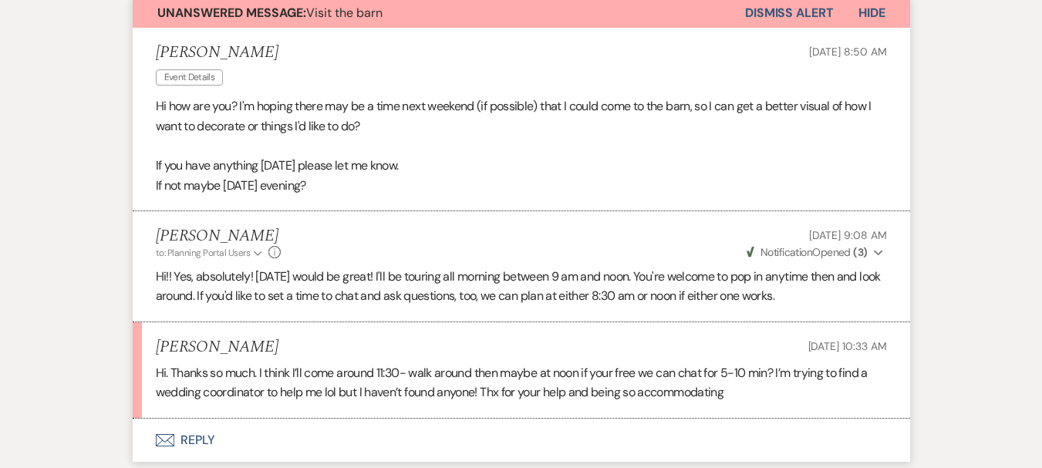
scroll to position [0, 0]
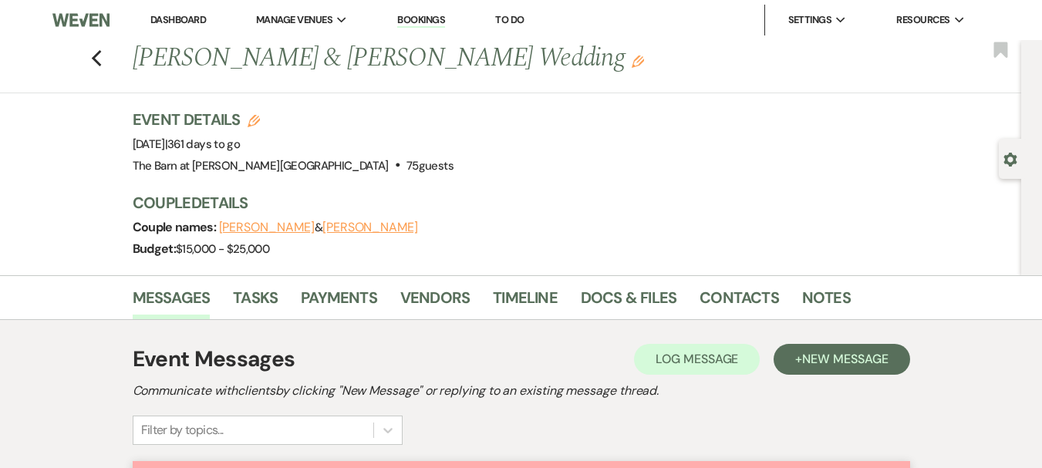
click at [170, 15] on link "Dashboard" at bounding box center [178, 19] width 56 height 13
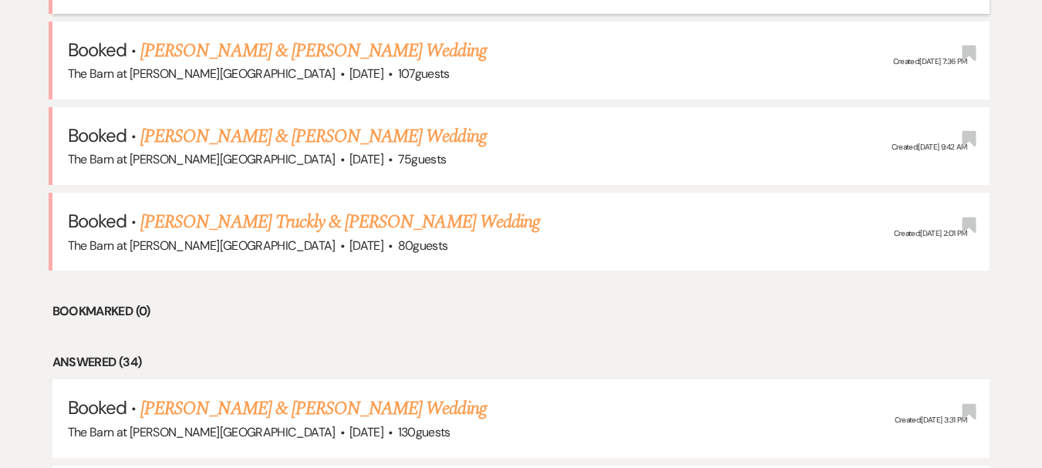
scroll to position [926, 0]
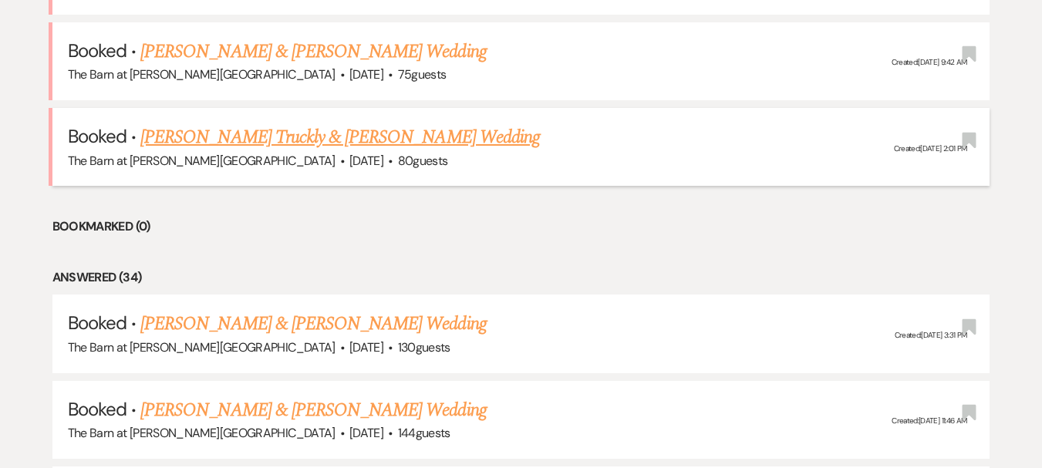
click at [281, 129] on link "[PERSON_NAME] Truckly & [PERSON_NAME] Wedding" at bounding box center [340, 137] width 400 height 28
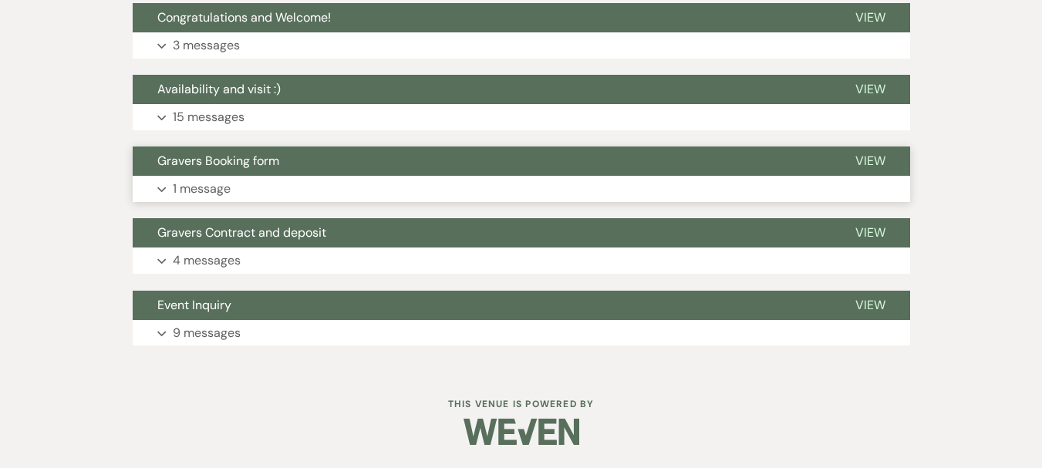
scroll to position [1116, 0]
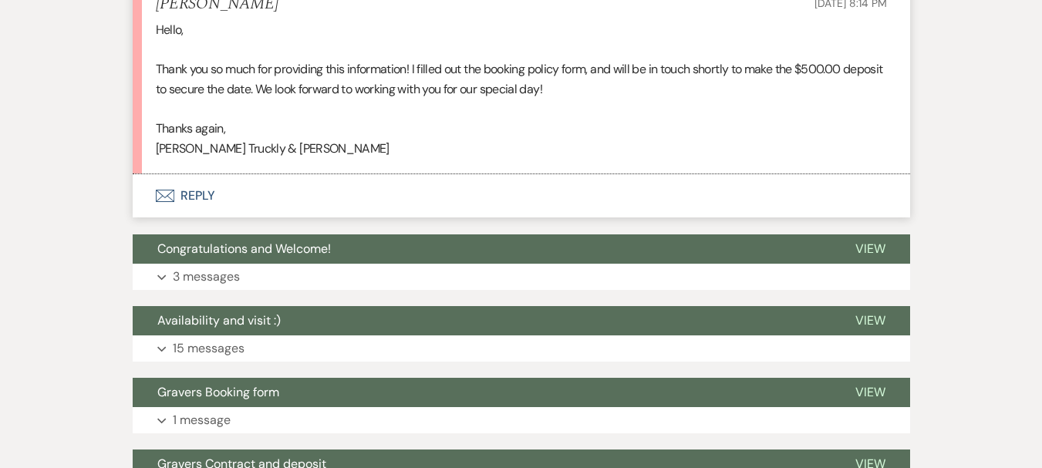
click at [210, 192] on button "Envelope Reply" at bounding box center [521, 195] width 777 height 43
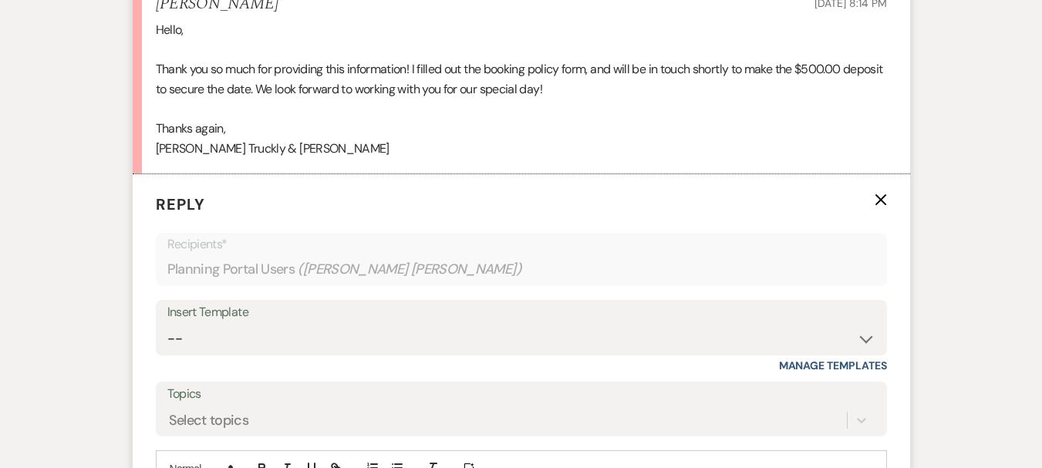
scroll to position [1285, 0]
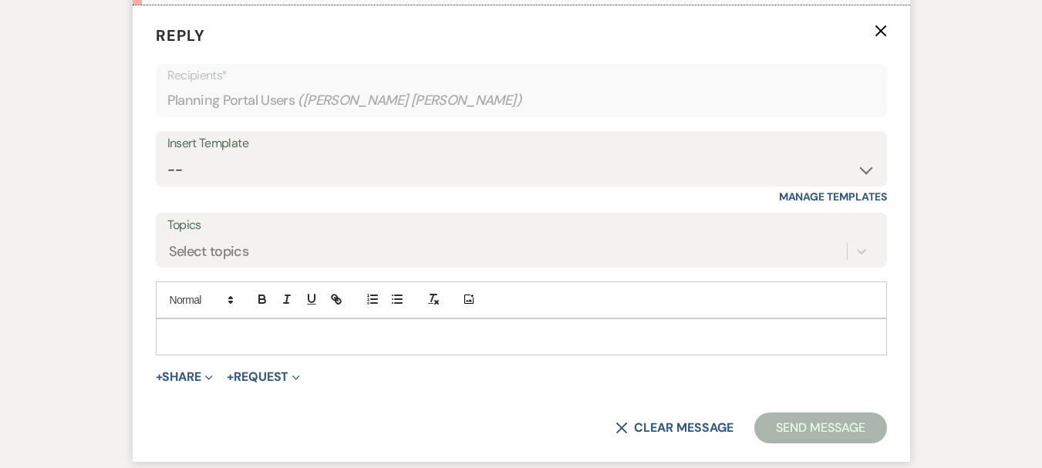
click at [316, 342] on p at bounding box center [521, 337] width 706 height 17
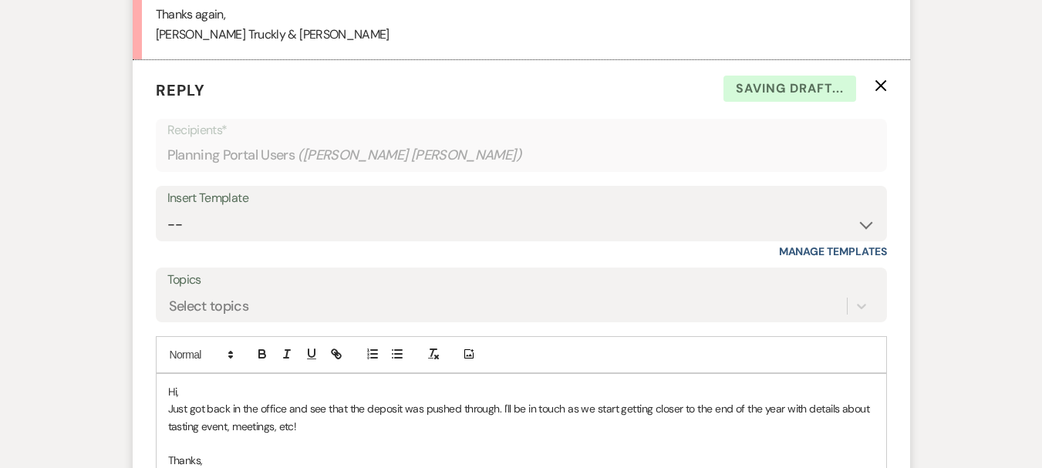
scroll to position [1247, 0]
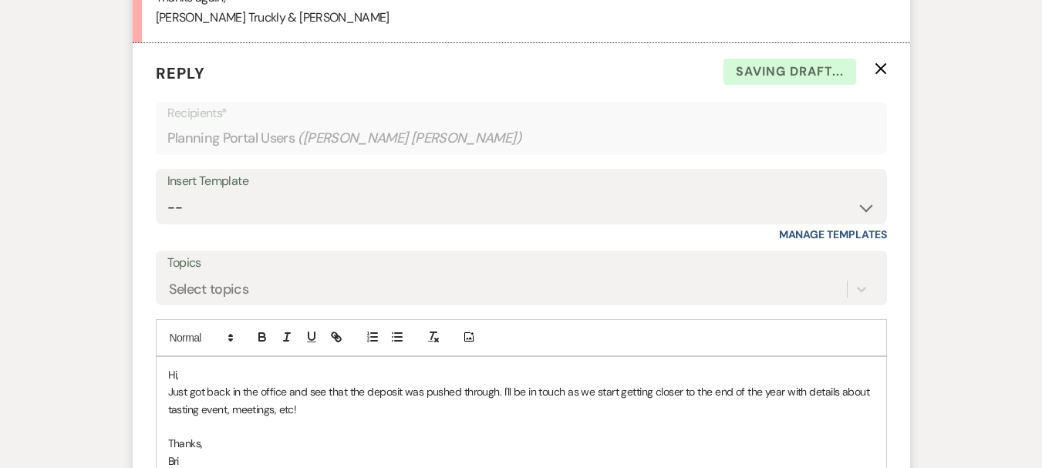
click at [199, 369] on p "Hi," at bounding box center [521, 374] width 706 height 17
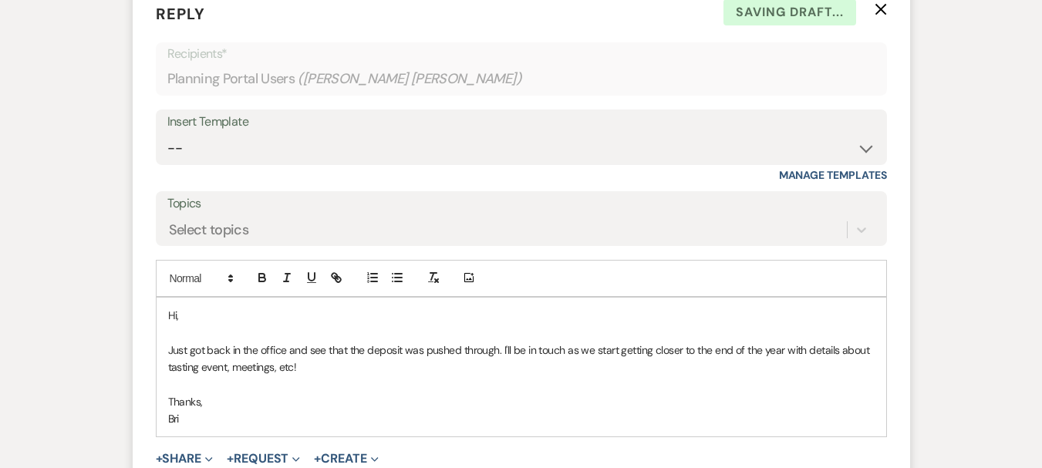
scroll to position [1401, 0]
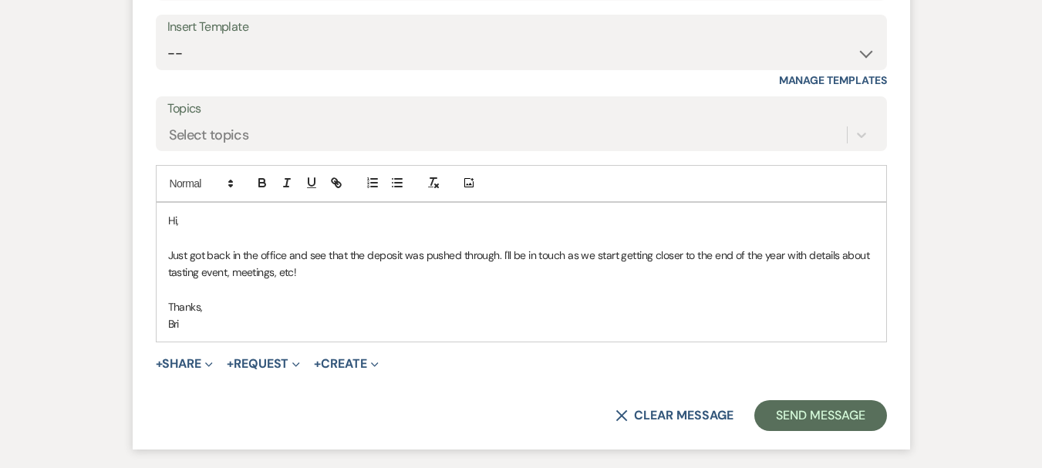
click at [841, 433] on form "Reply X Saving draft... Recipients* Planning Portal Users ( Irelynn Truckly, De…" at bounding box center [521, 169] width 777 height 560
click at [835, 415] on button "Send Message" at bounding box center [820, 415] width 132 height 31
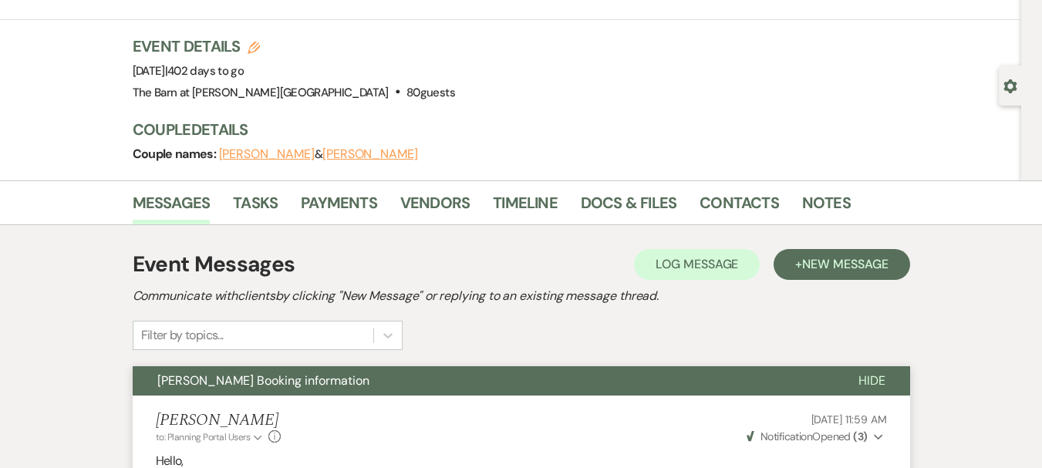
scroll to position [0, 0]
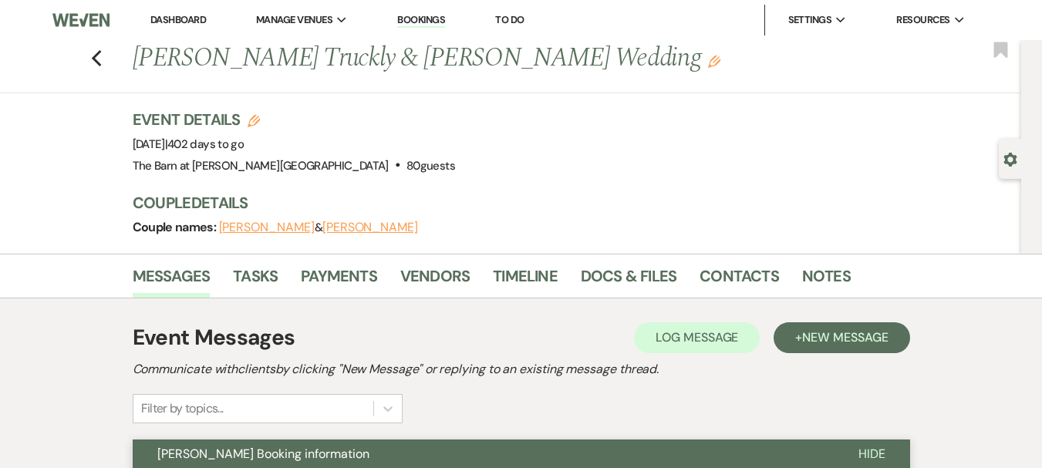
drag, startPoint x: 195, startPoint y: 21, endPoint x: 191, endPoint y: 12, distance: 9.3
click at [194, 20] on link "Dashboard" at bounding box center [178, 19] width 56 height 13
